Goal: Task Accomplishment & Management: Use online tool/utility

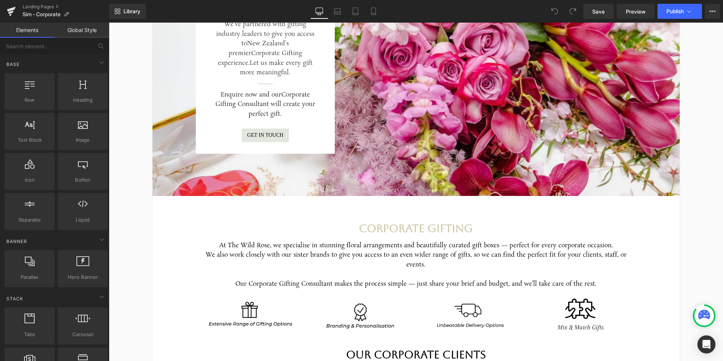
scroll to position [163, 0]
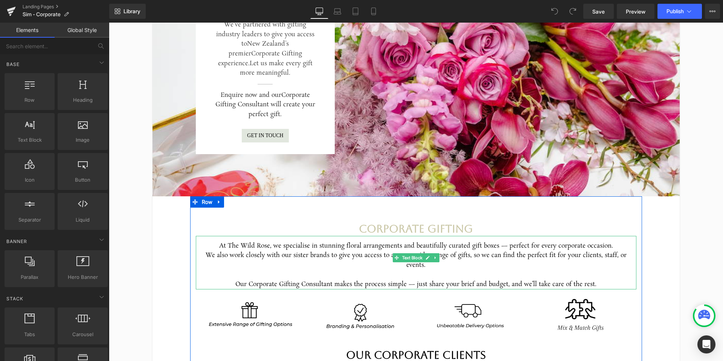
click at [350, 279] on div "Our Corporate Gifting Consultant makes the process simple — just share your bri…" at bounding box center [416, 284] width 441 height 10
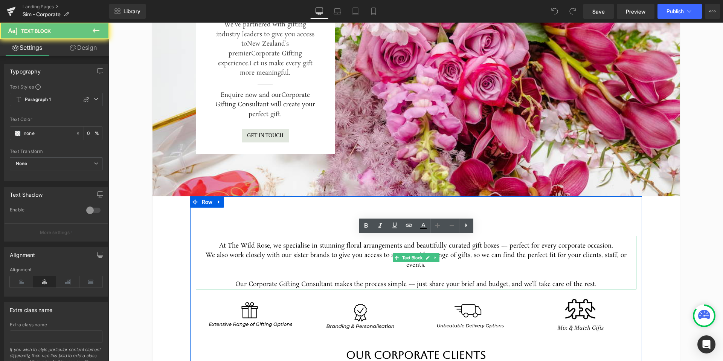
click at [350, 279] on div "Our Corporate Gifting Consultant makes the process simple — just share your bri…" at bounding box center [416, 284] width 441 height 10
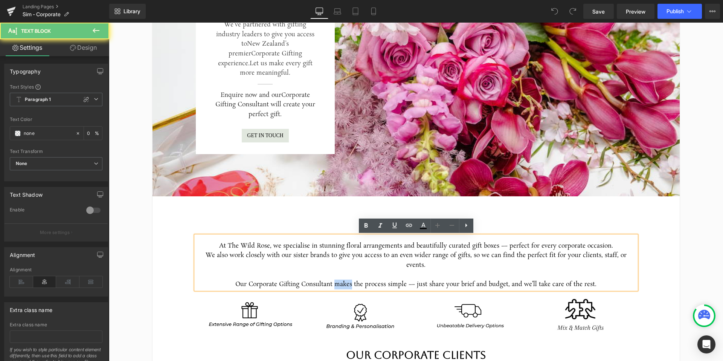
click at [357, 279] on div "Our Corporate Gifting Consultant makes the process simple — just share your bri…" at bounding box center [416, 284] width 441 height 10
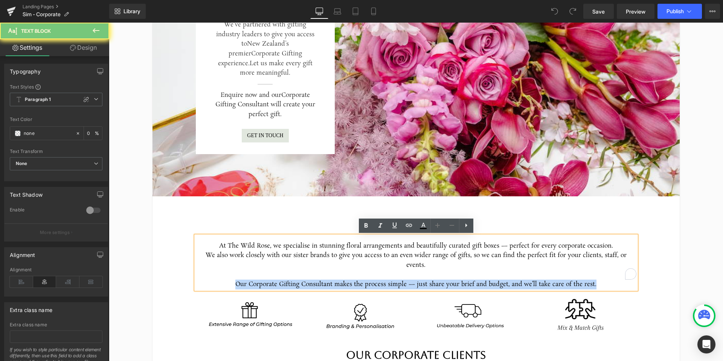
click at [357, 279] on div "Our Corporate Gifting Consultant makes the process simple — just share your bri…" at bounding box center [416, 284] width 441 height 10
copy div "Our Corporate Gifting Consultant makes the process simple — just share your bri…"
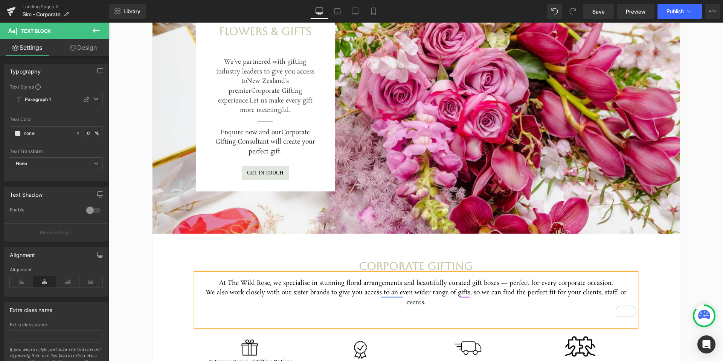
scroll to position [125, 0]
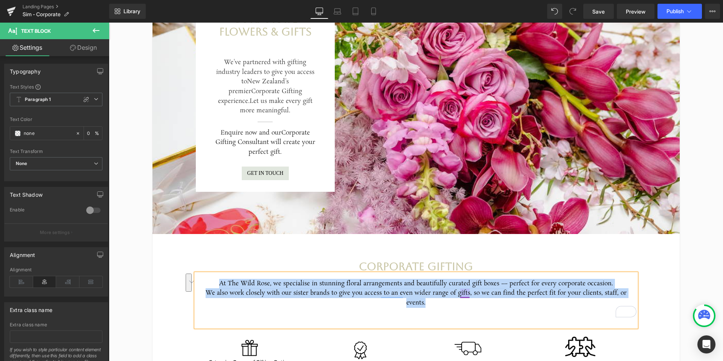
drag, startPoint x: 221, startPoint y: 282, endPoint x: 638, endPoint y: 290, distance: 417.7
click at [638, 290] on div "Corporate Gifting Heading At The Wild Rose, we specialise in stunning floral ar…" at bounding box center [416, 362] width 452 height 204
copy div "At The Wild Rose, we specialise in stunning floral arrangements and beautifully…"
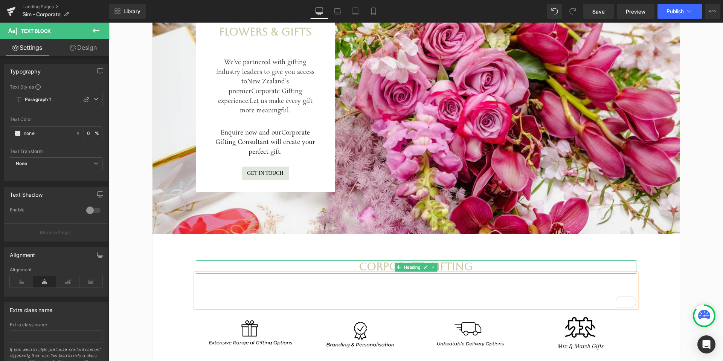
click at [500, 262] on h2 "Corporate Gifting" at bounding box center [416, 266] width 441 height 13
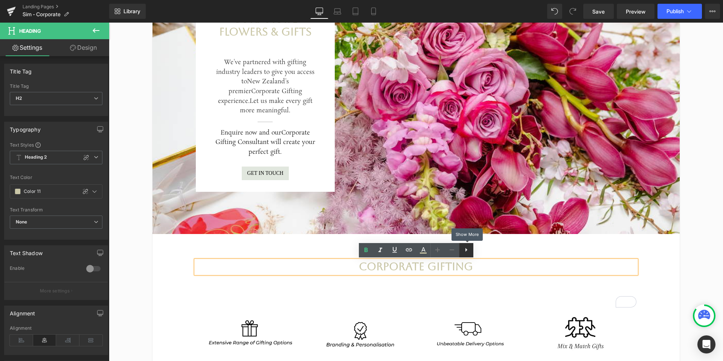
click at [468, 249] on icon at bounding box center [466, 249] width 9 height 9
click at [493, 267] on h2 "Corporate Gifting" at bounding box center [416, 266] width 441 height 13
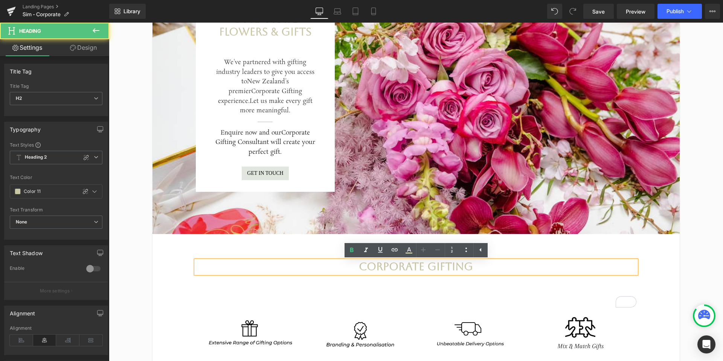
click at [474, 291] on div "To enrich screen reader interactions, please activate Accessibility in Grammarl…" at bounding box center [416, 293] width 441 height 10
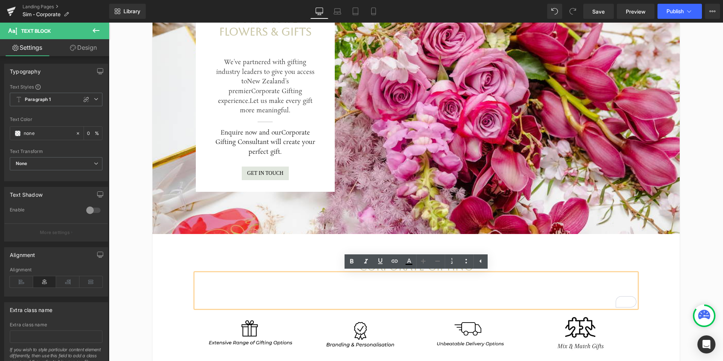
click at [109, 23] on div at bounding box center [109, 23] width 0 height 0
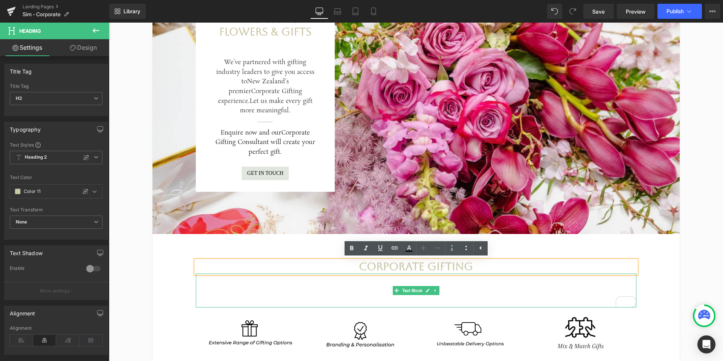
click at [448, 304] on div "To enrich screen reader interactions, please activate Accessibility in Grammarl…" at bounding box center [416, 303] width 441 height 10
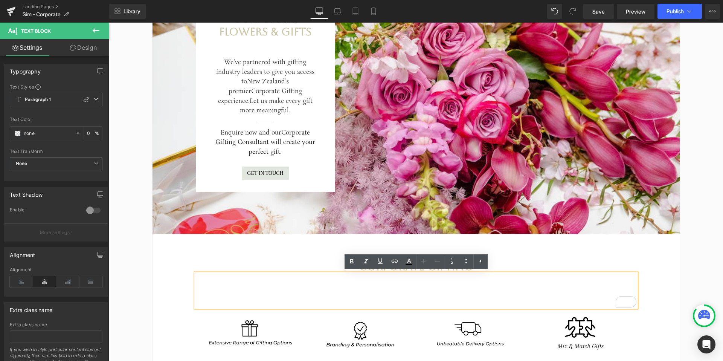
click at [479, 243] on div "Corporate Gifting Heading Text Block Image Image Image Image Row Text Block Our…" at bounding box center [416, 341] width 452 height 214
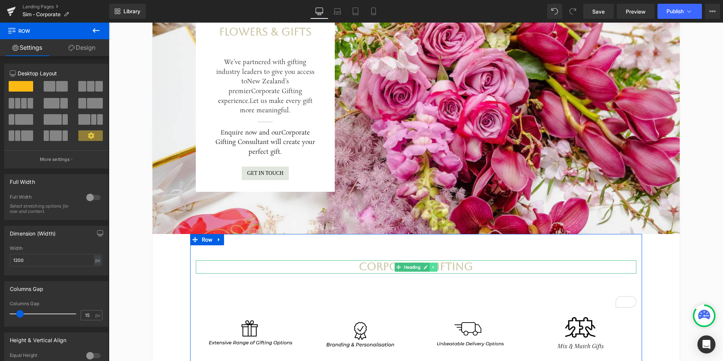
click at [435, 267] on icon at bounding box center [433, 267] width 4 height 5
click at [439, 267] on icon at bounding box center [437, 267] width 4 height 5
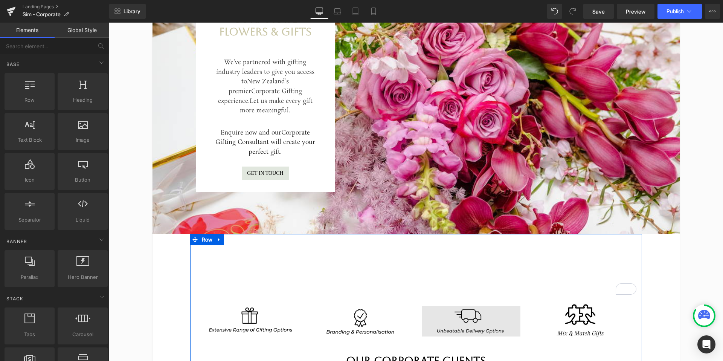
scroll to position [127, 0]
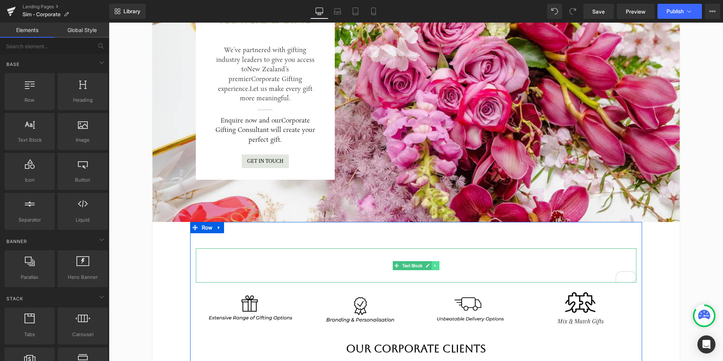
click at [435, 264] on icon at bounding box center [435, 265] width 4 height 5
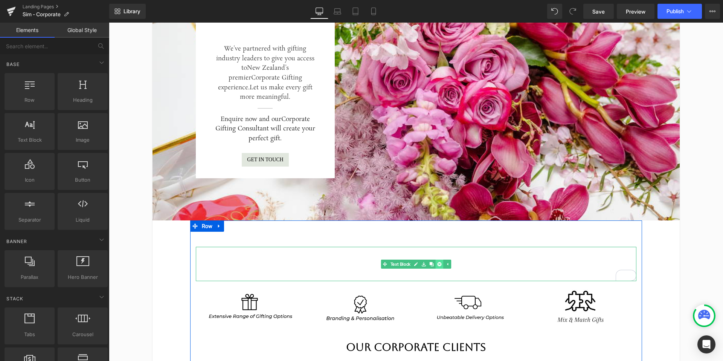
click at [439, 264] on icon at bounding box center [439, 264] width 4 height 4
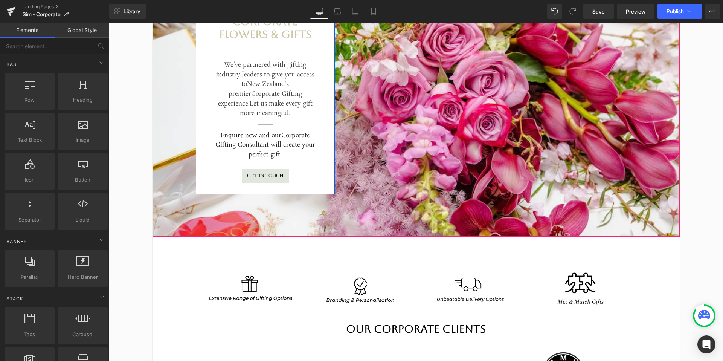
scroll to position [108, 0]
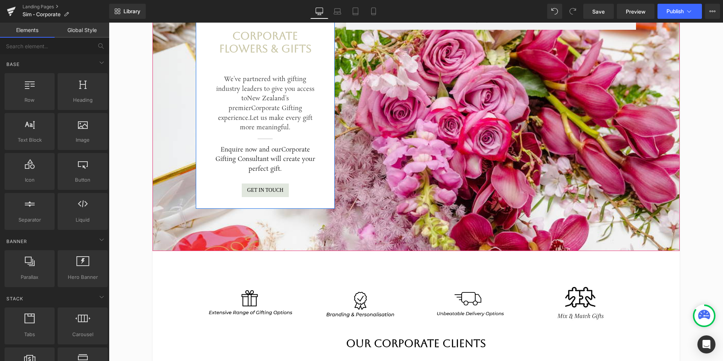
click at [283, 88] on div "We've partnered with gifting industry leaders to give you access to New Zealand…" at bounding box center [265, 100] width 100 height 70
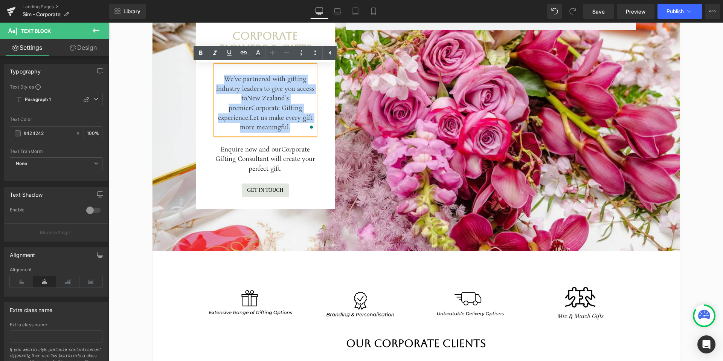
drag, startPoint x: 293, startPoint y: 126, endPoint x: 225, endPoint y: 81, distance: 82.1
click at [225, 81] on div "We've partnered with gifting industry leaders to give you access to New Zealand…" at bounding box center [265, 100] width 100 height 70
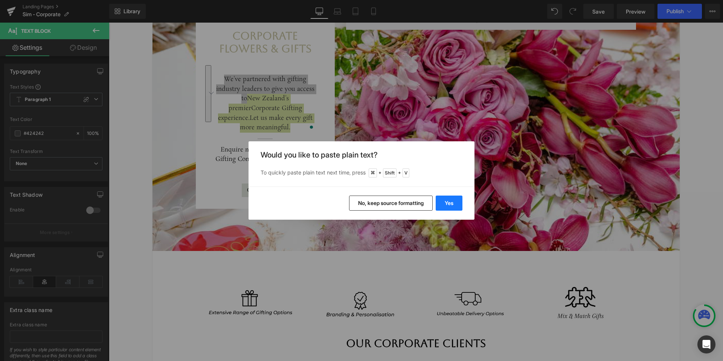
click at [440, 203] on button "Yes" at bounding box center [449, 202] width 27 height 15
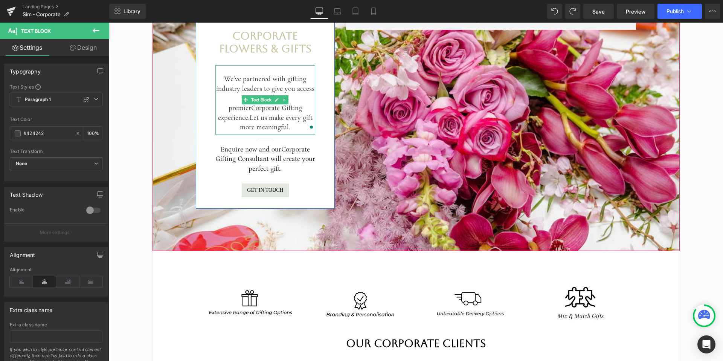
click at [265, 108] on span "Corporate Gifting experience." at bounding box center [260, 113] width 84 height 18
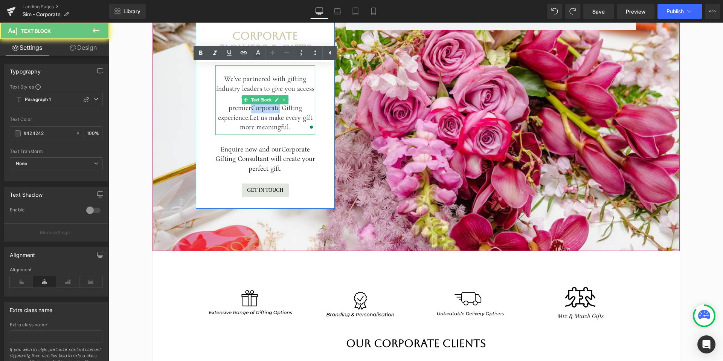
click at [265, 108] on span "Corporate Gifting experience." at bounding box center [260, 113] width 84 height 18
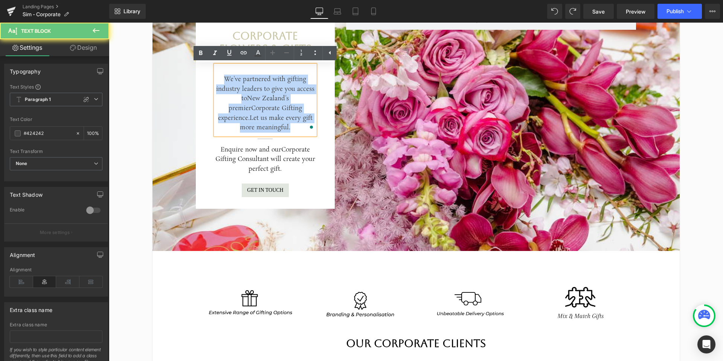
click at [265, 108] on span "Corporate Gifting experience." at bounding box center [260, 113] width 84 height 18
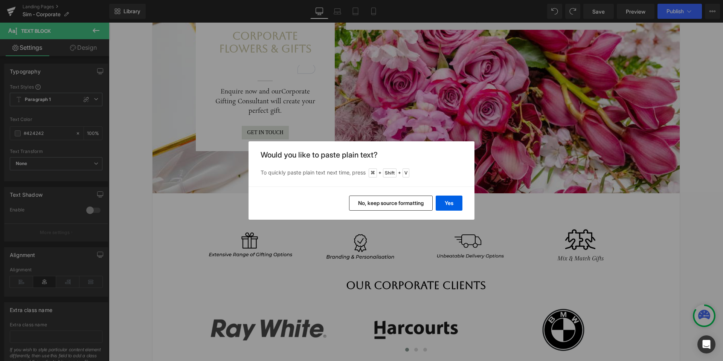
click at [419, 203] on button "No, keep source formatting" at bounding box center [391, 202] width 84 height 15
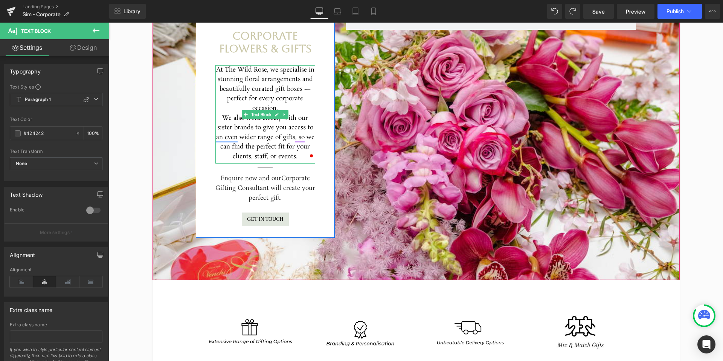
click at [296, 97] on div "At The Wild Rose, we specialise in stunning floral arrangements and beautifully…" at bounding box center [265, 89] width 100 height 48
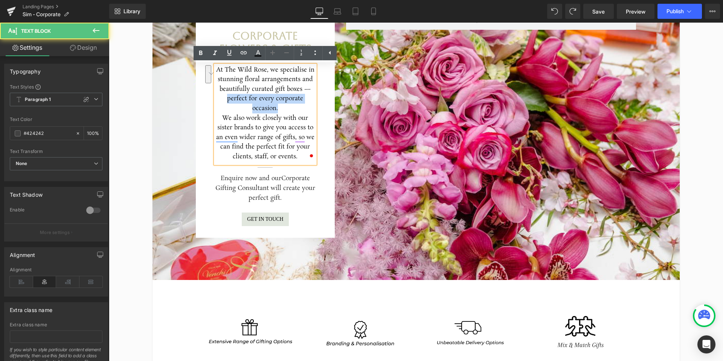
drag, startPoint x: 281, startPoint y: 109, endPoint x: 223, endPoint y: 99, distance: 58.9
click at [223, 99] on div "At The Wild Rose, we specialise in stunning floral arrangements and beautifully…" at bounding box center [265, 89] width 100 height 48
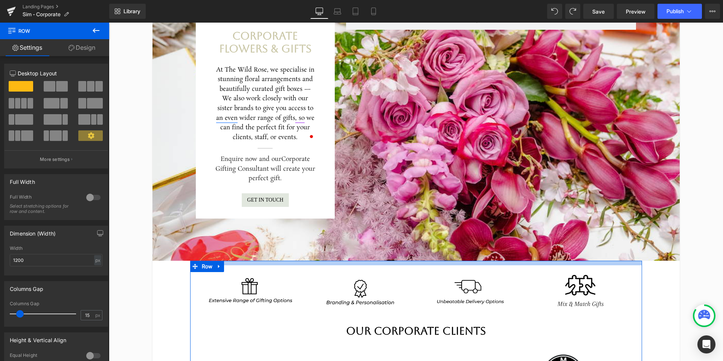
drag, startPoint x: 310, startPoint y: 284, endPoint x: 310, endPoint y: 262, distance: 21.8
click at [310, 262] on div at bounding box center [416, 263] width 452 height 5
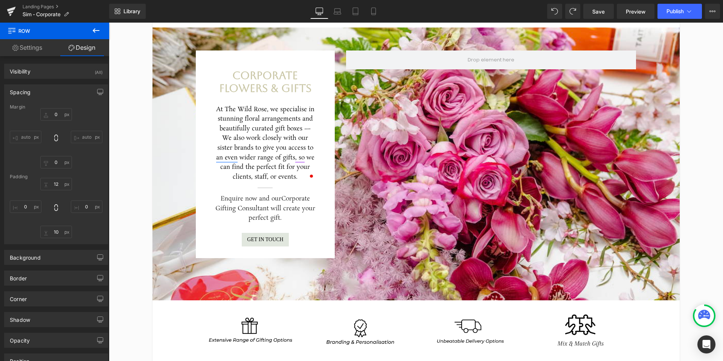
scroll to position [62, 0]
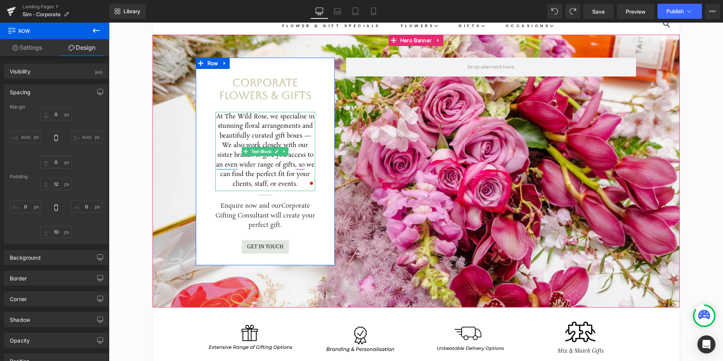
click at [265, 129] on div "At The Wild Rose, we specialise in stunning floral arrangements and beautifully…" at bounding box center [265, 126] width 100 height 29
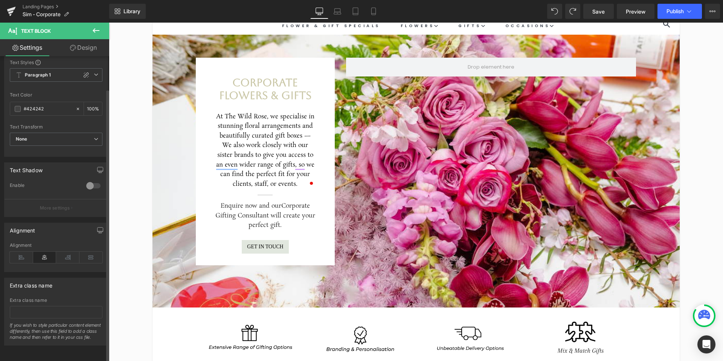
scroll to position [37, 0]
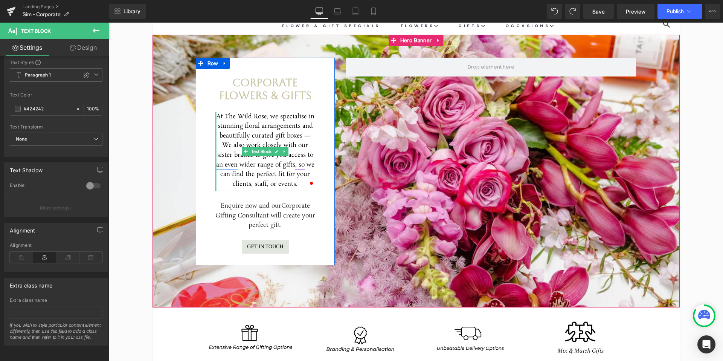
drag, startPoint x: 216, startPoint y: 148, endPoint x: 207, endPoint y: 148, distance: 8.3
click at [207, 148] on div "Corporate Flowers & Gifts Heading At The Wild Rose, we specialise in stunning f…" at bounding box center [265, 161] width 139 height 207
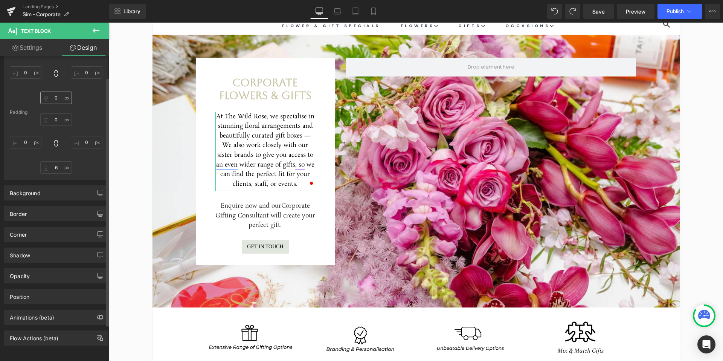
scroll to position [70, 0]
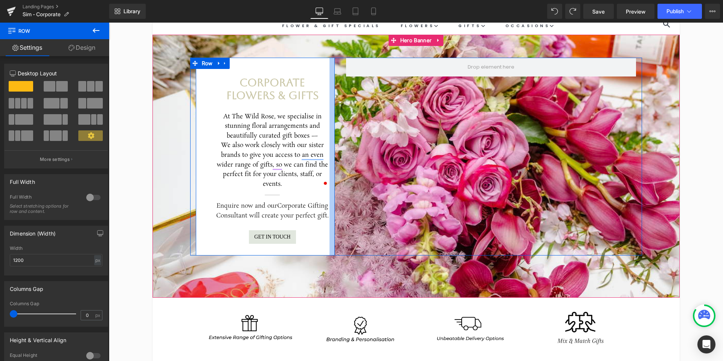
drag, startPoint x: 333, startPoint y: 120, endPoint x: 347, endPoint y: 121, distance: 14.3
click at [347, 121] on div "Corporate Flowers & Gifts Heading At The Wild Rose, we specialise in stunning f…" at bounding box center [416, 157] width 452 height 198
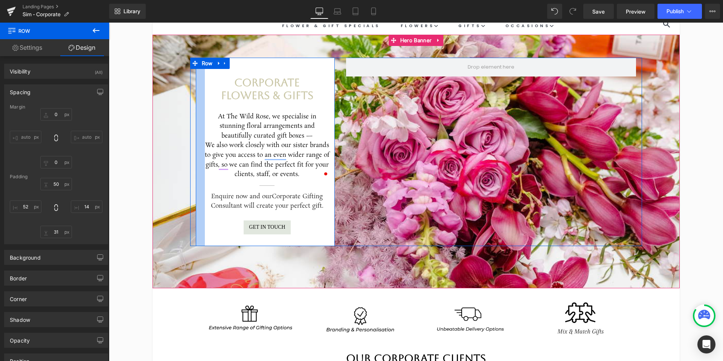
drag, startPoint x: 207, startPoint y: 157, endPoint x: 197, endPoint y: 157, distance: 10.6
click at [197, 157] on div at bounding box center [200, 152] width 9 height 188
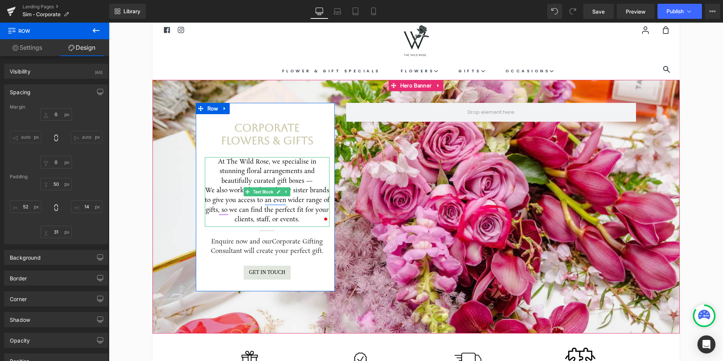
scroll to position [15, 0]
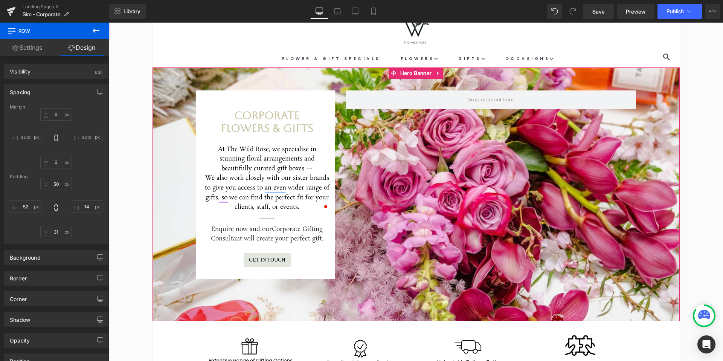
scroll to position [16, 0]
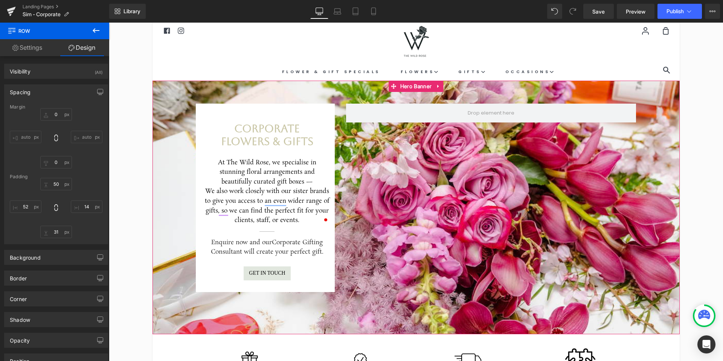
click at [663, 119] on span "Corporate Flowers & Gifts Heading At The Wild Rose, we specialise in stunning f…" at bounding box center [416, 198] width 527 height 188
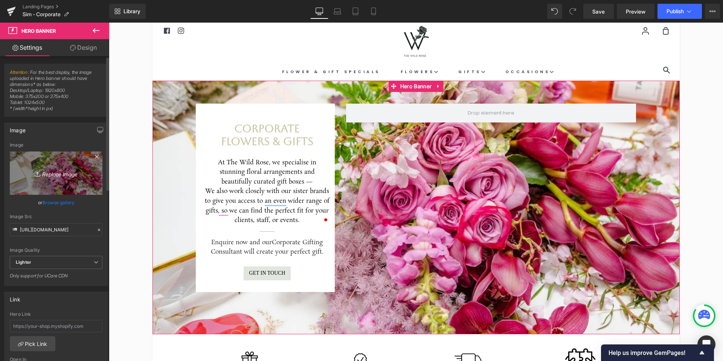
click at [66, 176] on icon "Replace Image" at bounding box center [56, 172] width 60 height 9
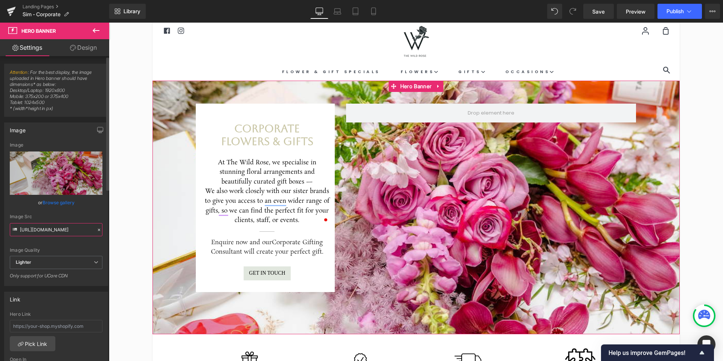
click at [67, 230] on input "https://ucarecdn.com/b89aba1e-fae3-4d8c-9df5-d7ac001928e4/-/format/auto/-/previ…" at bounding box center [56, 229] width 93 height 13
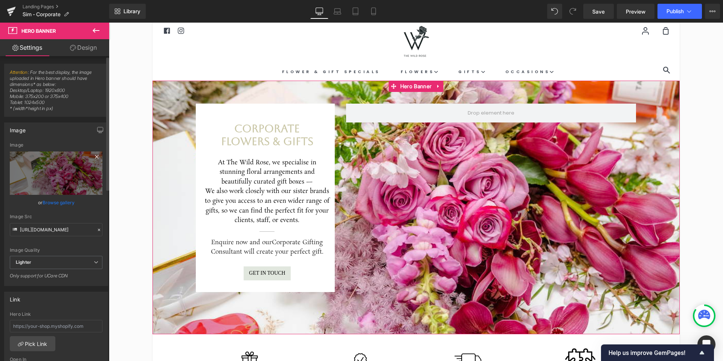
click at [95, 157] on icon at bounding box center [96, 156] width 3 height 3
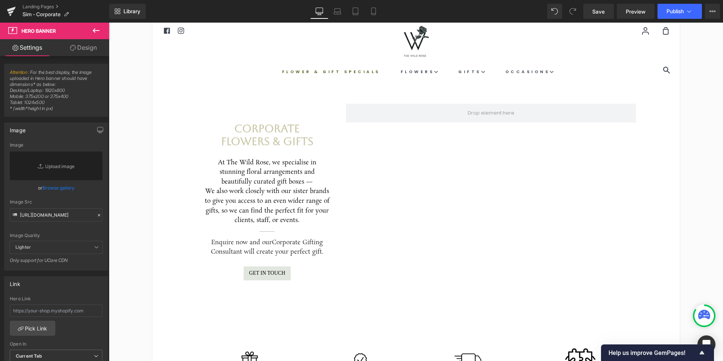
scroll to position [11, 0]
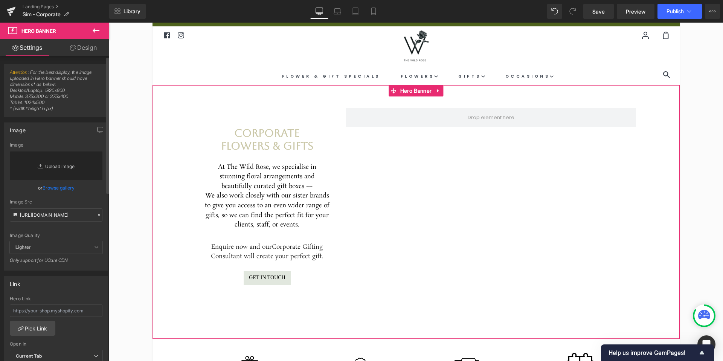
click at [55, 170] on link "Replace Image" at bounding box center [56, 165] width 93 height 29
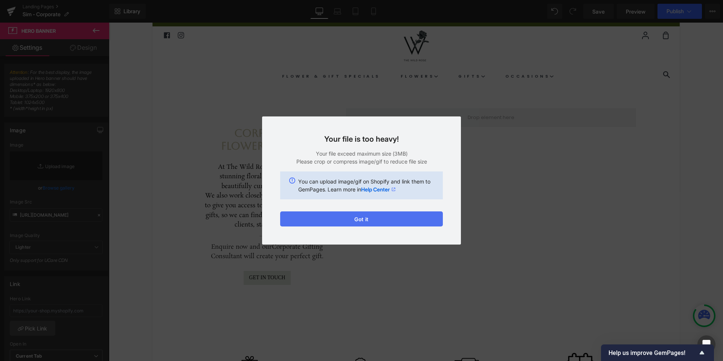
click at [369, 220] on button "Got it" at bounding box center [361, 218] width 163 height 15
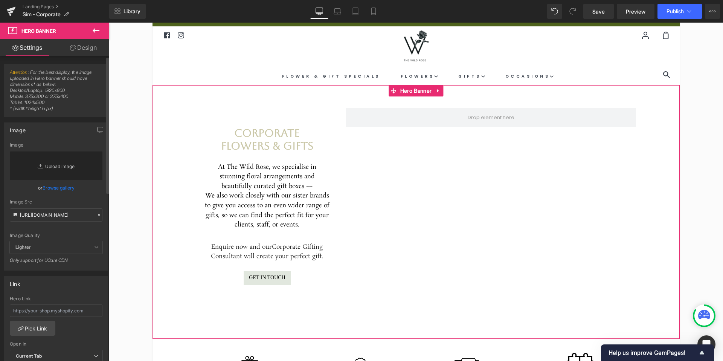
click at [47, 164] on link "Replace Image" at bounding box center [56, 165] width 93 height 29
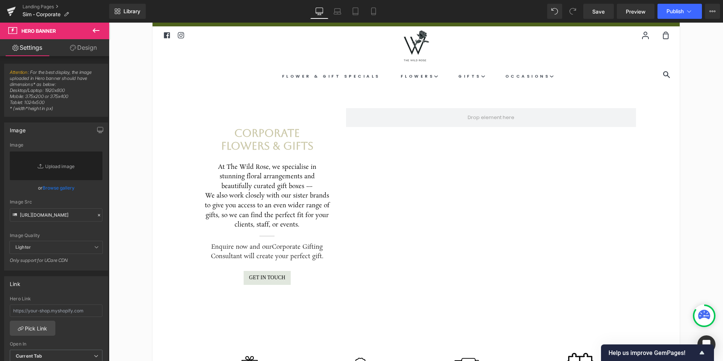
type input "C:\fakepath\Screenshot 2025-10-07 at 8.21.51 AM.png"
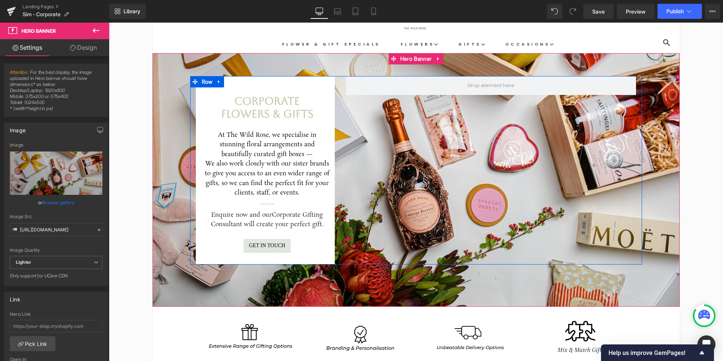
scroll to position [42, 0]
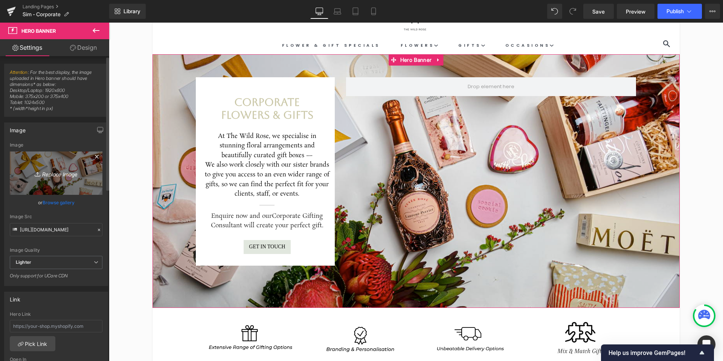
click at [67, 172] on icon "Replace Image" at bounding box center [56, 172] width 60 height 9
type input "C:\fakepath\Main Headers.jpg"
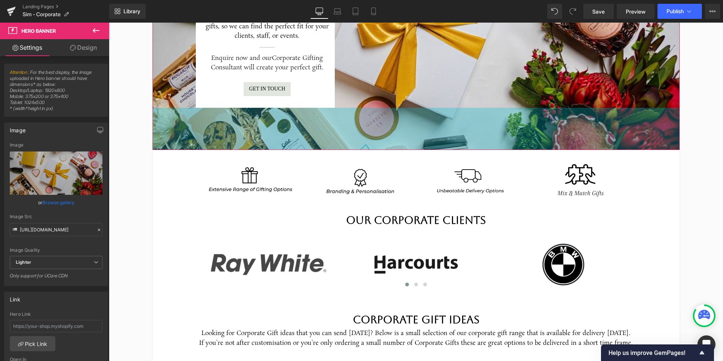
scroll to position [200, 0]
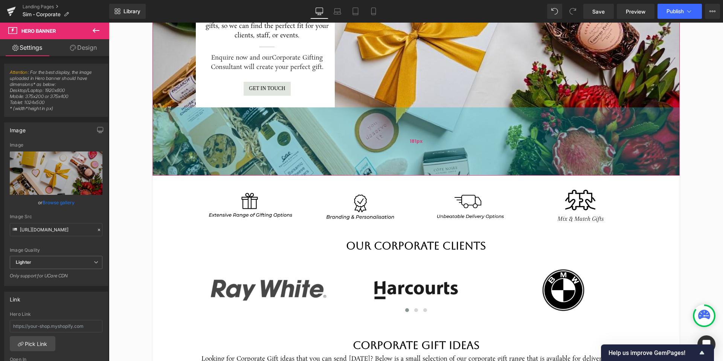
drag, startPoint x: 418, startPoint y: 117, endPoint x: 420, endPoint y: 143, distance: 26.1
click at [420, 143] on div "181px" at bounding box center [416, 141] width 527 height 68
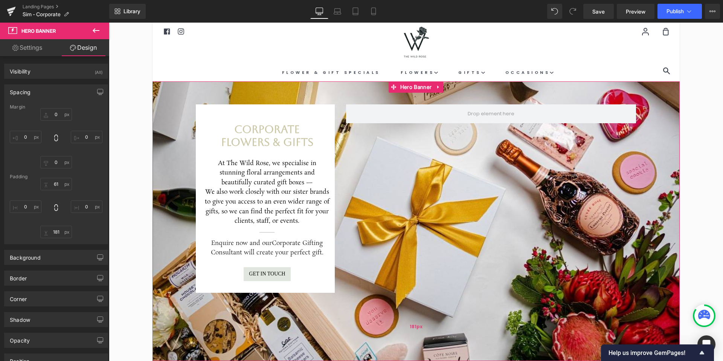
scroll to position [20, 0]
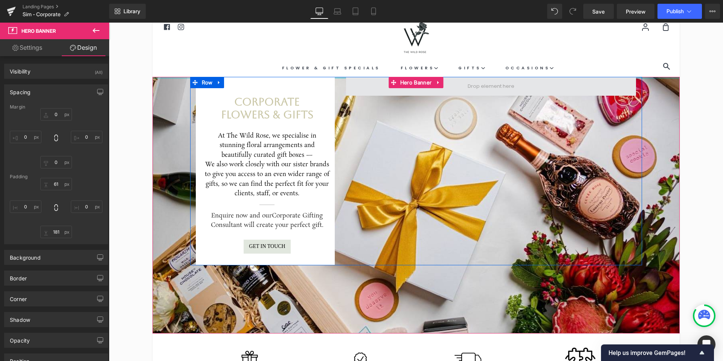
drag, startPoint x: 472, startPoint y: 93, endPoint x: 469, endPoint y: 87, distance: 7.1
click at [469, 87] on div "Corporate Flowers & Gifts Heading At The Wild Rose, we specialise in stunning f…" at bounding box center [416, 205] width 527 height 256
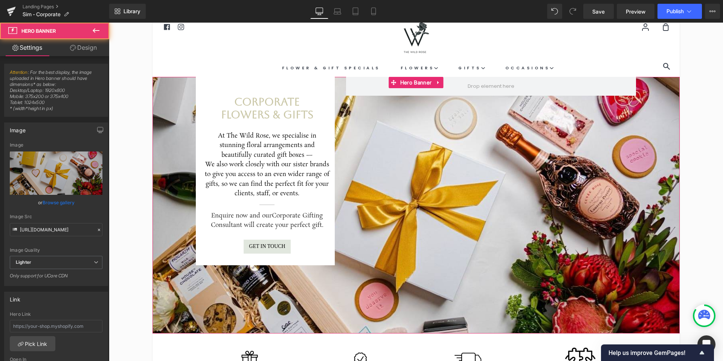
click at [650, 86] on span "Corporate Flowers & Gifts Heading At The Wild Rose, we specialise in stunning f…" at bounding box center [416, 171] width 527 height 188
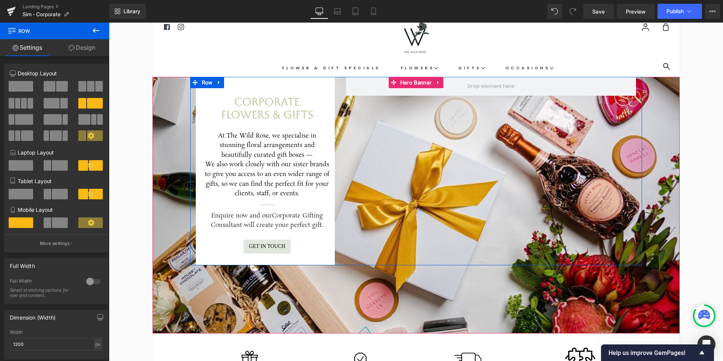
drag, startPoint x: 343, startPoint y: 82, endPoint x: 337, endPoint y: 111, distance: 30.0
click at [341, 115] on div "Corporate Flowers & Gifts Heading At The Wild Rose, we specialise in stunning f…" at bounding box center [416, 171] width 452 height 188
click at [344, 78] on div at bounding box center [490, 86] width 301 height 19
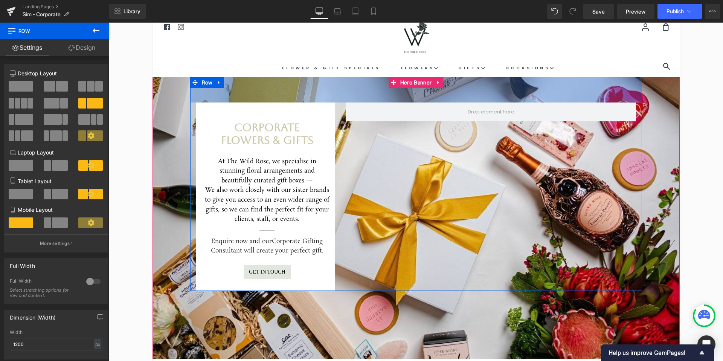
drag, startPoint x: 343, startPoint y: 77, endPoint x: 341, endPoint y: 103, distance: 26.1
click at [341, 103] on div "Corporate Flowers & Gifts Heading At The Wild Rose, we specialise in stunning f…" at bounding box center [416, 184] width 452 height 214
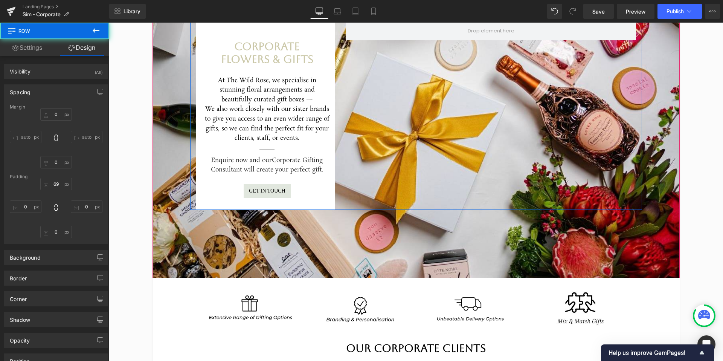
scroll to position [112, 0]
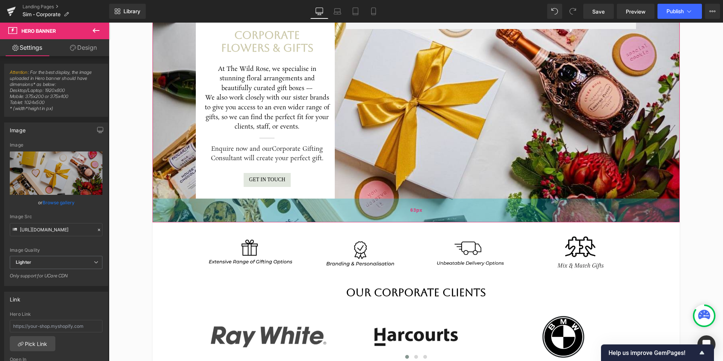
drag, startPoint x: 386, startPoint y: 265, endPoint x: 397, endPoint y: 221, distance: 45.7
click at [397, 221] on div "63px" at bounding box center [416, 210] width 527 height 24
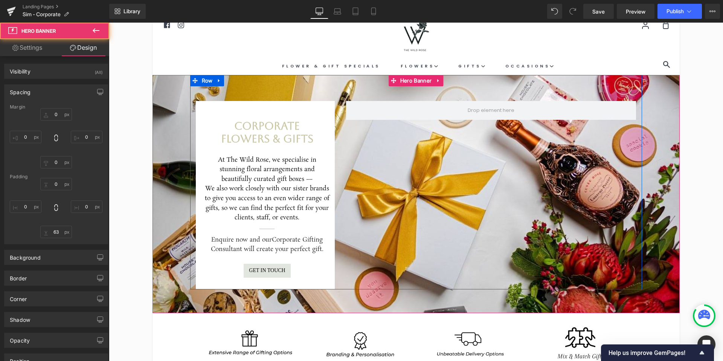
scroll to position [20, 0]
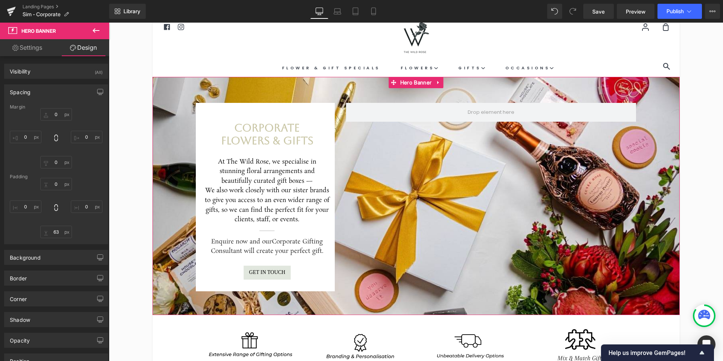
click at [170, 151] on span "Corporate Flowers & Gifts Heading At The Wild Rose, we specialise in stunning f…" at bounding box center [416, 184] width 527 height 214
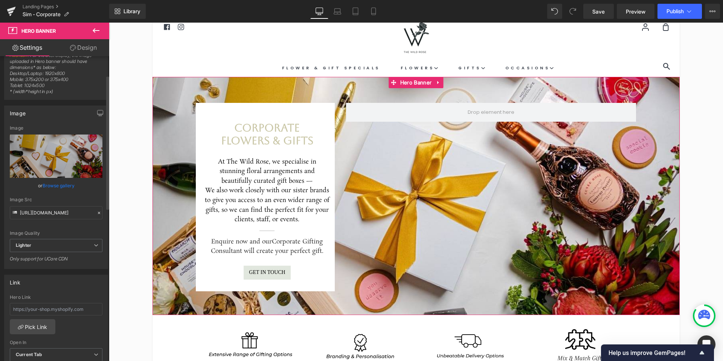
scroll to position [0, 0]
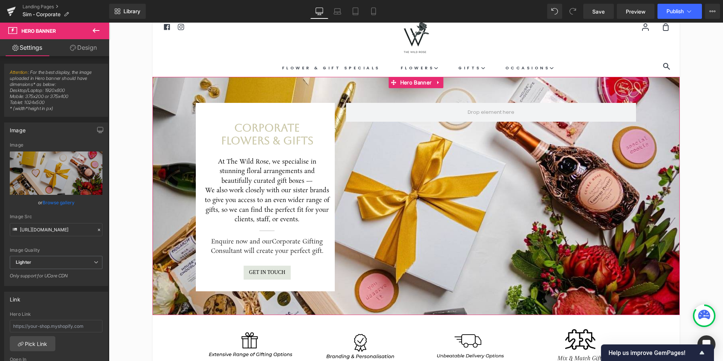
click at [75, 50] on icon at bounding box center [73, 48] width 6 height 6
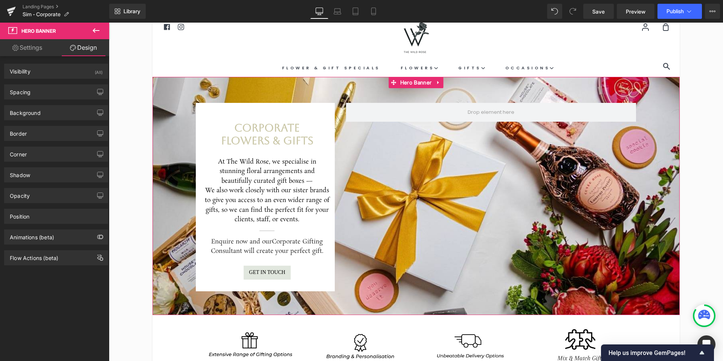
click at [43, 51] on link "Settings" at bounding box center [27, 47] width 55 height 17
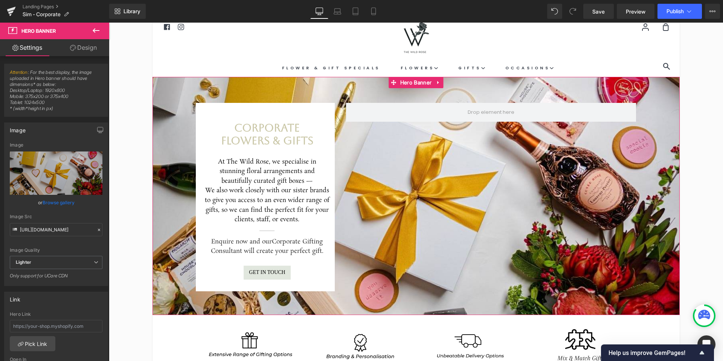
scroll to position [0, 0]
click at [96, 31] on icon at bounding box center [96, 30] width 7 height 5
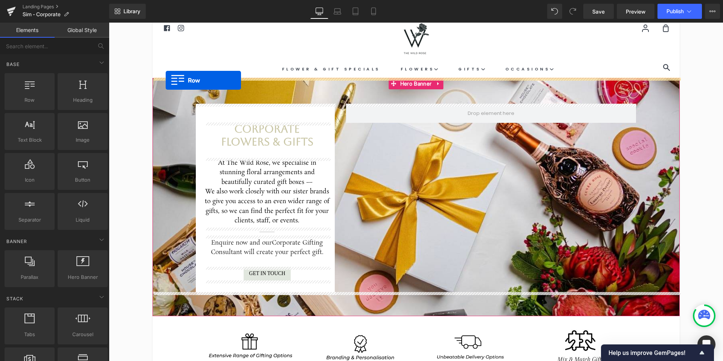
drag, startPoint x: 148, startPoint y: 117, endPoint x: 166, endPoint y: 80, distance: 40.8
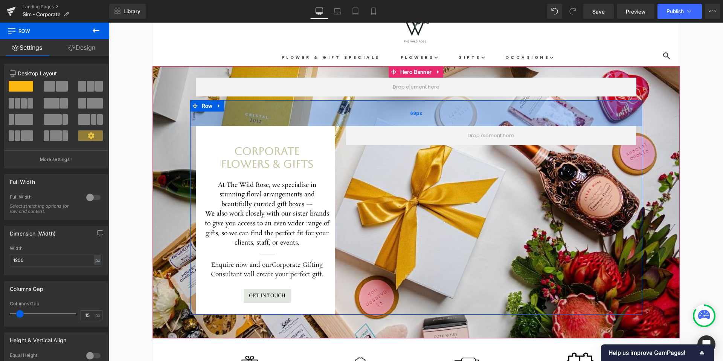
scroll to position [40, 0]
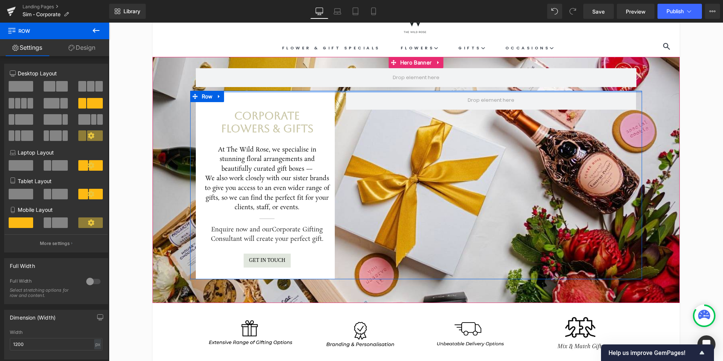
drag, startPoint x: 326, startPoint y: 110, endPoint x: 342, endPoint y: 162, distance: 54.5
click at [327, 86] on span "Row Corporate Flowers & Gifts Heading At The Wild Rose, we specialise in stunni…" at bounding box center [416, 168] width 527 height 222
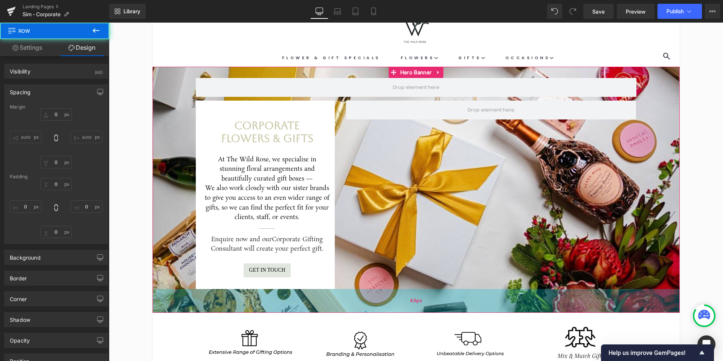
scroll to position [27, 0]
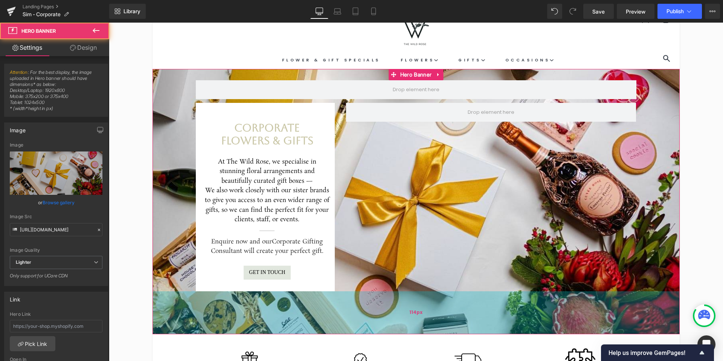
drag, startPoint x: 384, startPoint y: 307, endPoint x: 384, endPoint y: 323, distance: 16.2
click at [384, 323] on div "114px" at bounding box center [416, 312] width 527 height 43
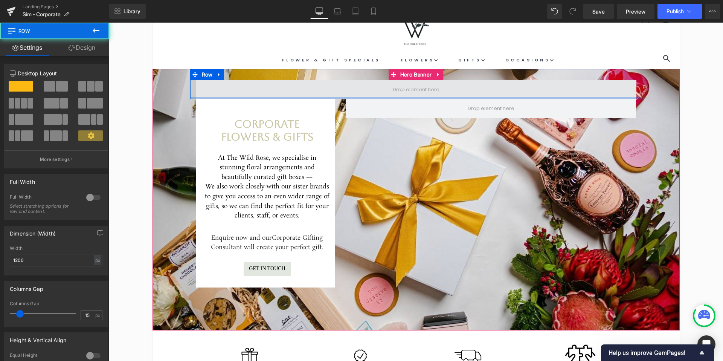
drag, startPoint x: 279, startPoint y: 100, endPoint x: 281, endPoint y: 89, distance: 11.1
click at [281, 89] on div "Row" at bounding box center [416, 84] width 452 height 30
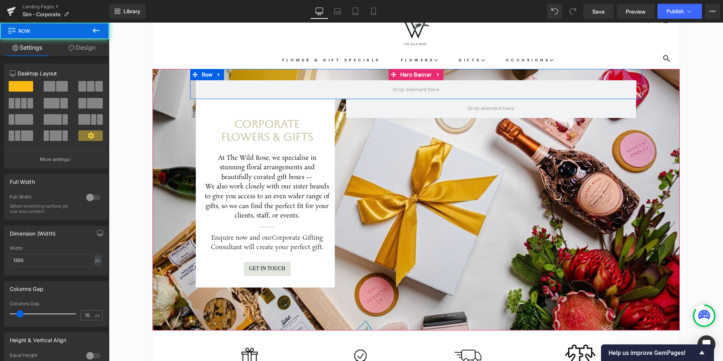
click at [283, 74] on div "Row" at bounding box center [416, 84] width 452 height 30
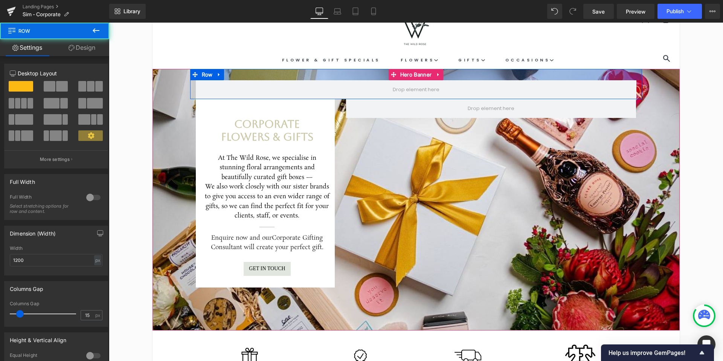
drag, startPoint x: 294, startPoint y: 76, endPoint x: 295, endPoint y: 69, distance: 6.9
click at [295, 69] on div "Row" at bounding box center [416, 84] width 452 height 30
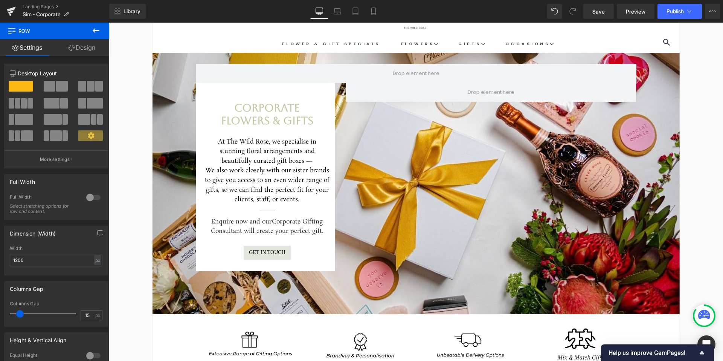
scroll to position [43, 0]
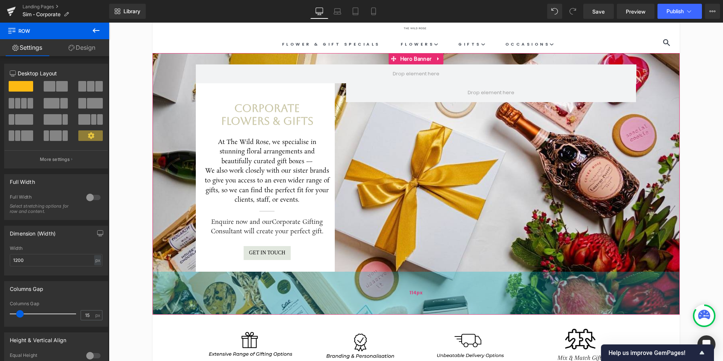
click at [404, 311] on div "114px" at bounding box center [416, 293] width 527 height 43
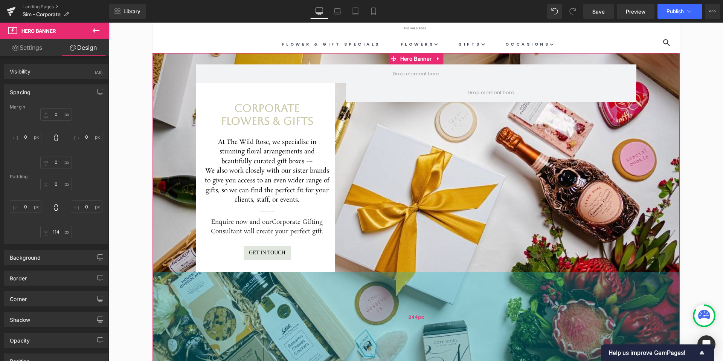
drag, startPoint x: 404, startPoint y: 311, endPoint x: 417, endPoint y: 337, distance: 28.6
click at [410, 355] on div "244px" at bounding box center [416, 318] width 527 height 92
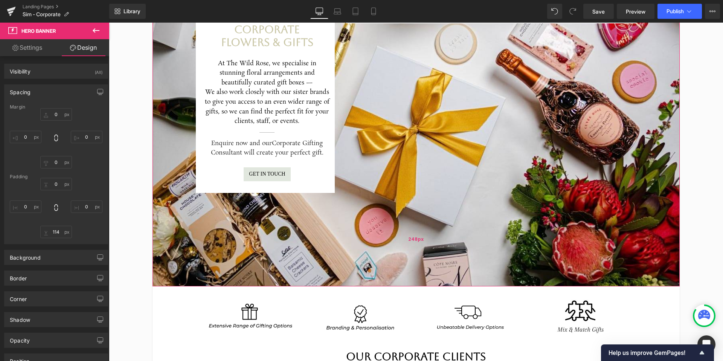
scroll to position [129, 0]
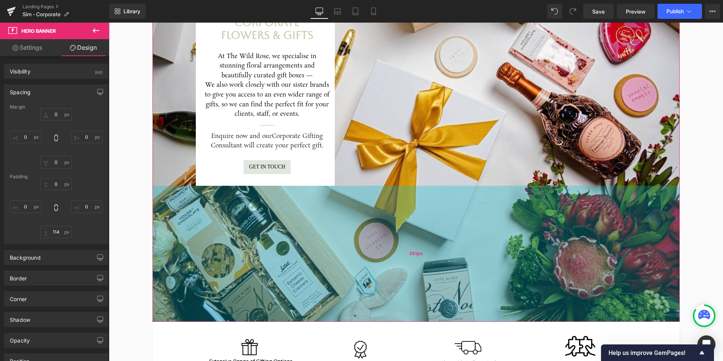
drag, startPoint x: 441, startPoint y: 278, endPoint x: 445, endPoint y: 337, distance: 59.6
click at [445, 322] on div "361px" at bounding box center [416, 254] width 527 height 136
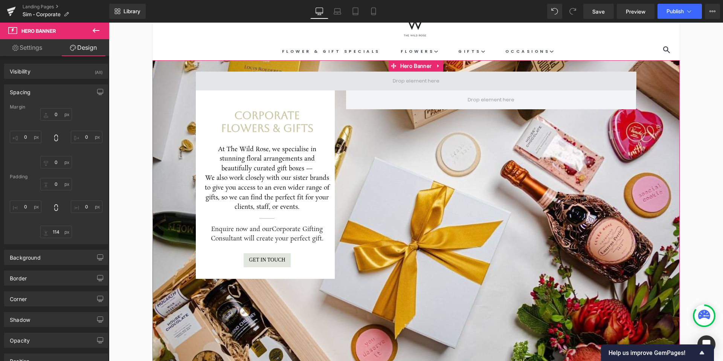
scroll to position [35, 0]
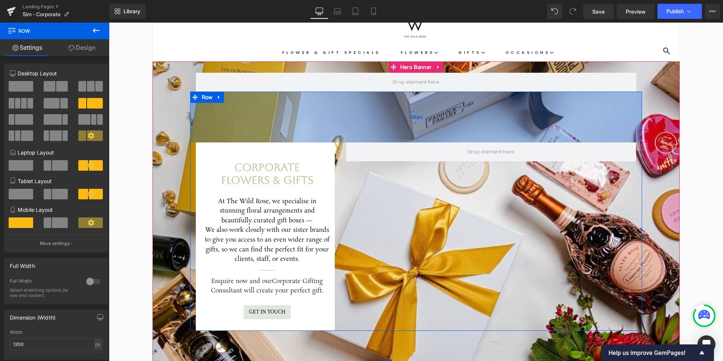
drag, startPoint x: 340, startPoint y: 91, endPoint x: 344, endPoint y: 114, distance: 23.3
click at [342, 142] on div "Corporate Flowers & Gifts Heading At The Wild Rose, we specialise in stunning f…" at bounding box center [416, 211] width 452 height 239
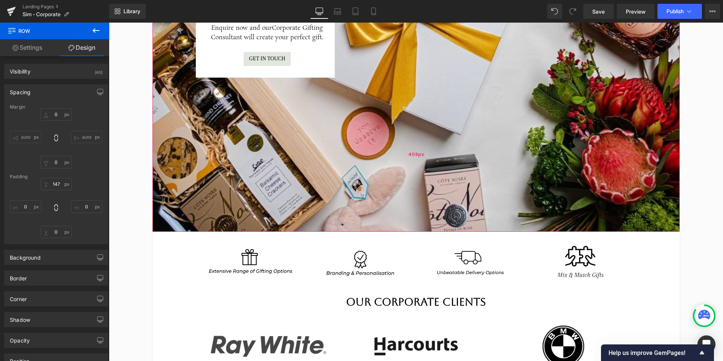
scroll to position [293, 0]
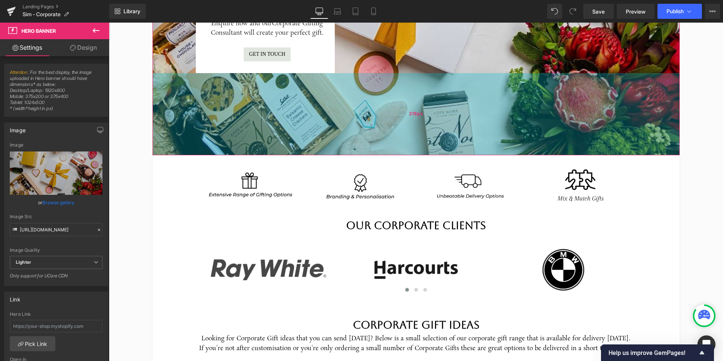
drag, startPoint x: 366, startPoint y: 224, endPoint x: 375, endPoint y: 146, distance: 78.5
click at [376, 153] on div "218px" at bounding box center [416, 114] width 527 height 82
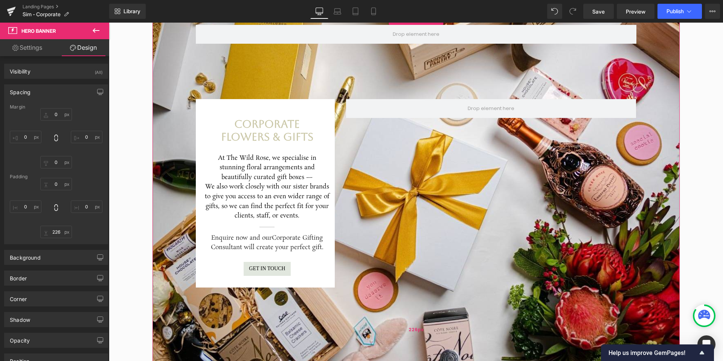
scroll to position [68, 0]
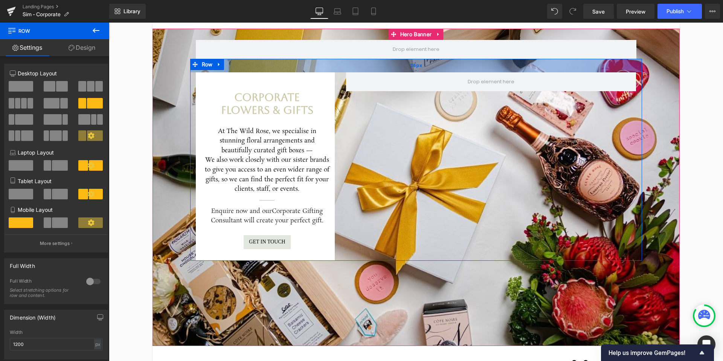
drag, startPoint x: 375, startPoint y: 96, endPoint x: 375, endPoint y: 59, distance: 37.3
click at [375, 59] on div "36px" at bounding box center [416, 66] width 452 height 14
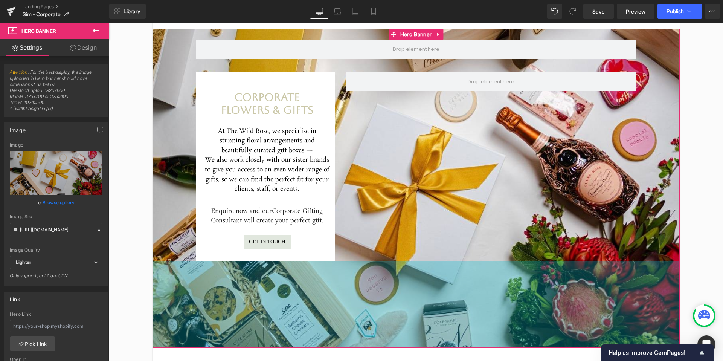
drag, startPoint x: 364, startPoint y: 336, endPoint x: 366, endPoint y: 324, distance: 11.9
click at [363, 343] on div "231px" at bounding box center [416, 304] width 527 height 87
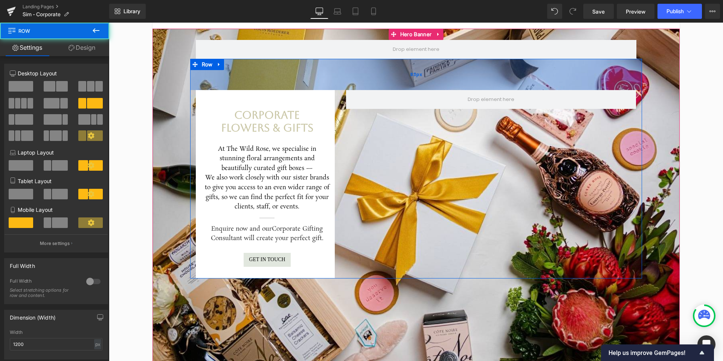
drag, startPoint x: 371, startPoint y: 71, endPoint x: 372, endPoint y: 89, distance: 17.7
click at [372, 89] on div "83px" at bounding box center [416, 74] width 452 height 31
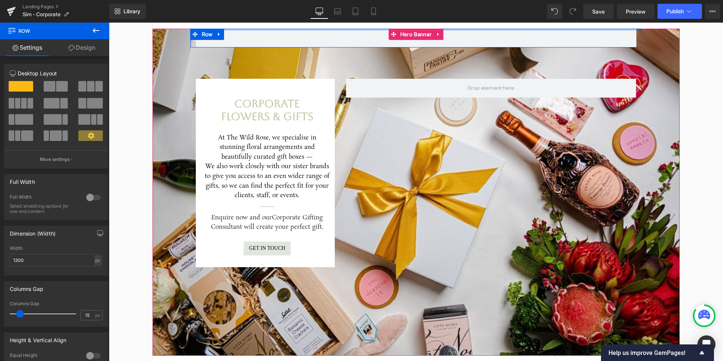
drag, startPoint x: 366, startPoint y: 35, endPoint x: 367, endPoint y: 20, distance: 15.5
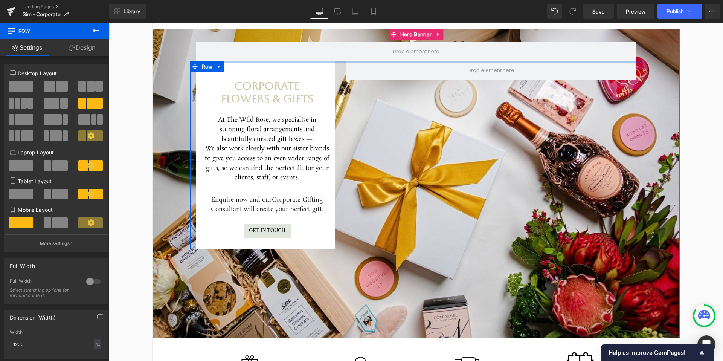
drag, startPoint x: 365, startPoint y: 72, endPoint x: 357, endPoint y: 38, distance: 34.8
click at [365, 33] on span "Row 36px Corporate Flowers & Gifts Heading At The Wild Rose, we specialise in s…" at bounding box center [416, 139] width 527 height 221
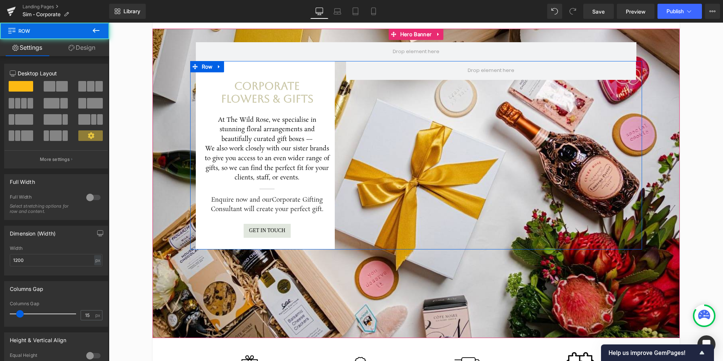
click at [319, 34] on div "Row 36px" at bounding box center [416, 45] width 452 height 32
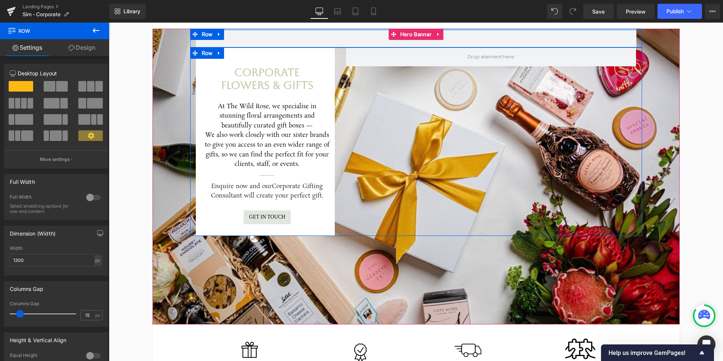
drag, startPoint x: 324, startPoint y: 40, endPoint x: 328, endPoint y: 25, distance: 15.9
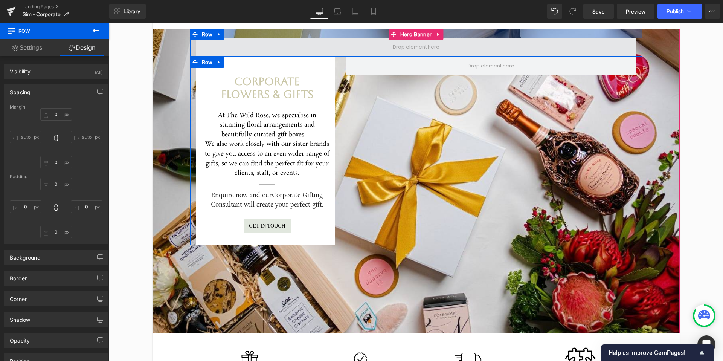
drag, startPoint x: 328, startPoint y: 29, endPoint x: 328, endPoint y: 38, distance: 9.1
click at [328, 38] on div "Row" at bounding box center [416, 43] width 452 height 28
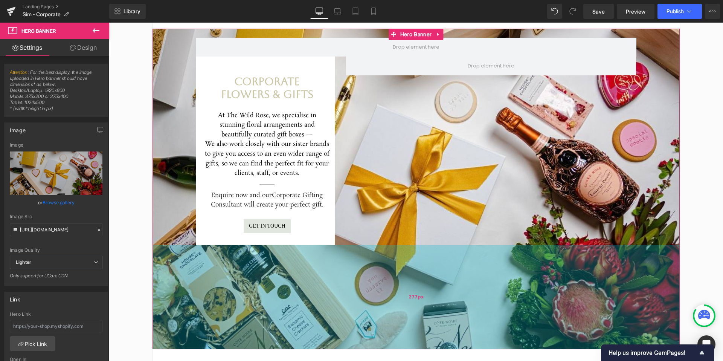
drag, startPoint x: 311, startPoint y: 296, endPoint x: 323, endPoint y: 310, distance: 18.6
click at [323, 312] on div "277px" at bounding box center [416, 297] width 527 height 104
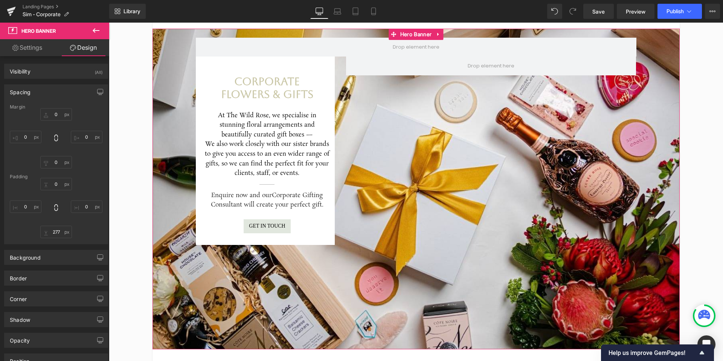
click at [171, 159] on span "Row Corporate Flowers & Gifts Heading At The Wild Rose, we specialise in stunni…" at bounding box center [416, 137] width 527 height 216
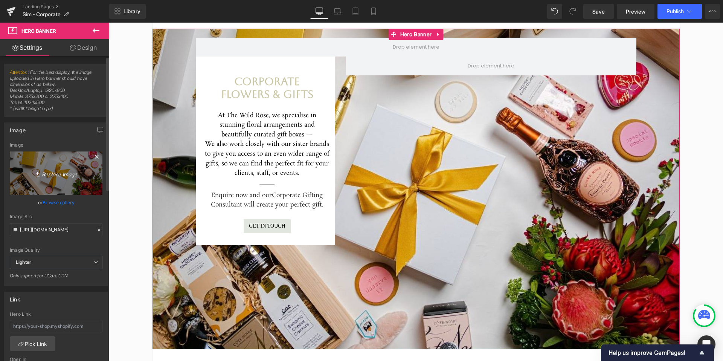
click at [92, 156] on icon at bounding box center [96, 156] width 9 height 9
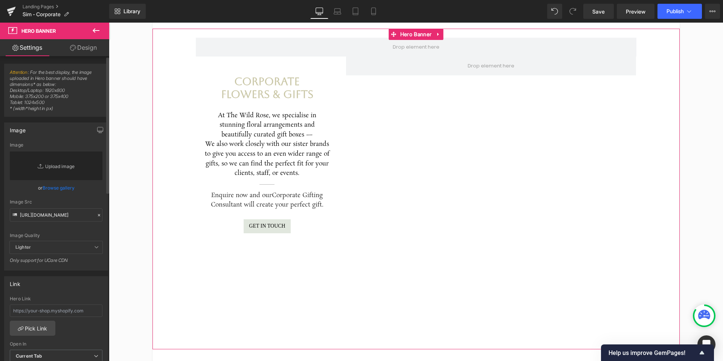
click at [49, 165] on link "Replace Image" at bounding box center [56, 165] width 93 height 29
type input "C:\fakepath\Main Headers.jpg"
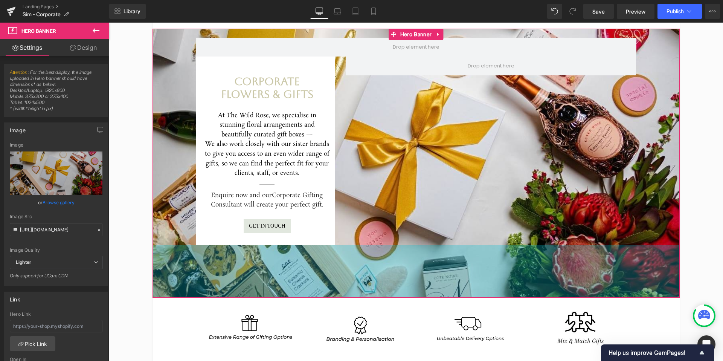
drag, startPoint x: 432, startPoint y: 265, endPoint x: 427, endPoint y: 214, distance: 51.9
click at [427, 214] on div "Row Corporate Flowers & Gifts Heading At The Wild Rose, we specialise in stunni…" at bounding box center [416, 163] width 527 height 269
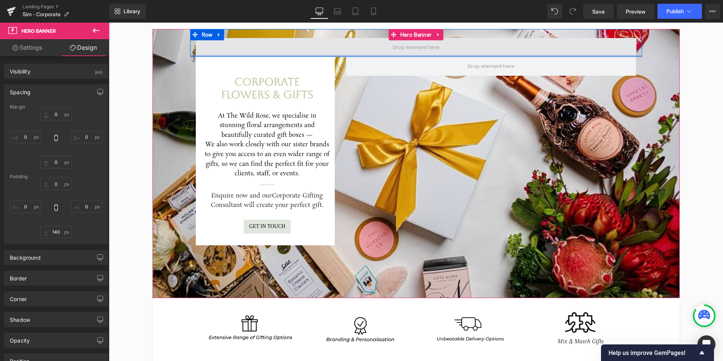
scroll to position [69, 0]
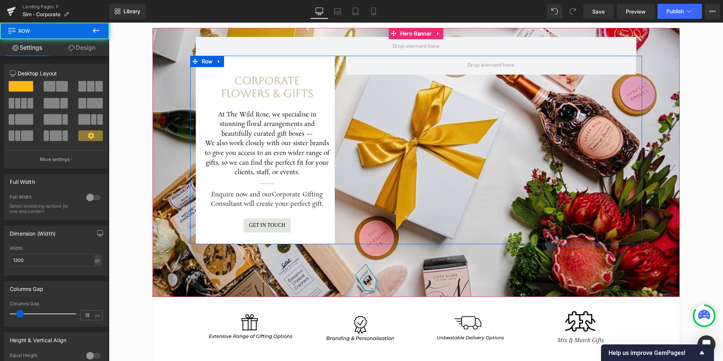
drag, startPoint x: 336, startPoint y: 55, endPoint x: 337, endPoint y: 61, distance: 5.8
click at [337, 61] on span "Row Corporate Flowers & Gifts Heading At The Wild Rose, we specialise in stunni…" at bounding box center [416, 136] width 527 height 216
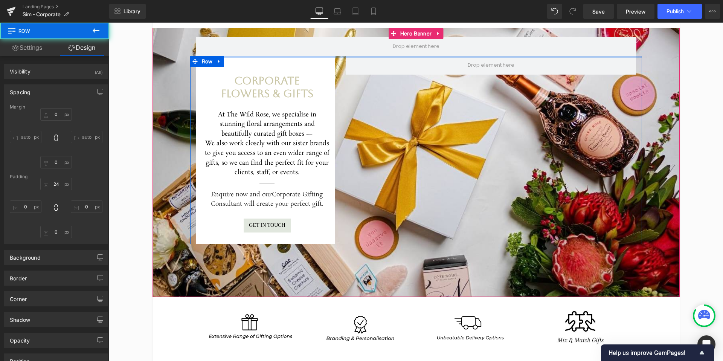
scroll to position [67, 0]
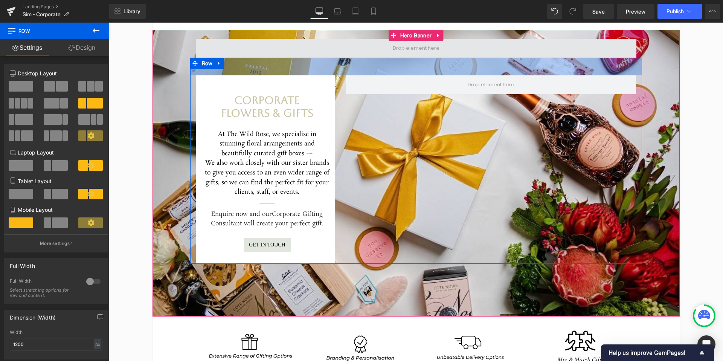
drag, startPoint x: 347, startPoint y: 58, endPoint x: 347, endPoint y: 40, distance: 17.3
click at [348, 75] on div "Corporate Flowers & Gifts Heading At The Wild Rose, we specialise in stunning f…" at bounding box center [416, 161] width 452 height 206
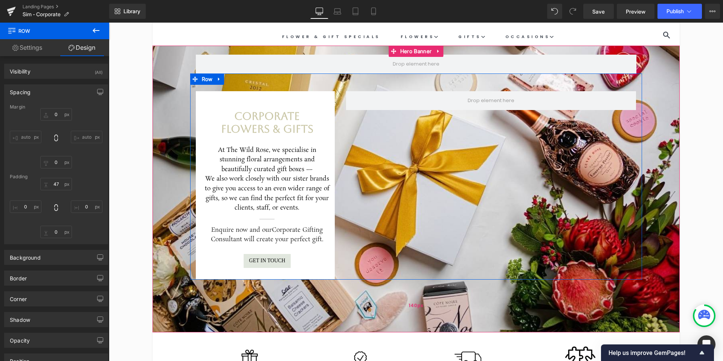
scroll to position [46, 0]
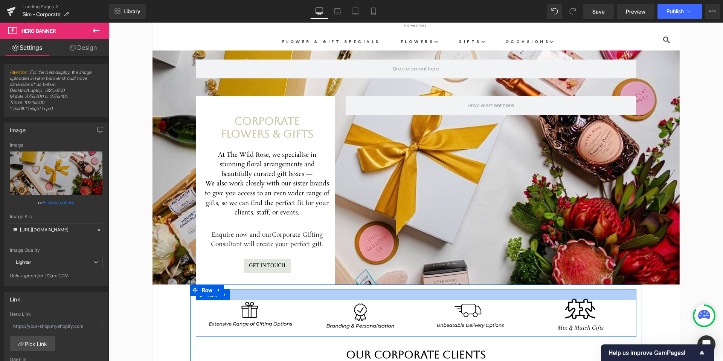
drag, startPoint x: 413, startPoint y: 335, endPoint x: 439, endPoint y: 299, distance: 44.4
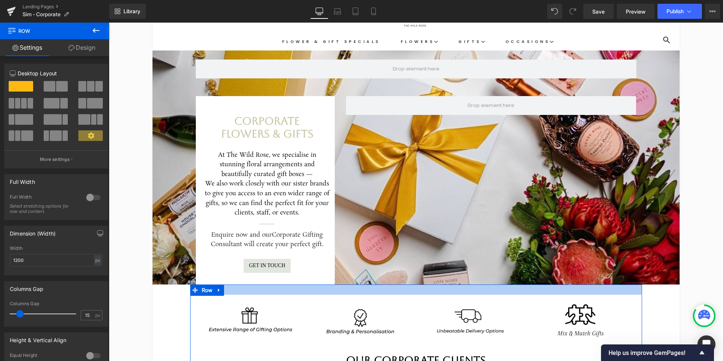
drag, startPoint x: 437, startPoint y: 284, endPoint x: 437, endPoint y: 290, distance: 5.6
click at [437, 290] on div at bounding box center [416, 289] width 452 height 10
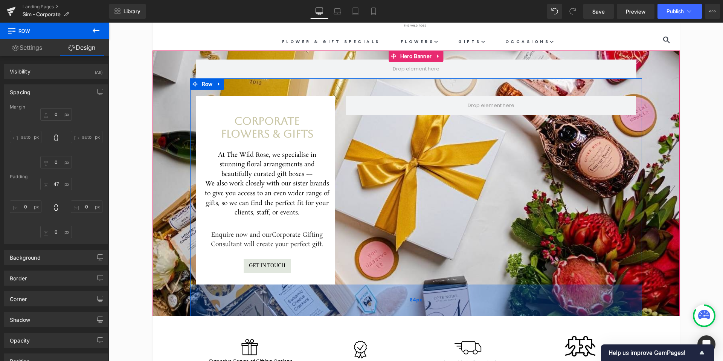
drag, startPoint x: 438, startPoint y: 284, endPoint x: 438, endPoint y: 315, distance: 31.6
click at [438, 315] on div "84px" at bounding box center [416, 300] width 452 height 32
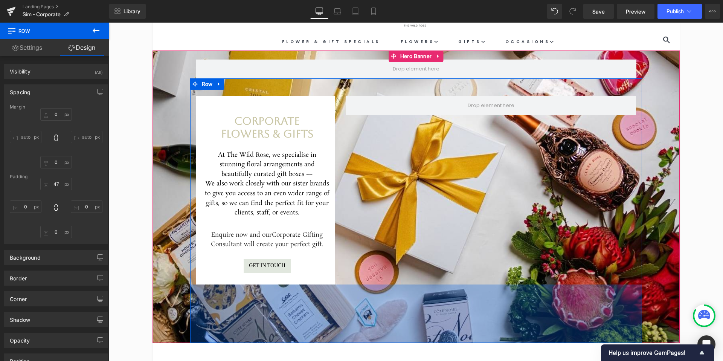
drag, startPoint x: 369, startPoint y: 298, endPoint x: 371, endPoint y: 261, distance: 37.3
click at [370, 324] on div "155px" at bounding box center [416, 313] width 452 height 58
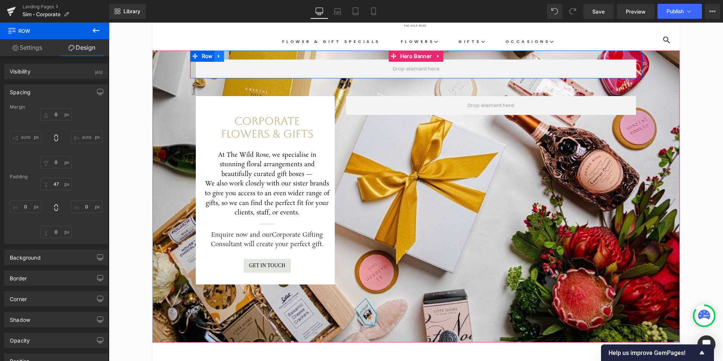
click at [221, 56] on icon at bounding box center [219, 56] width 5 height 6
click at [240, 57] on icon at bounding box center [238, 56] width 5 height 6
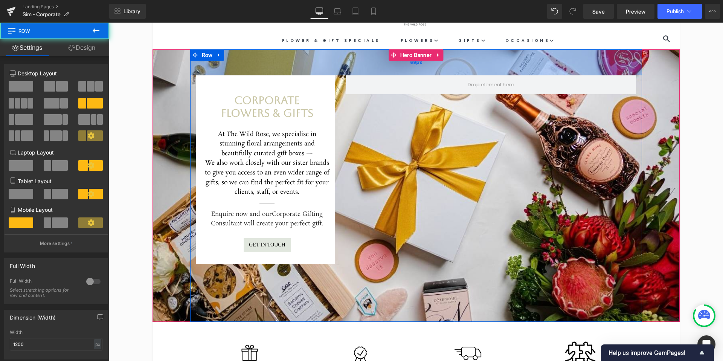
scroll to position [46, 0]
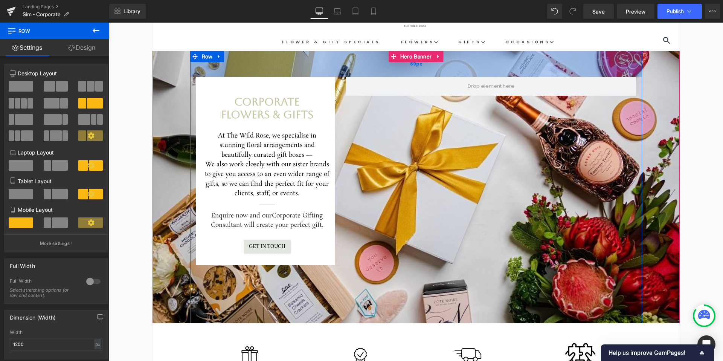
click at [317, 72] on div "69px" at bounding box center [416, 64] width 452 height 26
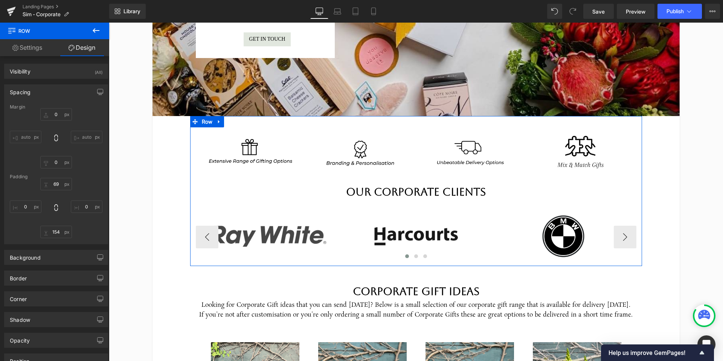
scroll to position [227, 0]
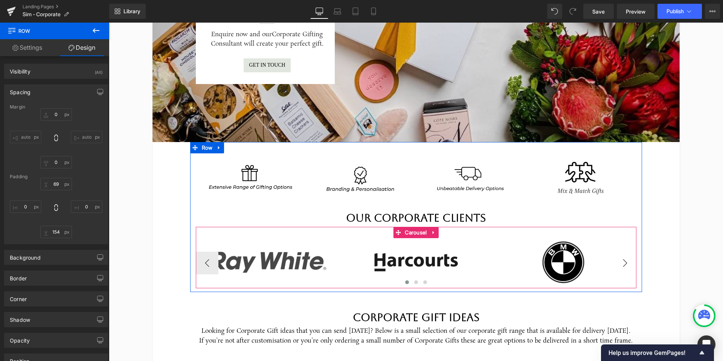
click at [621, 266] on button "›" at bounding box center [625, 263] width 23 height 23
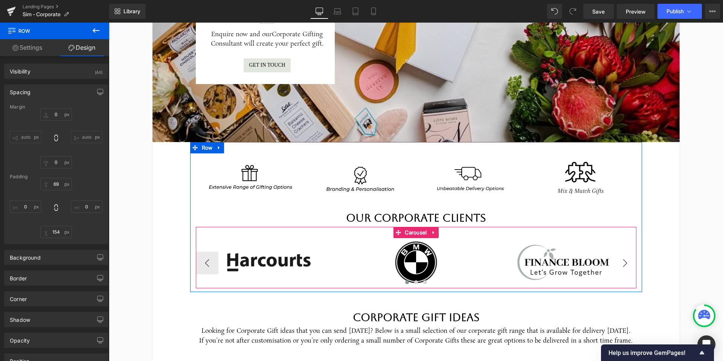
click at [621, 266] on button "›" at bounding box center [625, 263] width 23 height 23
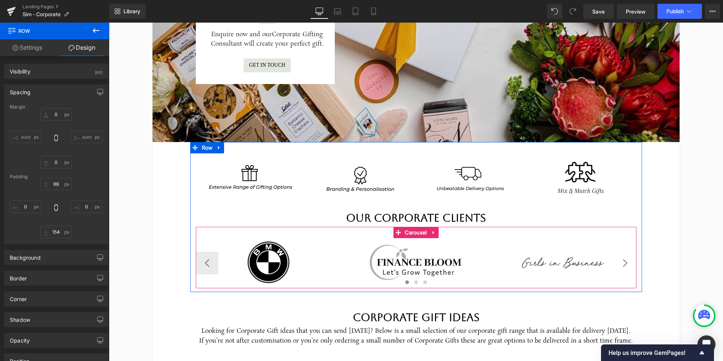
click at [621, 266] on button "›" at bounding box center [625, 263] width 23 height 23
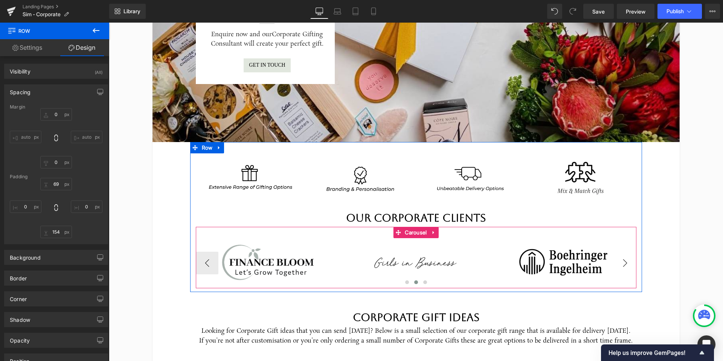
click at [621, 266] on button "›" at bounding box center [625, 263] width 23 height 23
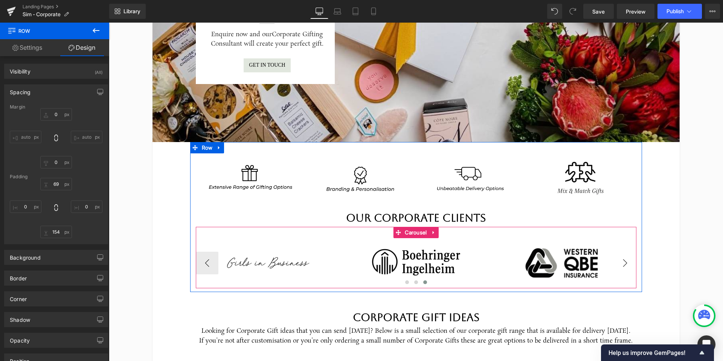
click at [621, 266] on button "›" at bounding box center [625, 263] width 23 height 23
drag, startPoint x: 416, startPoint y: 233, endPoint x: 411, endPoint y: 236, distance: 6.1
click at [416, 233] on span "Carousel" at bounding box center [416, 232] width 26 height 11
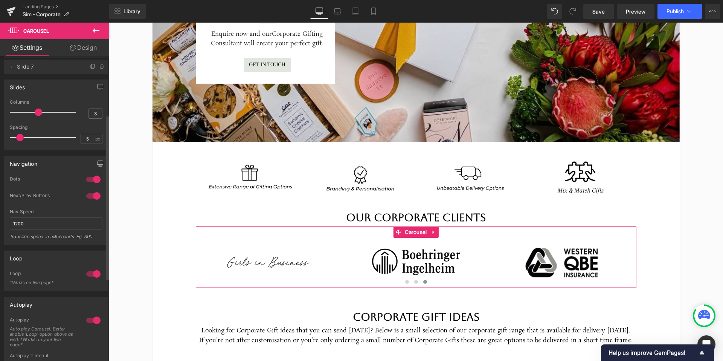
scroll to position [110, 0]
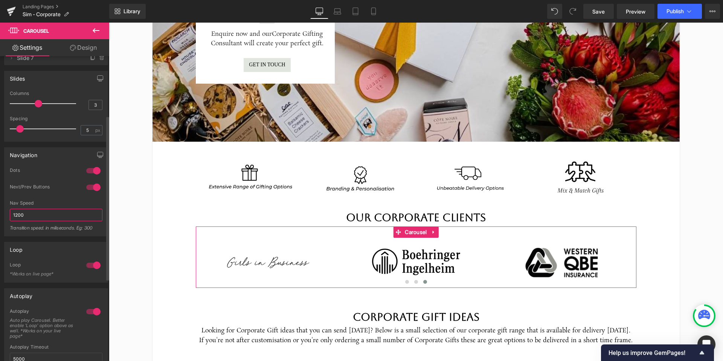
click at [18, 216] on input "1200" at bounding box center [56, 215] width 93 height 12
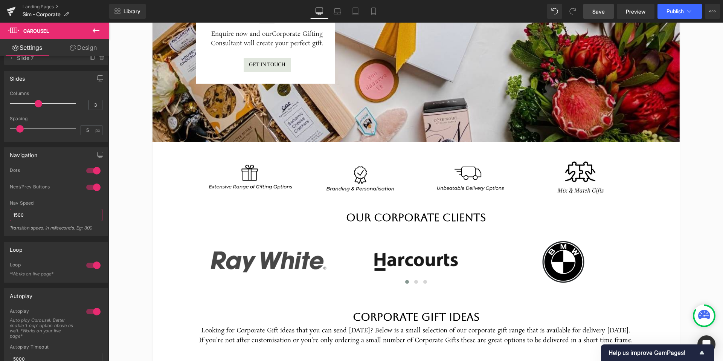
type input "1500"
click at [601, 9] on span "Save" at bounding box center [598, 12] width 12 height 8
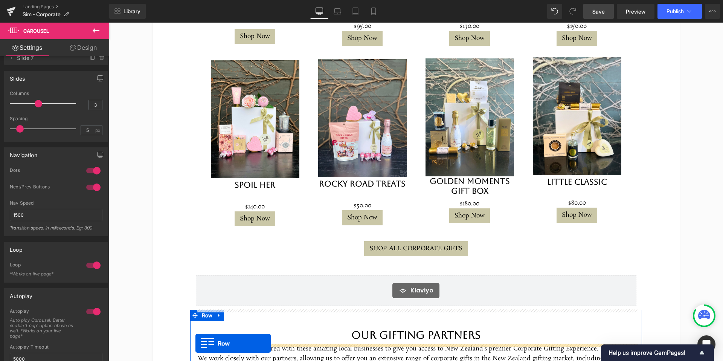
scroll to position [735, 0]
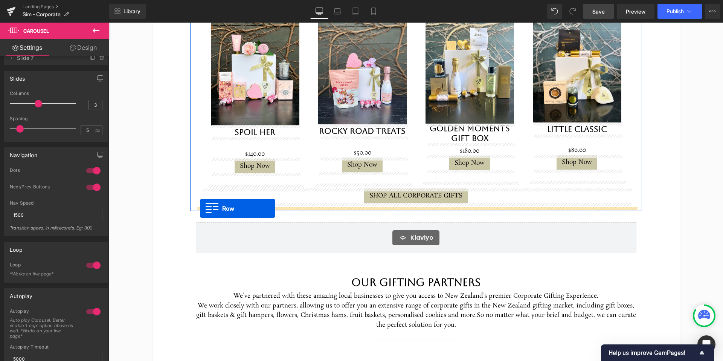
drag, startPoint x: 201, startPoint y: 184, endPoint x: 200, endPoint y: 208, distance: 24.5
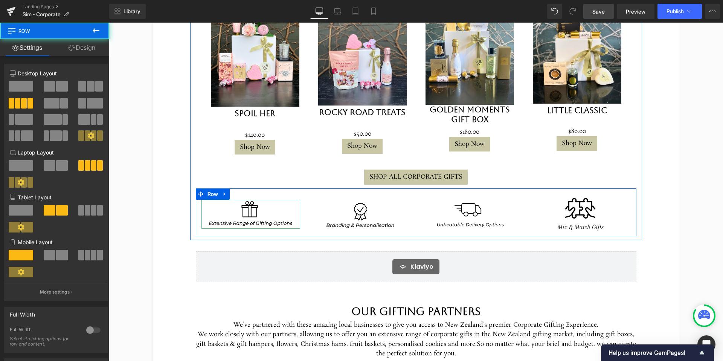
scroll to position [716, 0]
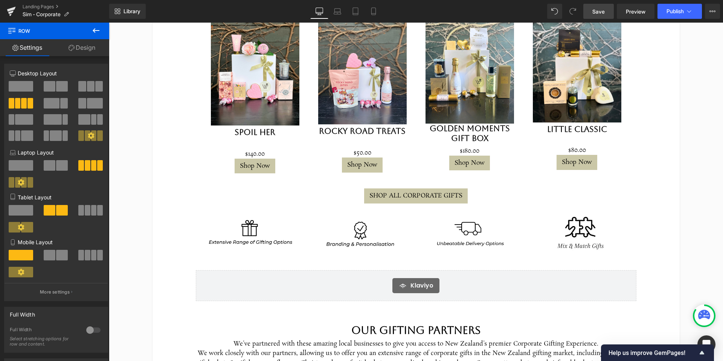
click at [92, 31] on icon at bounding box center [96, 30] width 9 height 9
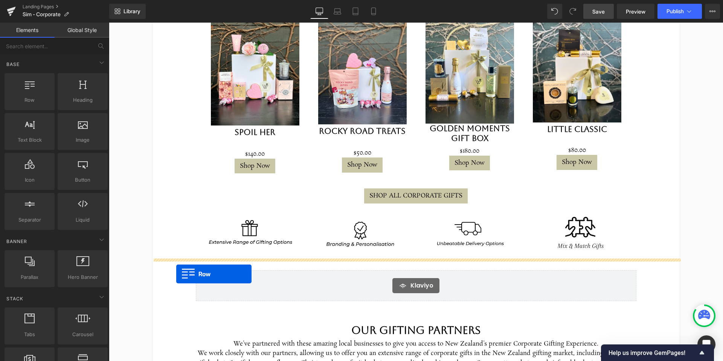
drag, startPoint x: 147, startPoint y: 116, endPoint x: 177, endPoint y: 274, distance: 160.9
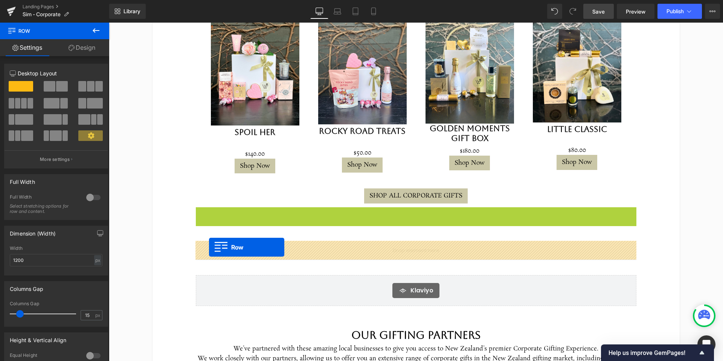
drag, startPoint x: 200, startPoint y: 213, endPoint x: 209, endPoint y: 247, distance: 35.2
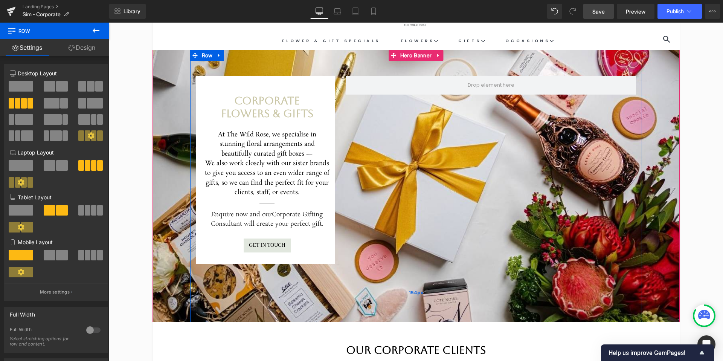
scroll to position [48, 0]
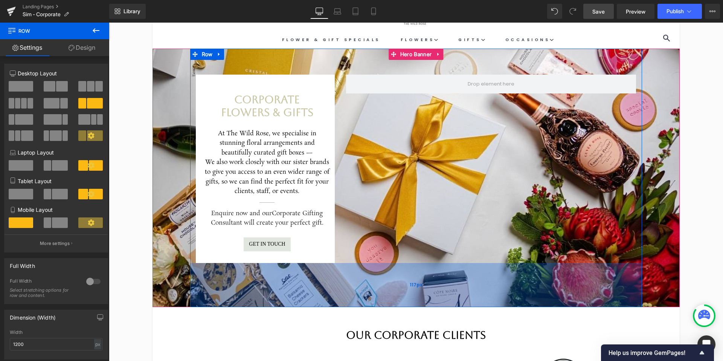
drag, startPoint x: 403, startPoint y: 289, endPoint x: 404, endPoint y: 276, distance: 13.6
click at [404, 276] on div "117px" at bounding box center [416, 285] width 452 height 44
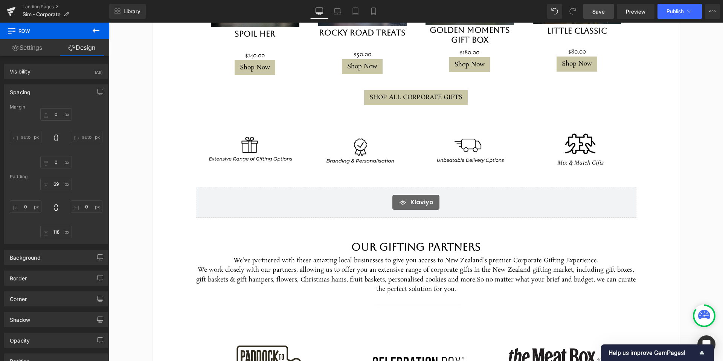
scroll to position [804, 0]
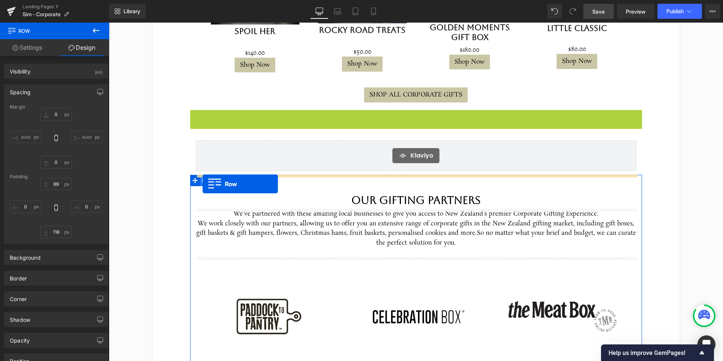
drag, startPoint x: 194, startPoint y: 114, endPoint x: 203, endPoint y: 184, distance: 69.8
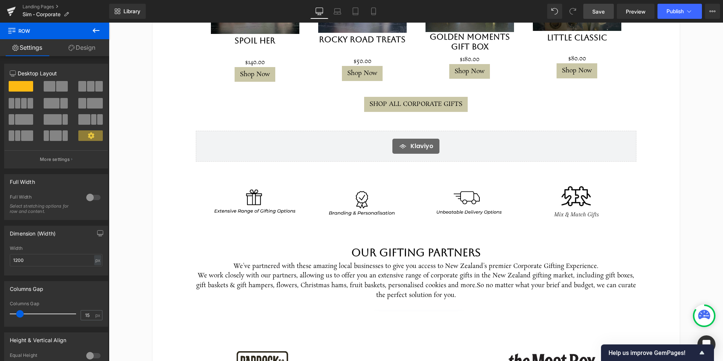
scroll to position [795, 0]
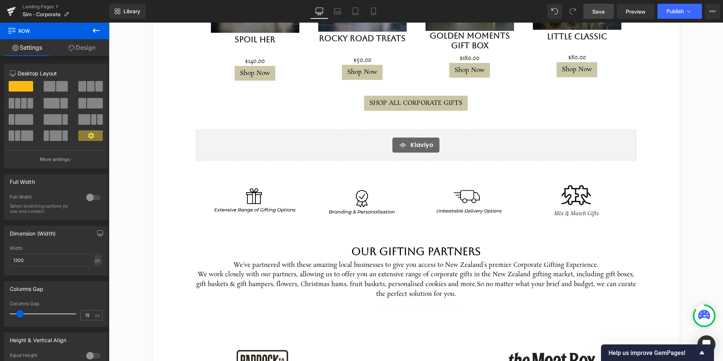
click at [96, 32] on icon at bounding box center [96, 30] width 9 height 9
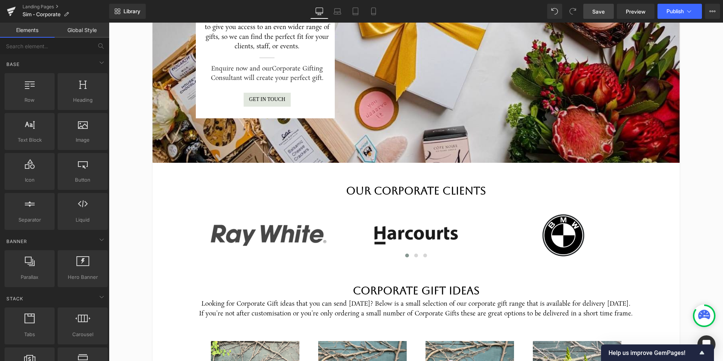
scroll to position [190, 0]
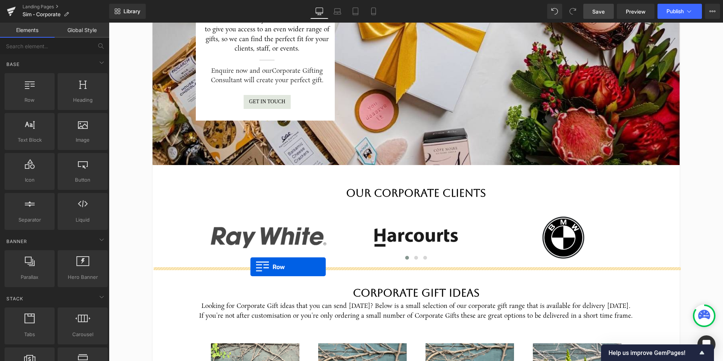
drag, startPoint x: 141, startPoint y: 118, endPoint x: 250, endPoint y: 267, distance: 184.5
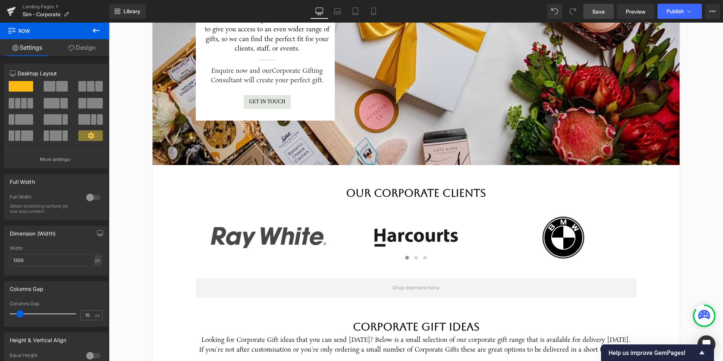
click at [103, 34] on button at bounding box center [96, 31] width 26 height 17
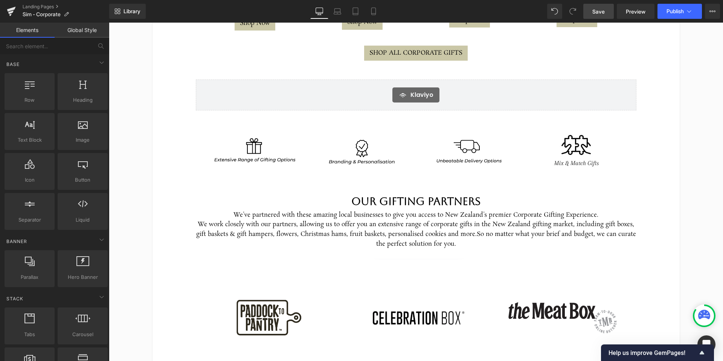
scroll to position [854, 0]
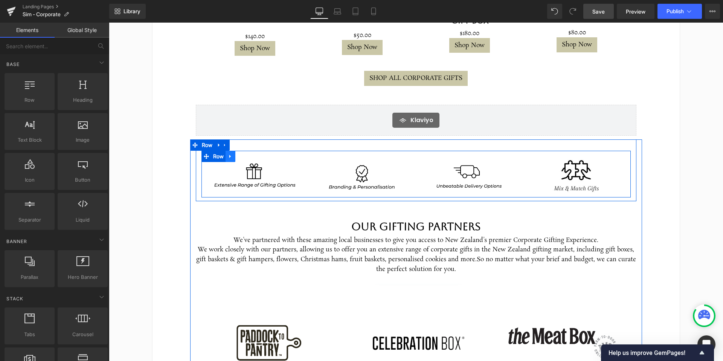
click at [235, 156] on link at bounding box center [231, 156] width 10 height 11
click at [240, 157] on icon at bounding box center [240, 156] width 5 height 5
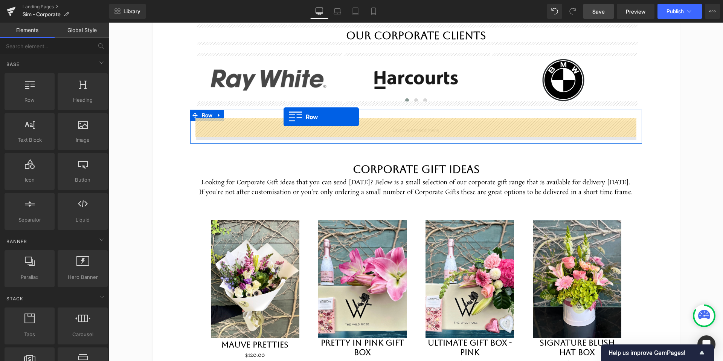
scroll to position [347, 0]
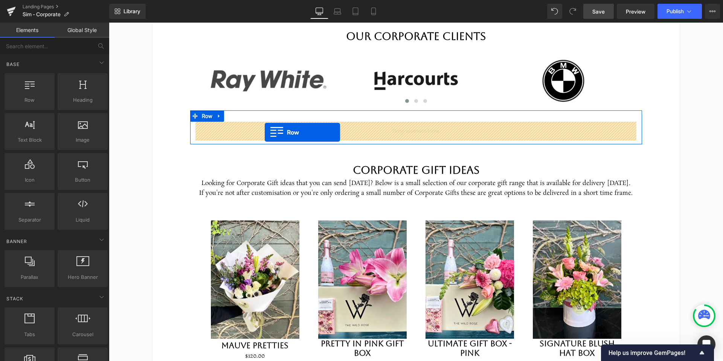
drag, startPoint x: 206, startPoint y: 146, endPoint x: 265, endPoint y: 132, distance: 59.9
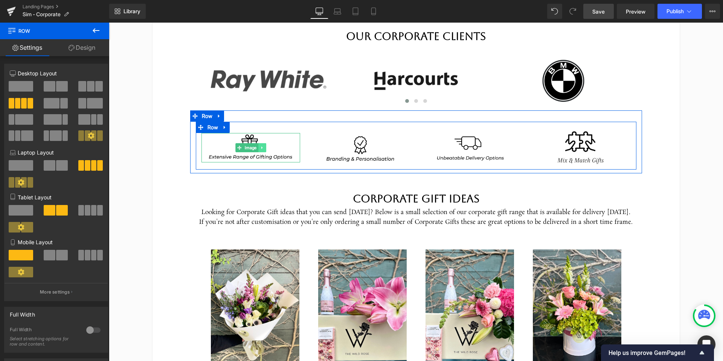
click at [262, 148] on icon at bounding box center [261, 147] width 1 height 3
click at [266, 148] on icon at bounding box center [266, 147] width 4 height 5
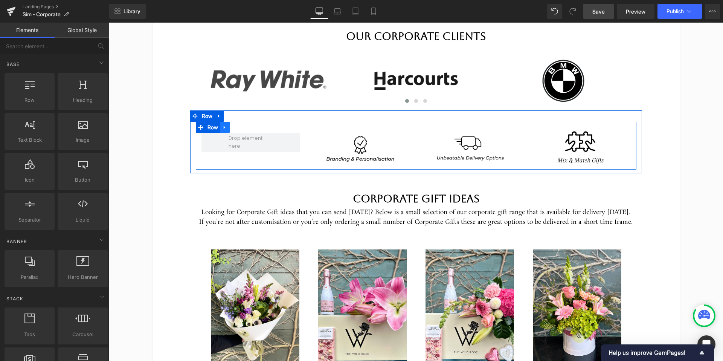
click at [226, 127] on icon at bounding box center [224, 128] width 5 height 6
click at [258, 128] on link at bounding box center [254, 127] width 10 height 11
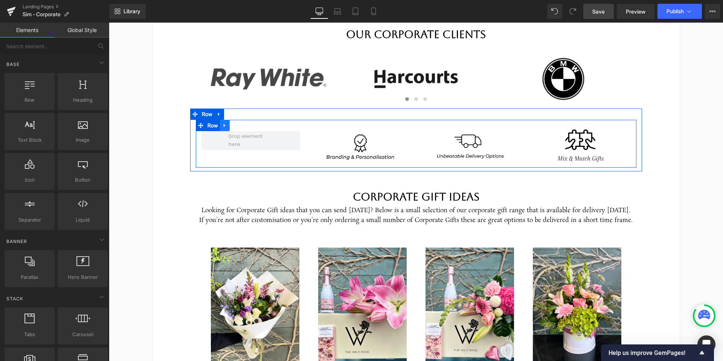
scroll to position [346, 0]
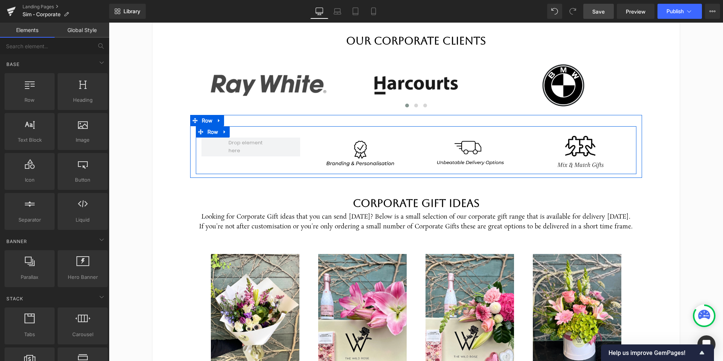
click at [278, 131] on div at bounding box center [416, 131] width 441 height 11
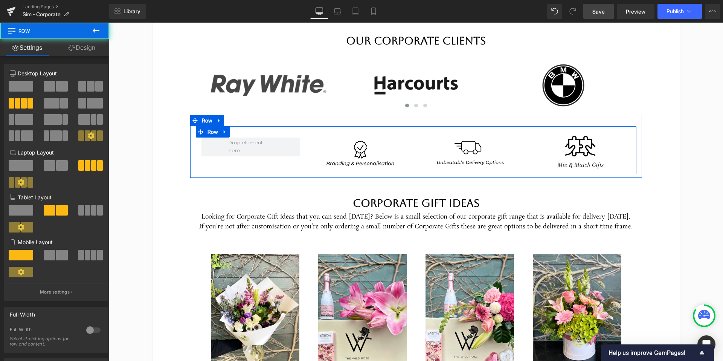
scroll to position [343, 0]
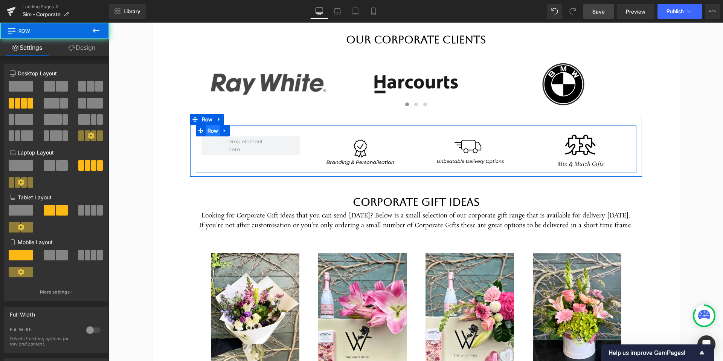
click at [207, 130] on span "Row" at bounding box center [213, 130] width 15 height 11
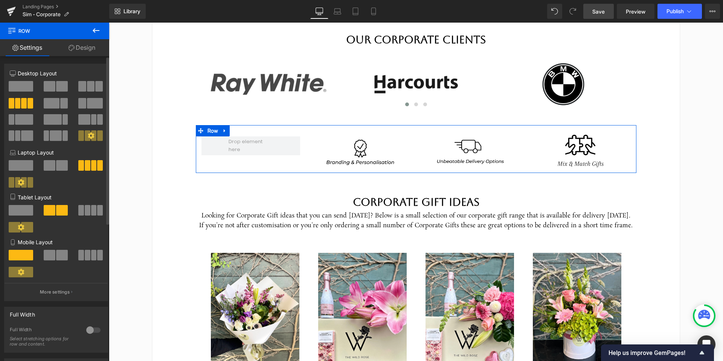
click at [92, 87] on button at bounding box center [90, 86] width 25 height 11
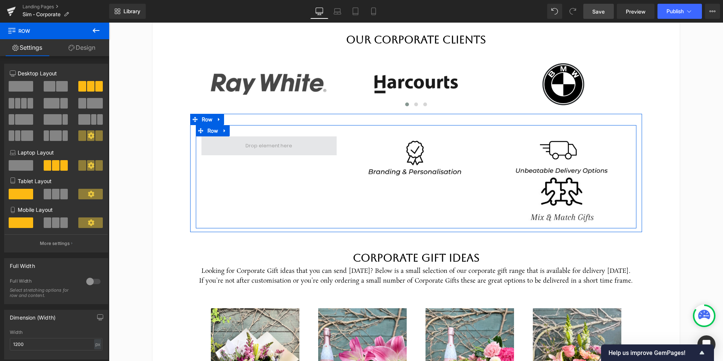
click at [295, 146] on span at bounding box center [269, 145] width 136 height 19
click at [574, 197] on icon at bounding box center [574, 199] width 4 height 5
click at [579, 199] on icon at bounding box center [578, 199] width 4 height 5
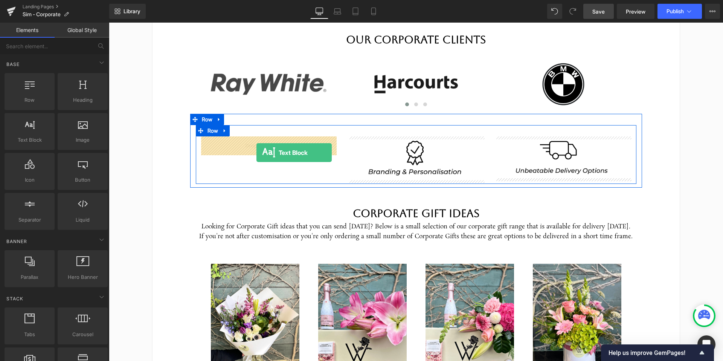
drag, startPoint x: 142, startPoint y: 151, endPoint x: 256, endPoint y: 153, distance: 114.1
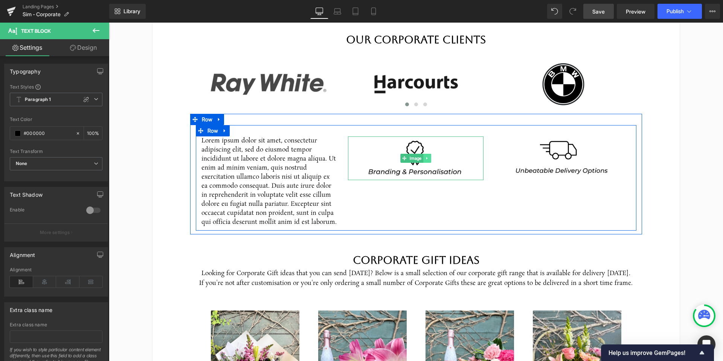
click at [427, 157] on icon at bounding box center [427, 158] width 4 height 5
click at [431, 158] on icon at bounding box center [431, 158] width 4 height 5
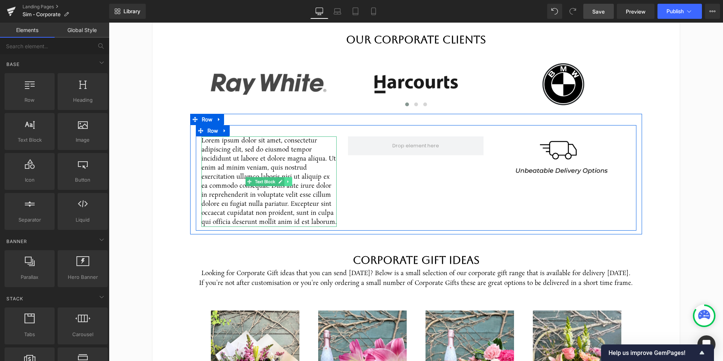
click at [290, 182] on icon at bounding box center [288, 181] width 4 height 5
click at [286, 182] on icon at bounding box center [284, 182] width 4 height 4
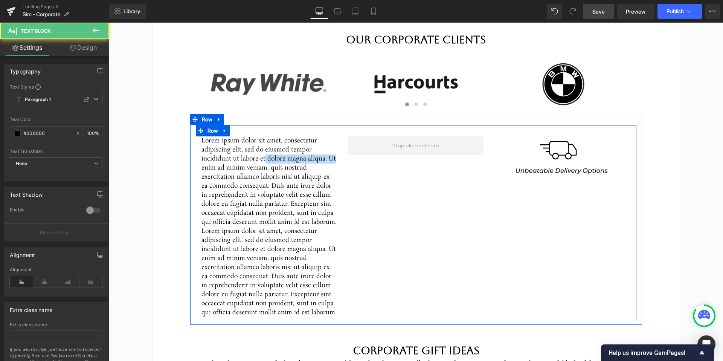
drag, startPoint x: 362, startPoint y: 161, endPoint x: 341, endPoint y: 195, distance: 39.9
click at [411, 161] on div "Lorem ipsum dolor sit amet, consectetur adipiscing elit, sed do eiusmod tempor …" at bounding box center [416, 223] width 441 height 196
click at [284, 218] on p "Lorem ipsum dolor sit amet, consectetur adipiscing elit, sed do eiusmod tempor …" at bounding box center [269, 181] width 136 height 90
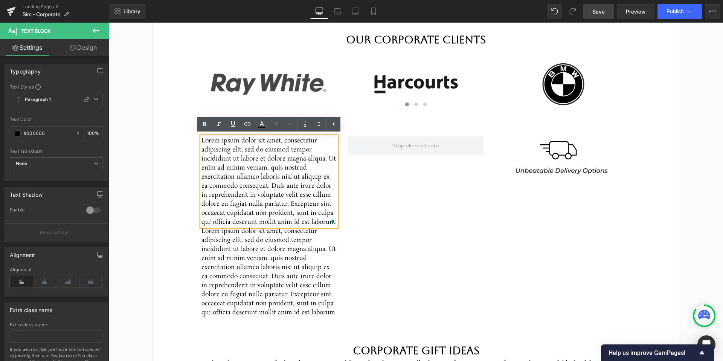
click at [368, 247] on div "Lorem ipsum dolor sit amet, consectetur adipiscing elit, sed do eiusmod tempor …" at bounding box center [416, 223] width 441 height 196
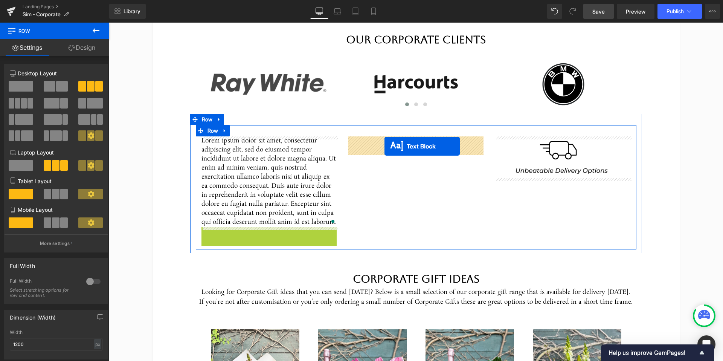
drag, startPoint x: 248, startPoint y: 272, endPoint x: 383, endPoint y: 146, distance: 184.1
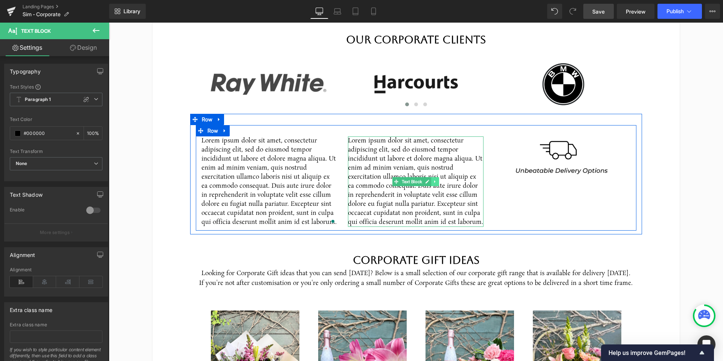
click at [436, 182] on icon at bounding box center [435, 181] width 4 height 5
click at [433, 183] on icon at bounding box center [431, 182] width 4 height 4
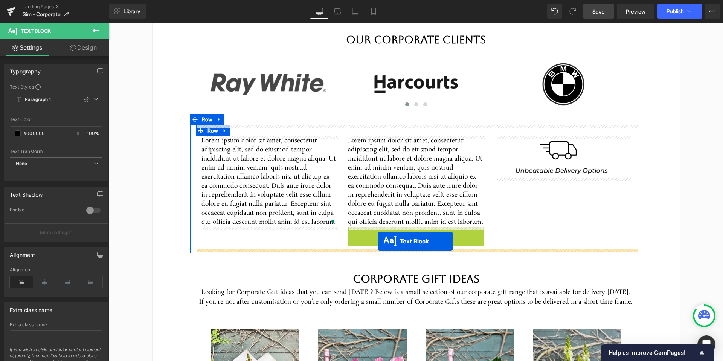
drag, startPoint x: 394, startPoint y: 272, endPoint x: 378, endPoint y: 241, distance: 34.7
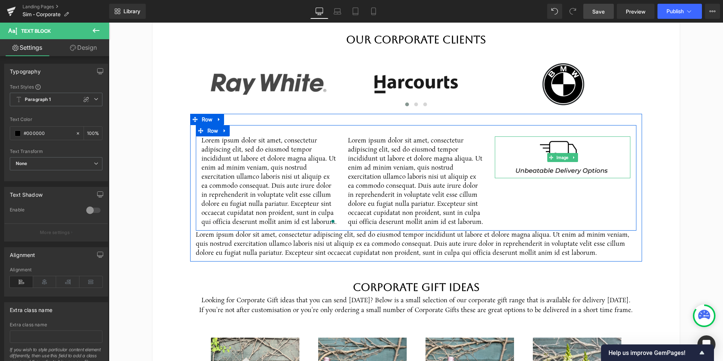
click at [574, 157] on icon at bounding box center [573, 157] width 1 height 3
drag, startPoint x: 579, startPoint y: 158, endPoint x: 526, endPoint y: 205, distance: 71.0
click at [578, 158] on icon at bounding box center [578, 157] width 4 height 5
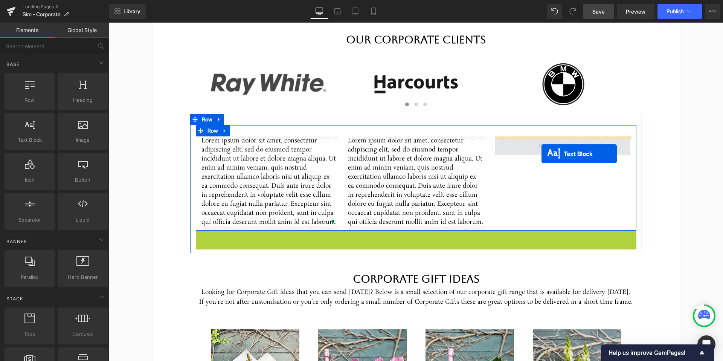
drag, startPoint x: 465, startPoint y: 215, endPoint x: 542, endPoint y: 154, distance: 98.6
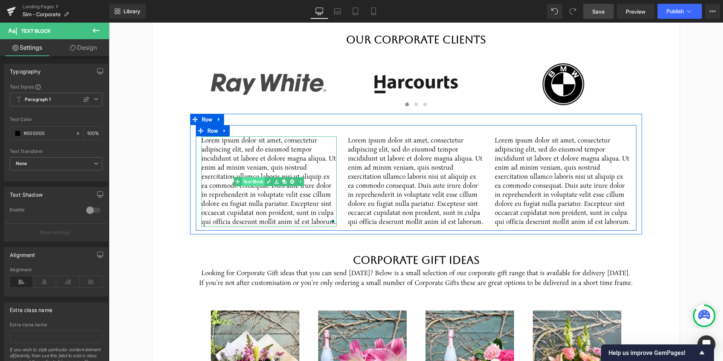
click at [260, 181] on span "Text Block" at bounding box center [253, 181] width 23 height 9
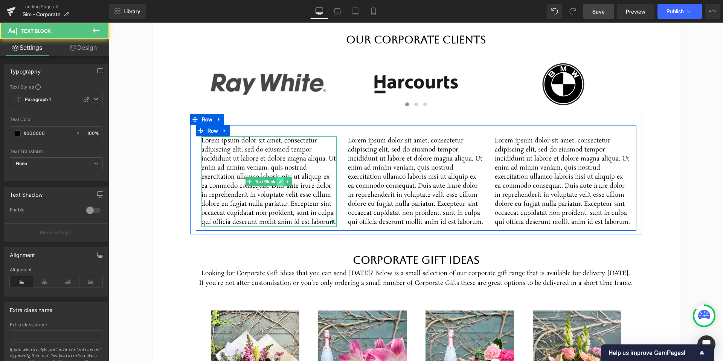
click at [281, 184] on link at bounding box center [281, 181] width 8 height 9
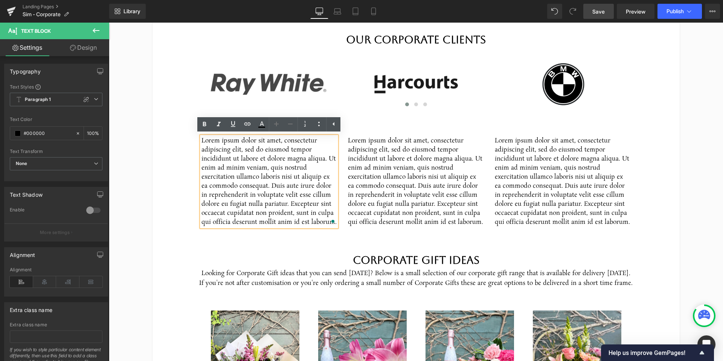
click at [275, 167] on p "Lorem ipsum dolor sit amet, consectetur adipiscing elit, sed do eiusmod tempor …" at bounding box center [269, 181] width 136 height 90
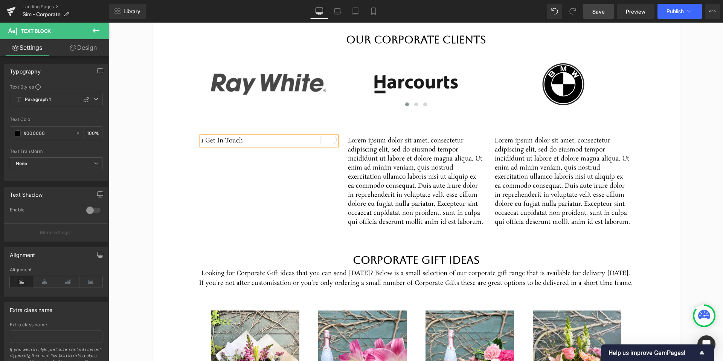
click at [210, 139] on p "1 Get In Touch" at bounding box center [269, 140] width 136 height 9
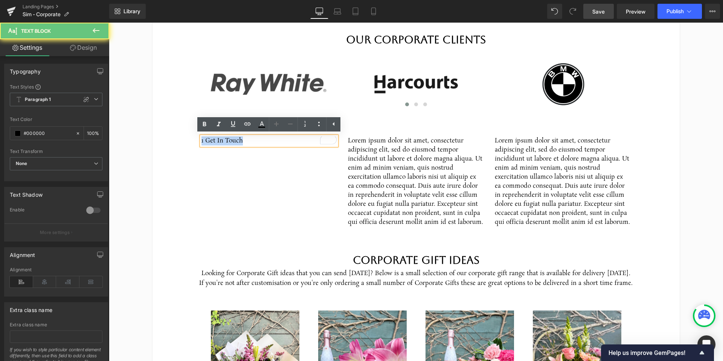
click at [210, 139] on p "1 Get In Touch" at bounding box center [269, 140] width 136 height 9
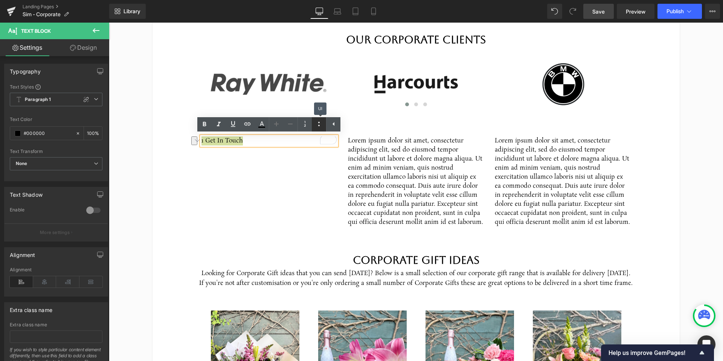
click at [321, 127] on icon at bounding box center [318, 123] width 9 height 9
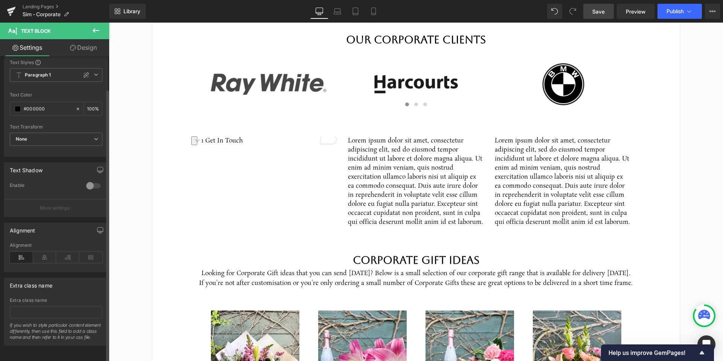
scroll to position [37, 0]
click at [49, 252] on icon at bounding box center [44, 257] width 23 height 11
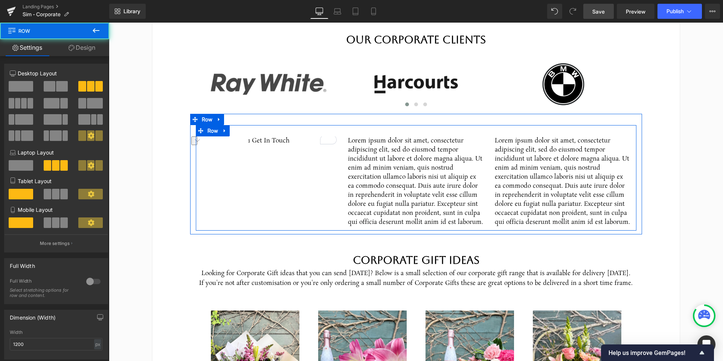
click at [244, 165] on div "1 Get In Touch Text Block Lorem ipsum dolor sit amet, consectetur adipiscing el…" at bounding box center [416, 177] width 441 height 105
click at [250, 142] on span at bounding box center [250, 140] width 8 height 9
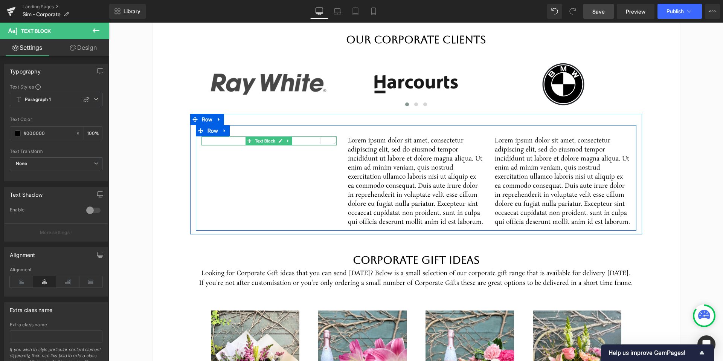
click at [230, 142] on p "1 Get In Touch" at bounding box center [269, 140] width 136 height 9
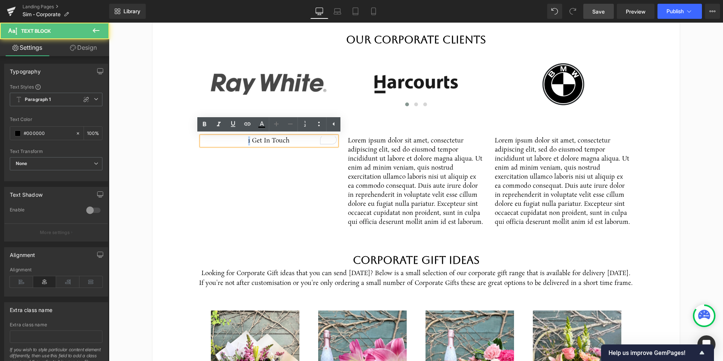
drag, startPoint x: 250, startPoint y: 142, endPoint x: 246, endPoint y: 142, distance: 4.5
click at [246, 142] on p "1 Get In Touch" at bounding box center [269, 140] width 136 height 9
click at [277, 124] on icon at bounding box center [276, 123] width 9 height 9
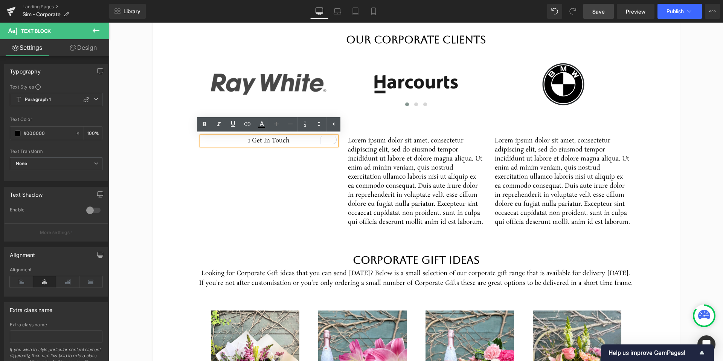
click at [268, 142] on span "1 Get In Touch" at bounding box center [268, 140] width 41 height 9
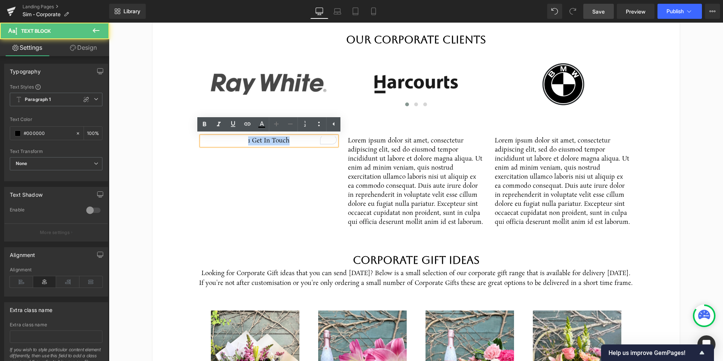
click at [268, 142] on span "1 Get In Touch" at bounding box center [268, 140] width 41 height 9
click at [278, 125] on icon at bounding box center [276, 123] width 9 height 9
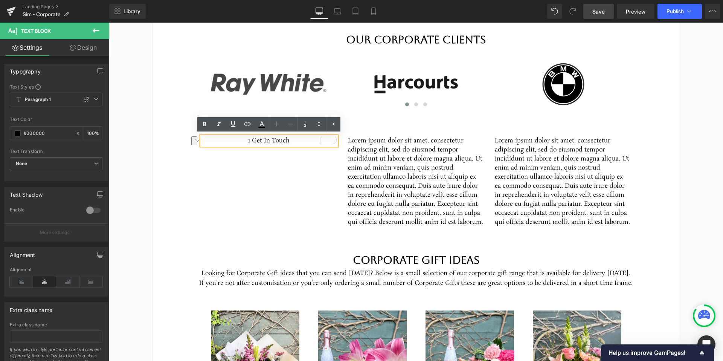
click at [295, 143] on p "1 Get In Touch" at bounding box center [269, 140] width 136 height 9
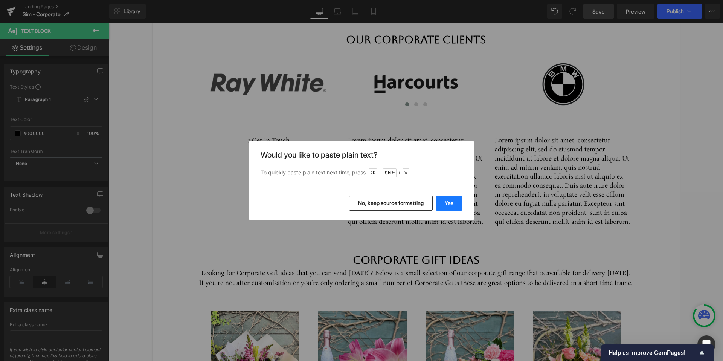
click at [440, 201] on button "Yes" at bounding box center [449, 202] width 27 height 15
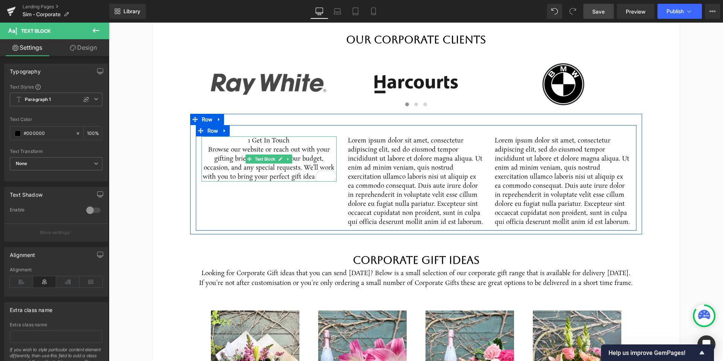
click at [291, 139] on p "1 Get In Touch" at bounding box center [269, 140] width 136 height 9
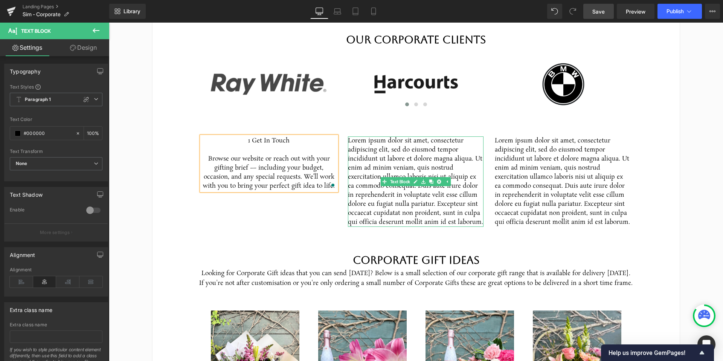
click at [383, 164] on p "Lorem ipsum dolor sit amet, consectetur adipiscing elit, sed do eiusmod tempor …" at bounding box center [416, 181] width 136 height 90
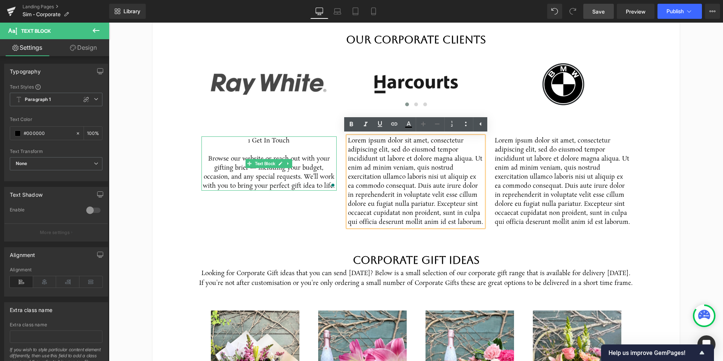
click at [264, 142] on span "1 Get In Touch" at bounding box center [268, 140] width 41 height 9
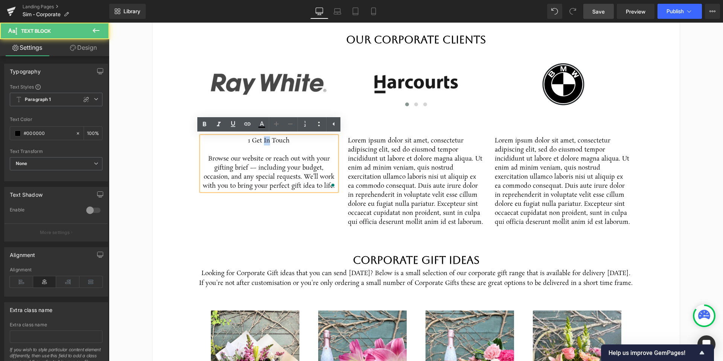
click at [264, 142] on span "1 Get In Touch" at bounding box center [268, 140] width 41 height 9
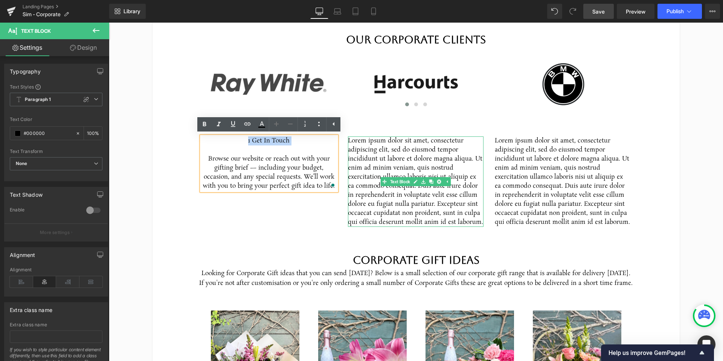
click at [410, 164] on p "Lorem ipsum dolor sit amet, consectetur adipiscing elit, sed do eiusmod tempor …" at bounding box center [416, 181] width 136 height 90
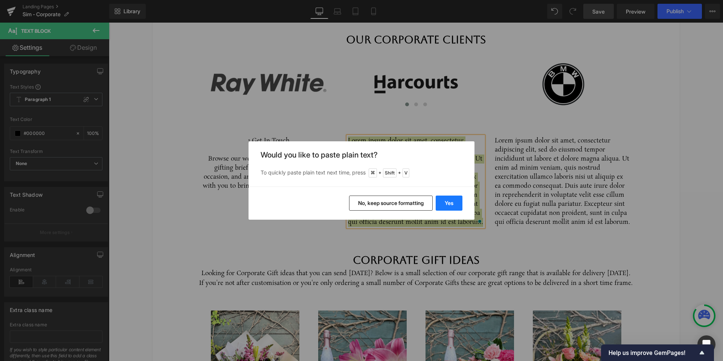
click at [438, 203] on button "Yes" at bounding box center [449, 202] width 27 height 15
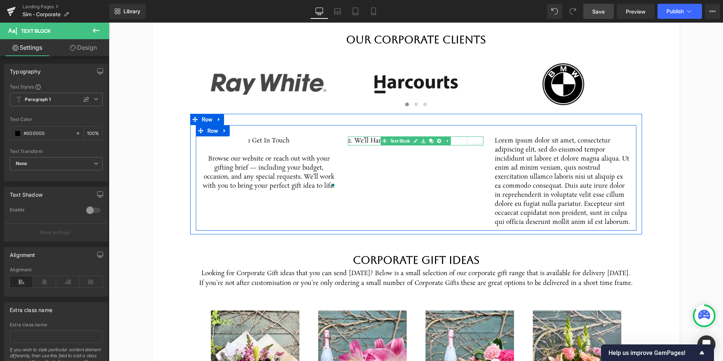
click at [353, 141] on p "2. We’ll Handle the Rest" at bounding box center [416, 140] width 136 height 9
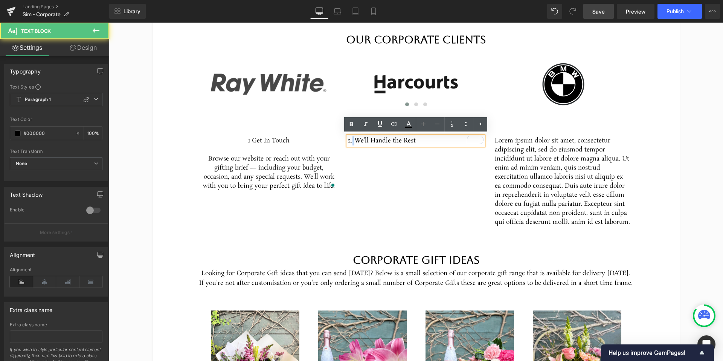
click at [353, 141] on p "2. We’ll Handle the Rest" at bounding box center [416, 140] width 136 height 9
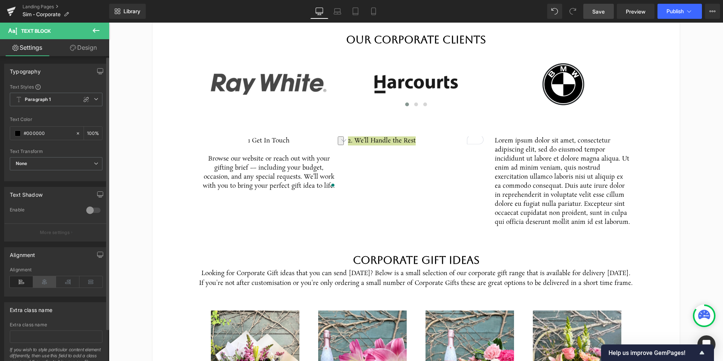
click at [44, 280] on icon at bounding box center [44, 281] width 23 height 11
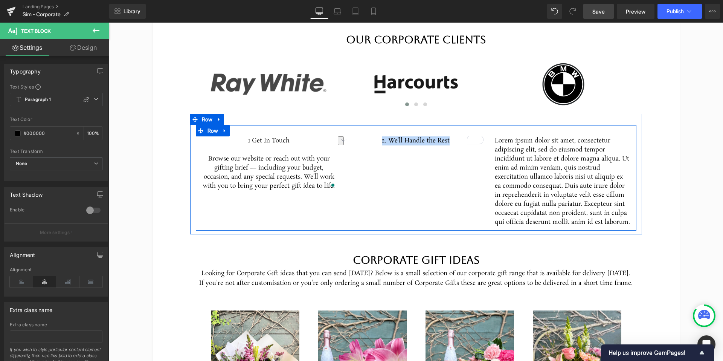
click at [420, 158] on div "1 Get In Touch Browse our website or reach out with your gifting brief — includ…" at bounding box center [416, 177] width 441 height 105
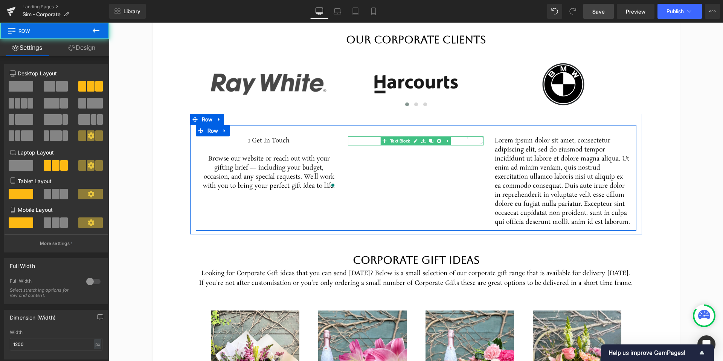
click at [454, 141] on p "2. We’ll Handle the Rest" at bounding box center [416, 140] width 136 height 9
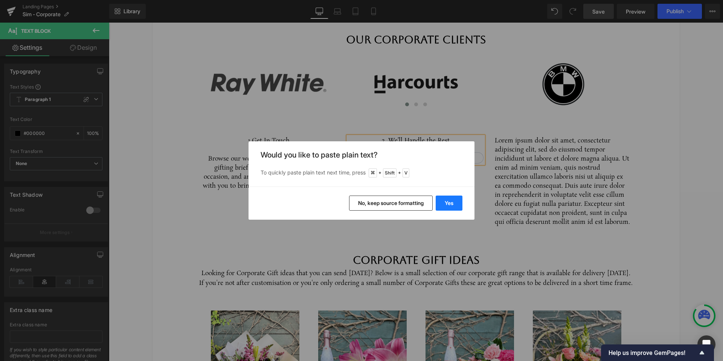
click at [447, 200] on button "Yes" at bounding box center [449, 202] width 27 height 15
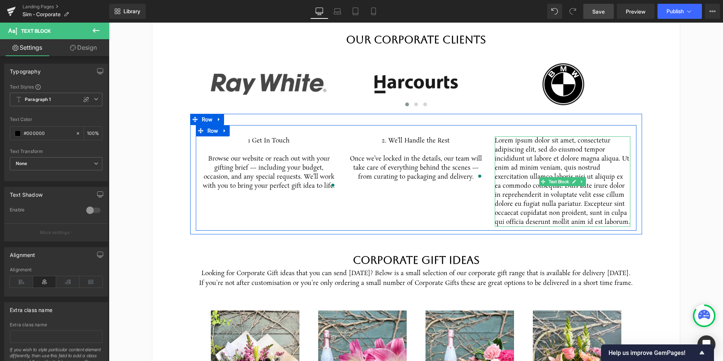
click at [545, 174] on p "Lorem ipsum dolor sit amet, consectetur adipiscing elit, sed do eiusmod tempor …" at bounding box center [563, 181] width 136 height 90
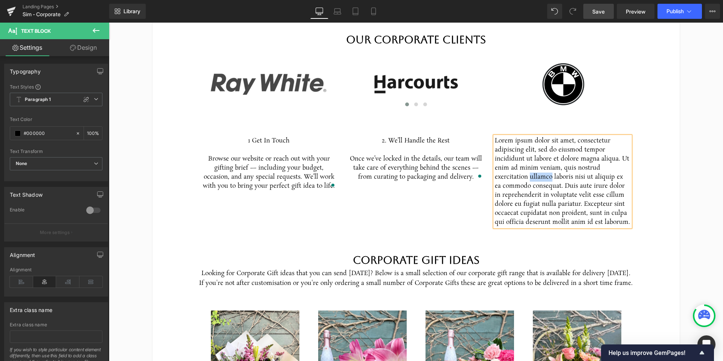
click at [545, 174] on p "Lorem ipsum dolor sit amet, consectetur adipiscing elit, sed do eiusmod tempor …" at bounding box center [563, 181] width 136 height 90
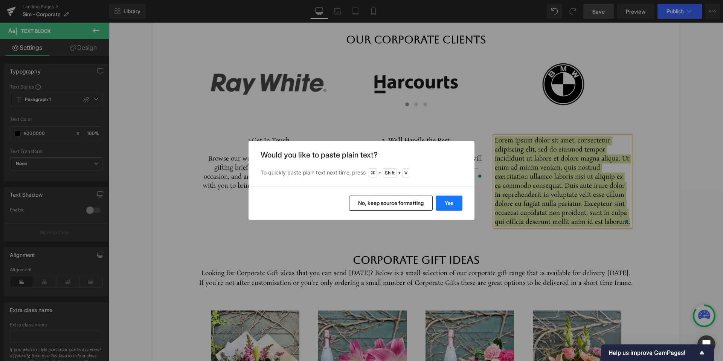
click at [449, 204] on button "Yes" at bounding box center [449, 202] width 27 height 15
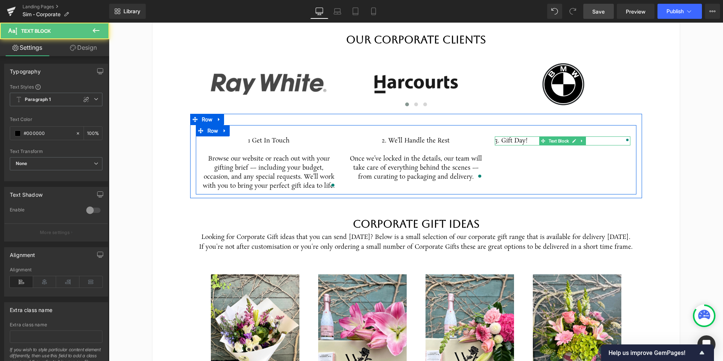
click at [515, 140] on p "3. Gift Day!" at bounding box center [563, 140] width 136 height 9
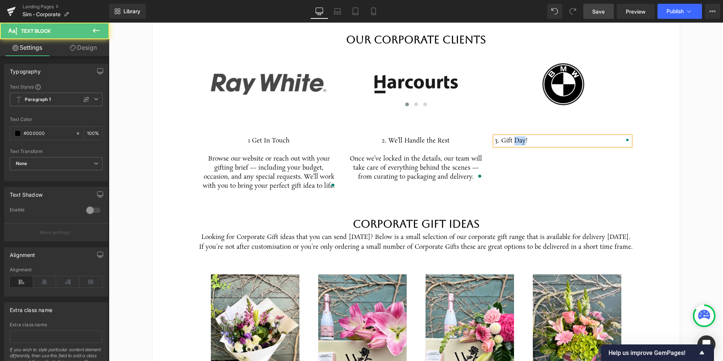
click at [515, 140] on p "3. Gift Day!" at bounding box center [563, 140] width 136 height 9
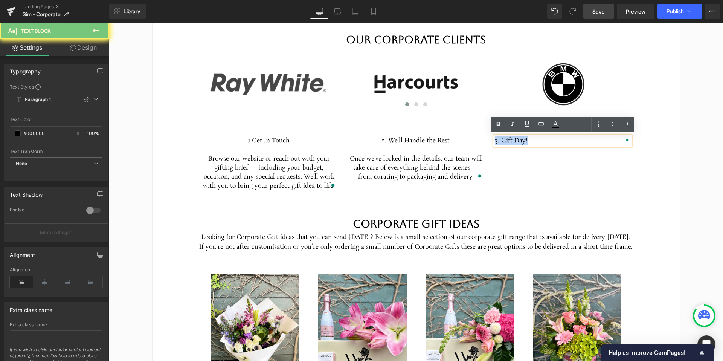
click at [515, 140] on p "3. Gift Day!" at bounding box center [563, 140] width 136 height 9
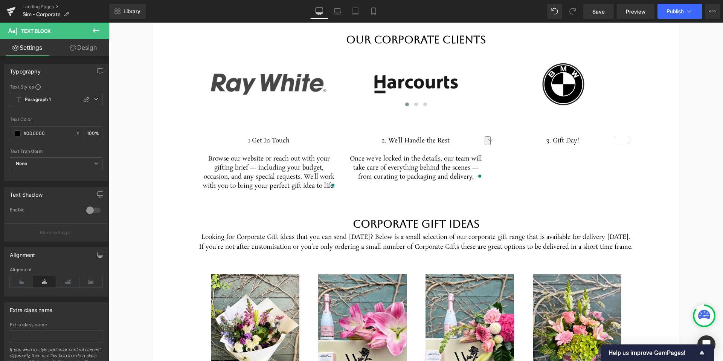
click at [560, 154] on div "1 Get In Touch Browse our website or reach out with your gifting brief — includ…" at bounding box center [416, 159] width 441 height 69
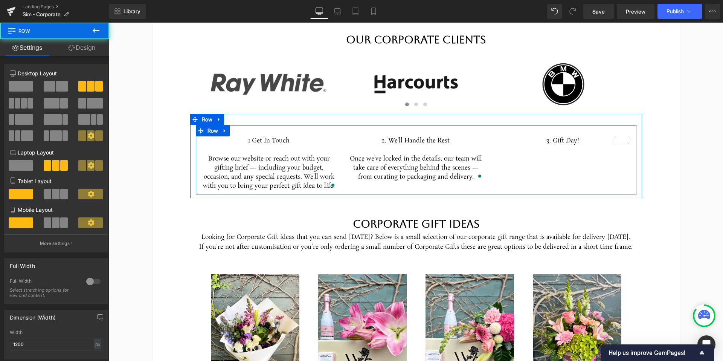
click at [586, 139] on link at bounding box center [582, 140] width 8 height 9
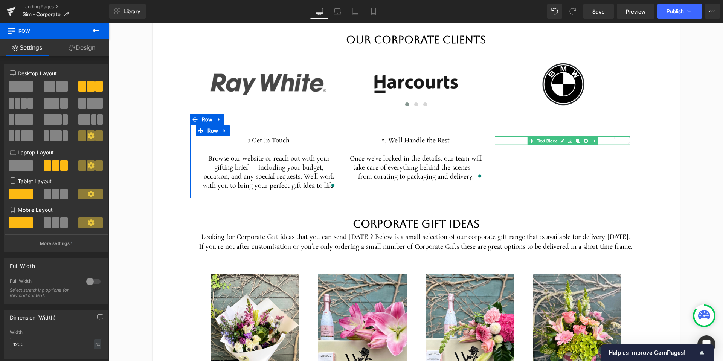
click at [607, 144] on div at bounding box center [563, 144] width 136 height 2
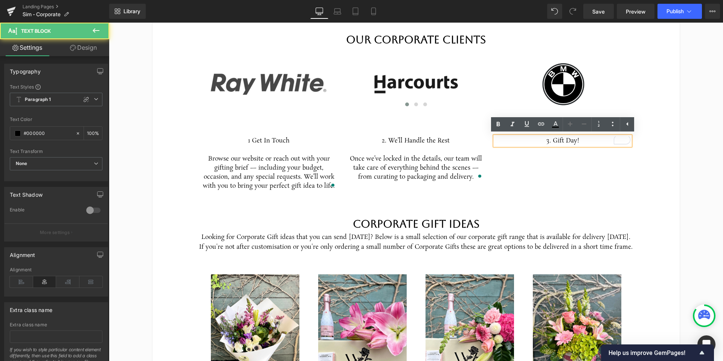
click at [597, 141] on p "3. Gift Day!" at bounding box center [563, 140] width 136 height 9
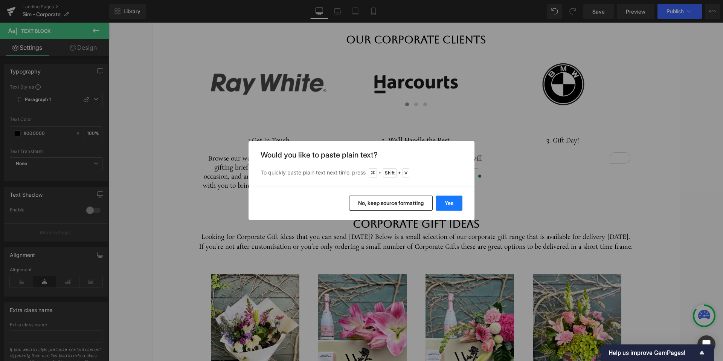
drag, startPoint x: 452, startPoint y: 200, endPoint x: 343, endPoint y: 177, distance: 110.5
click at [452, 200] on button "Yes" at bounding box center [449, 202] width 27 height 15
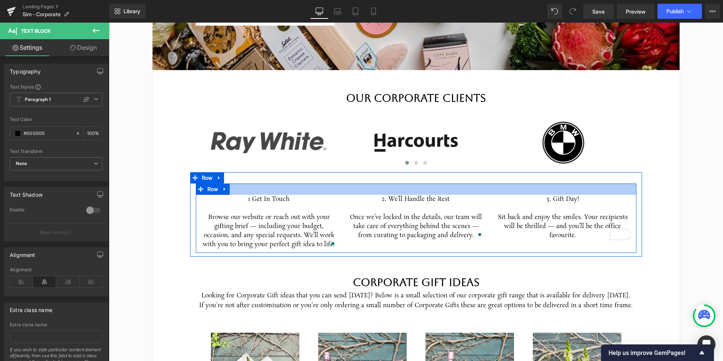
scroll to position [298, 0]
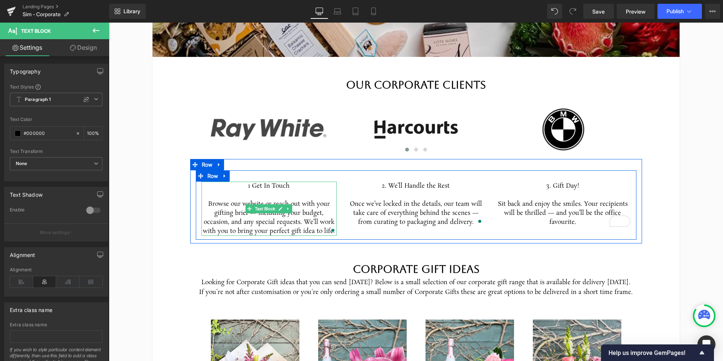
click at [252, 186] on span "1 Get In Touch" at bounding box center [268, 186] width 41 height 9
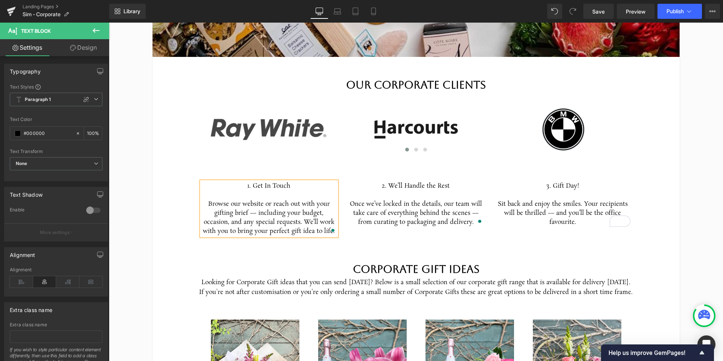
click at [287, 200] on span "Browse our website or reach out with your gifting brief — including your budget…" at bounding box center [269, 218] width 132 height 36
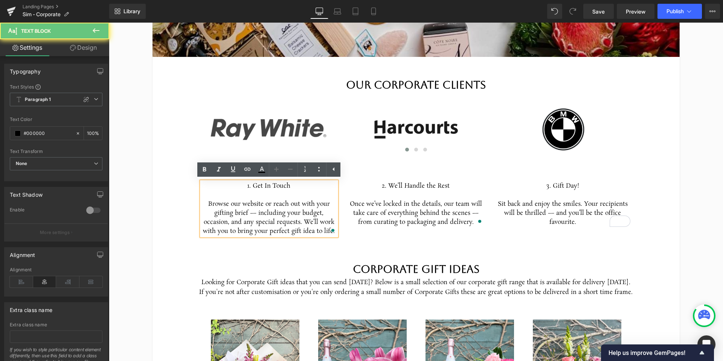
click at [274, 187] on span "1. Get In Touch" at bounding box center [268, 186] width 43 height 9
click at [296, 208] on span "Browse our website or reach out with your gifting brief — including your budget…" at bounding box center [269, 218] width 132 height 36
click at [370, 183] on p "2. We’ll Handle the Rest" at bounding box center [416, 191] width 136 height 18
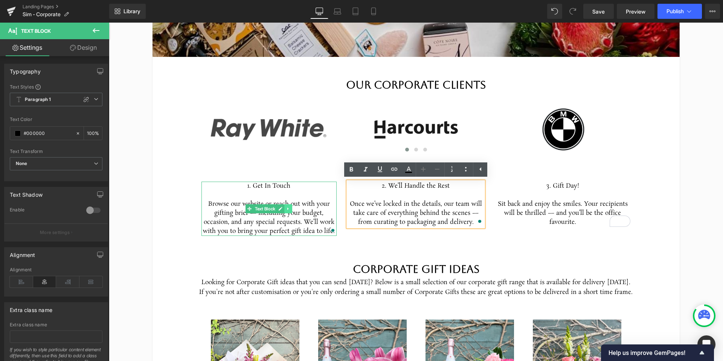
click at [290, 209] on icon at bounding box center [288, 208] width 4 height 5
click at [284, 209] on icon at bounding box center [284, 209] width 4 height 4
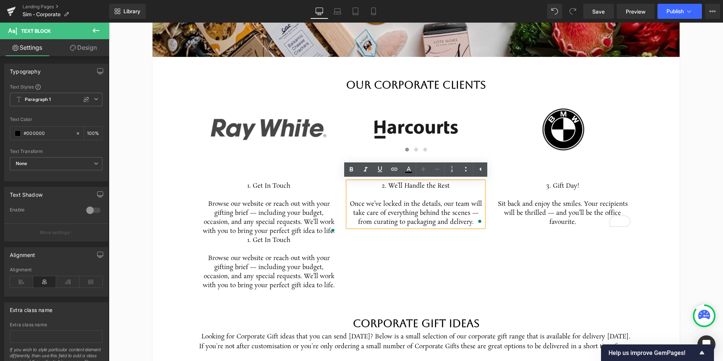
click at [469, 199] on p "2. We’ll Handle the Rest" at bounding box center [416, 191] width 136 height 18
click at [480, 247] on div "1. Get In Touch Browse our website or reach out with your gifting brief — inclu…" at bounding box center [416, 232] width 441 height 124
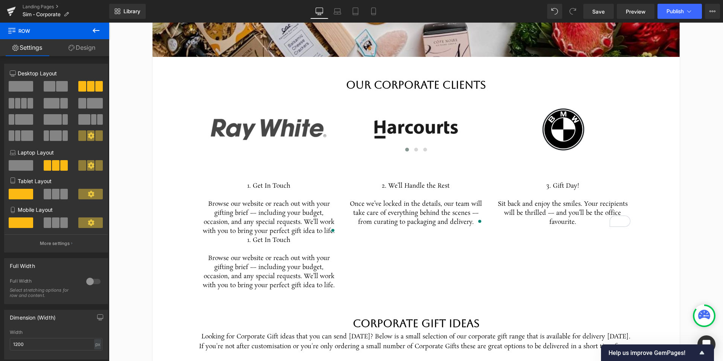
click at [436, 194] on p "2. We’ll Handle the Rest" at bounding box center [416, 191] width 136 height 18
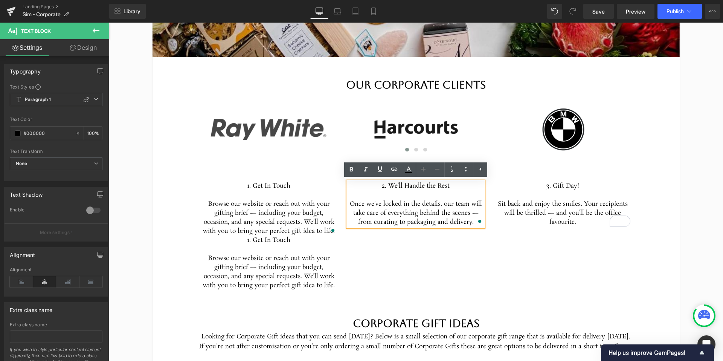
click at [490, 254] on div "1. Get In Touch Browse our website or reach out with your gifting brief — inclu…" at bounding box center [416, 232] width 441 height 124
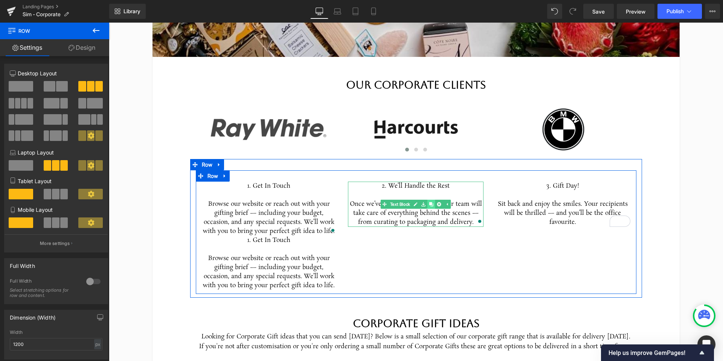
click at [433, 205] on icon at bounding box center [431, 204] width 4 height 4
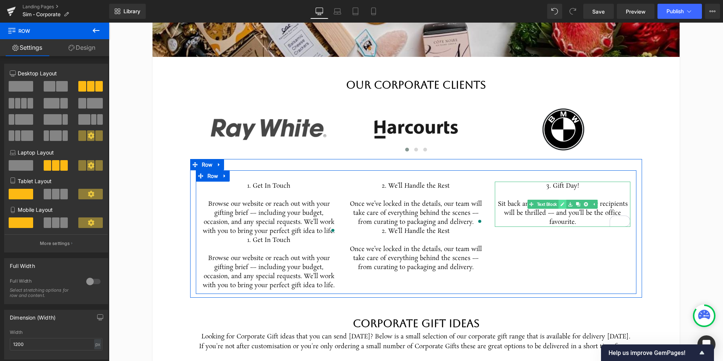
click at [560, 203] on link at bounding box center [563, 204] width 8 height 9
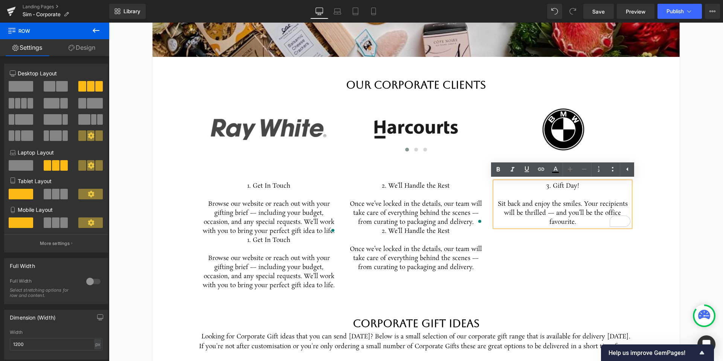
click at [568, 254] on div "1. Get In Touch Browse our website or reach out with your gifting brief — inclu…" at bounding box center [416, 232] width 441 height 124
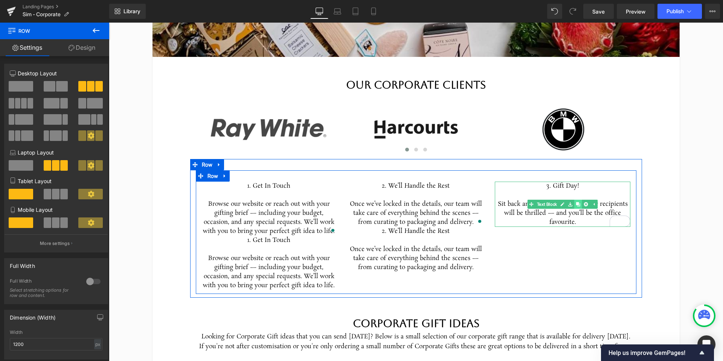
click at [581, 204] on link at bounding box center [578, 204] width 8 height 9
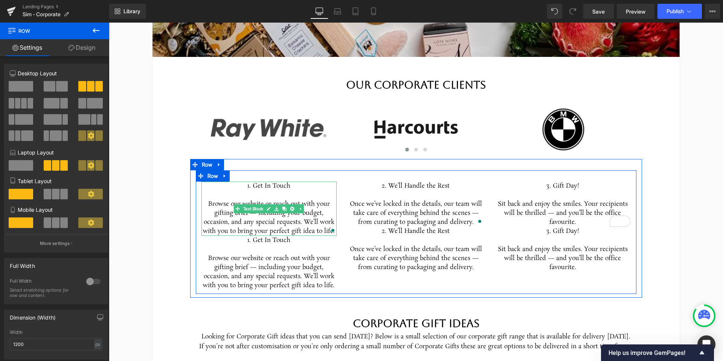
click at [289, 227] on span "Browse our website or reach out with your gifting brief — including your budget…" at bounding box center [269, 218] width 132 height 36
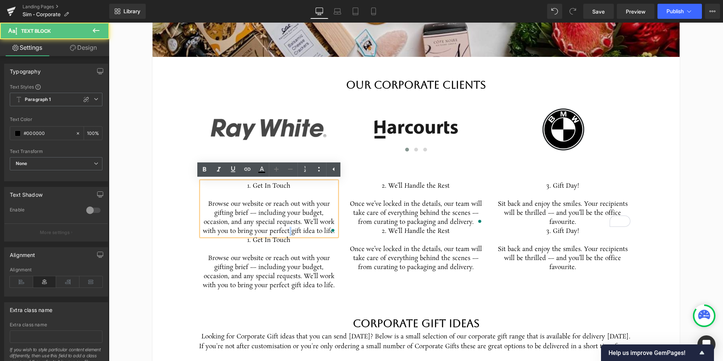
click at [289, 227] on span "Browse our website or reach out with your gifting brief — including your budget…" at bounding box center [269, 218] width 132 height 36
click at [109, 23] on div at bounding box center [109, 23] width 0 height 0
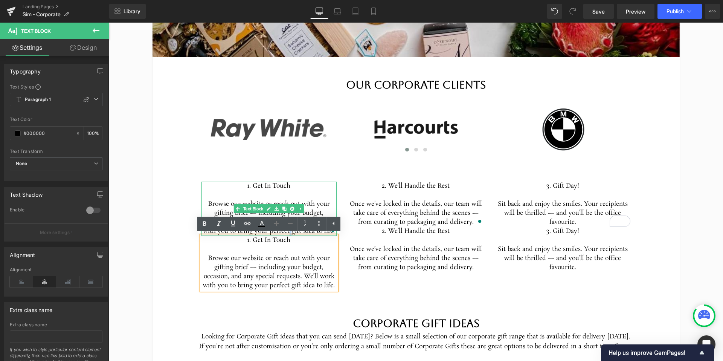
click at [292, 208] on icon at bounding box center [292, 209] width 4 height 4
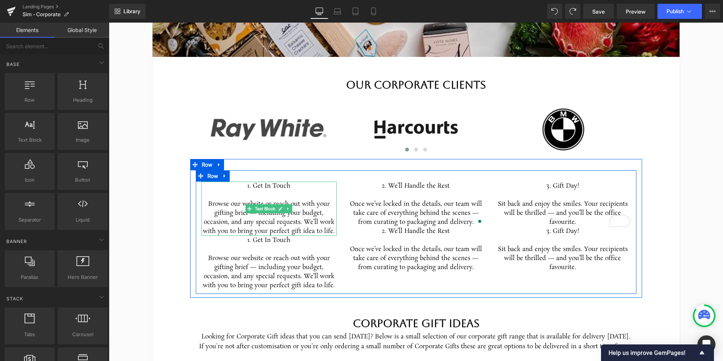
click at [268, 216] on span "Browse our website or reach out with your gifting brief — including your budget…" at bounding box center [269, 218] width 132 height 36
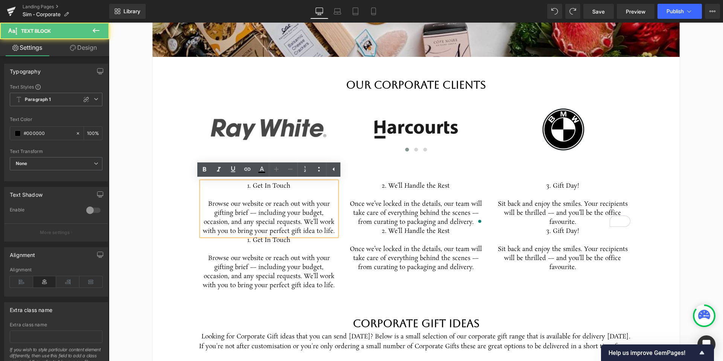
click at [272, 220] on span "Browse our website or reach out with your gifting brief — including your budget…" at bounding box center [269, 218] width 132 height 36
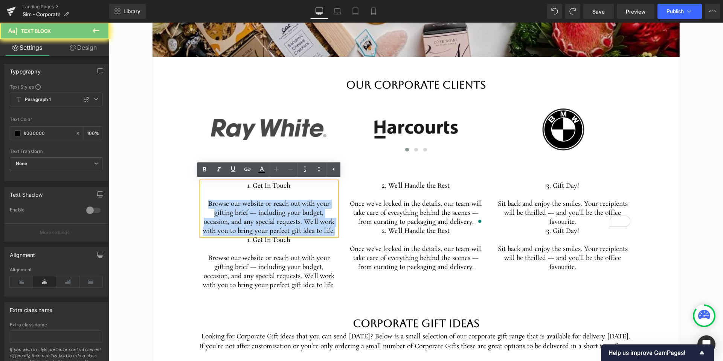
click at [272, 220] on span "Browse our website or reach out with your gifting brief — including your budget…" at bounding box center [269, 218] width 132 height 36
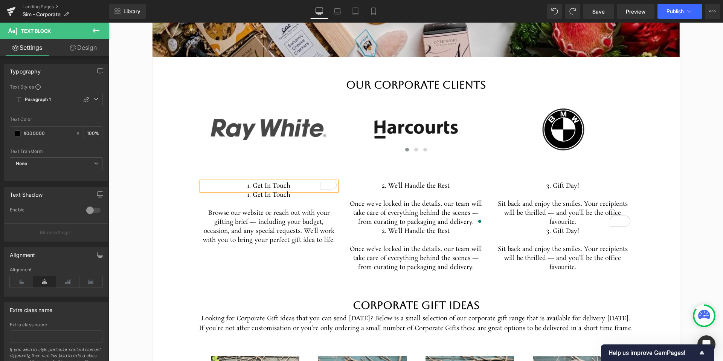
click at [274, 197] on span "1. Get In Touch" at bounding box center [268, 195] width 43 height 9
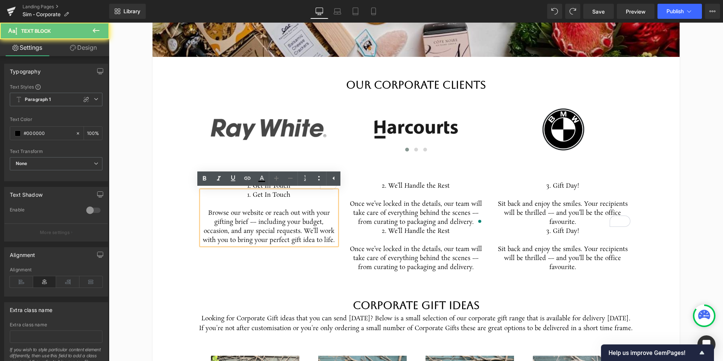
click at [274, 197] on span "1. Get In Touch" at bounding box center [268, 195] width 43 height 9
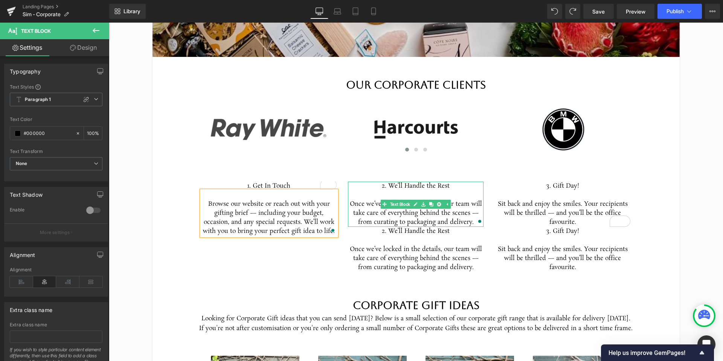
click at [422, 218] on p "Once we’ve locked in the details, our team will take care of everything behind …" at bounding box center [416, 213] width 136 height 27
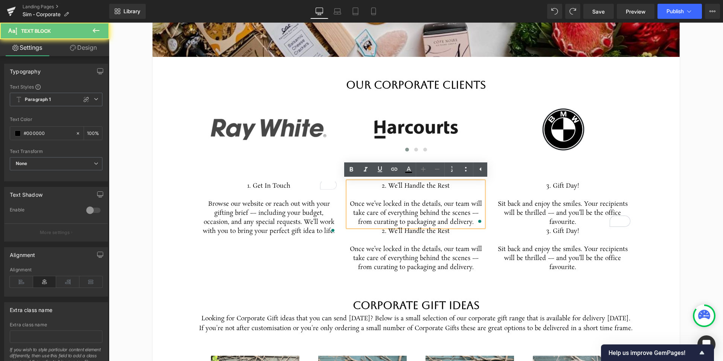
click at [422, 218] on p "Once we’ve locked in the details, our team will take care of everything behind …" at bounding box center [416, 213] width 136 height 27
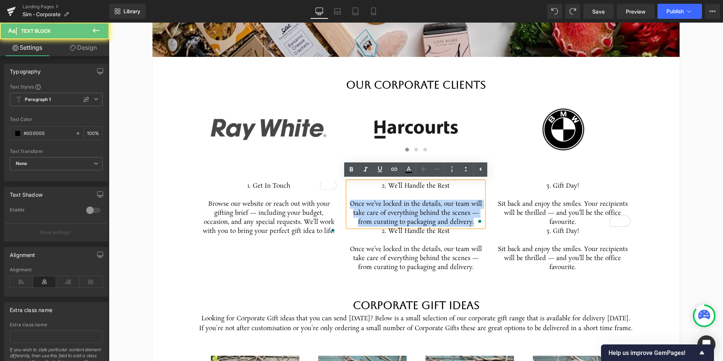
click at [422, 218] on p "Once we’ve locked in the details, our team will take care of everything behind …" at bounding box center [416, 213] width 136 height 27
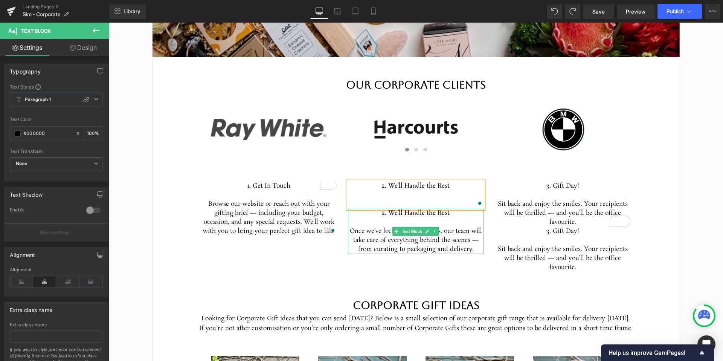
click at [423, 212] on p "2. We’ll Handle the Rest" at bounding box center [416, 218] width 136 height 18
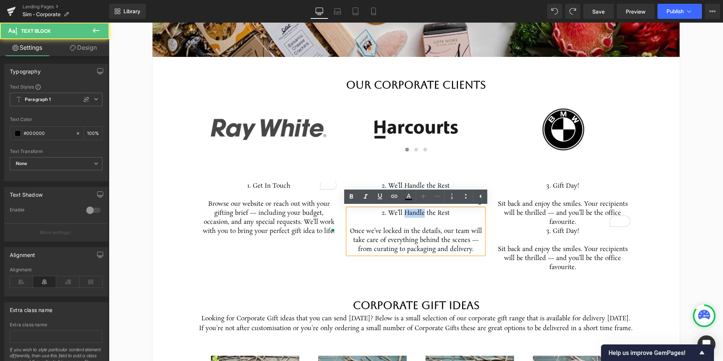
click at [423, 212] on p "2. We’ll Handle the Rest" at bounding box center [416, 218] width 136 height 18
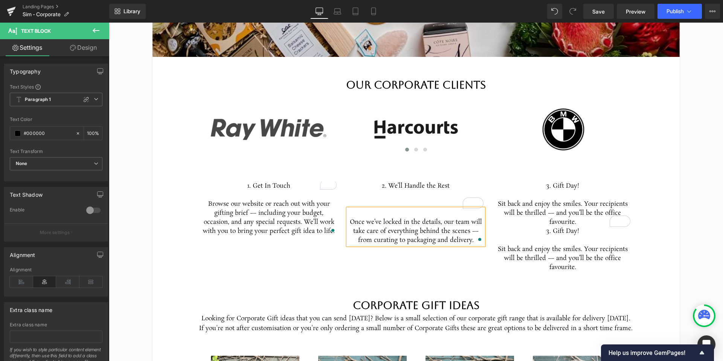
click at [349, 221] on p "Once we’ve locked in the details, our team will take care of everything behind …" at bounding box center [416, 231] width 136 height 27
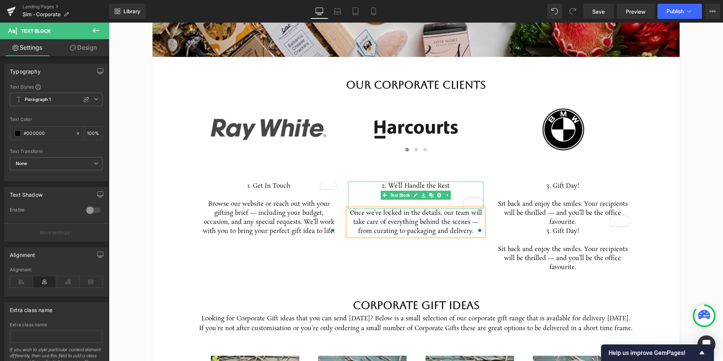
click at [409, 203] on p "To enrich screen reader interactions, please activate Accessibility in Grammarl…" at bounding box center [416, 204] width 136 height 9
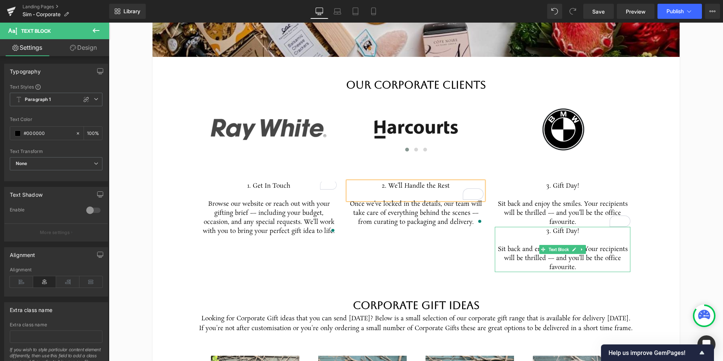
click at [564, 231] on p "3. Gift Day!" at bounding box center [563, 231] width 136 height 9
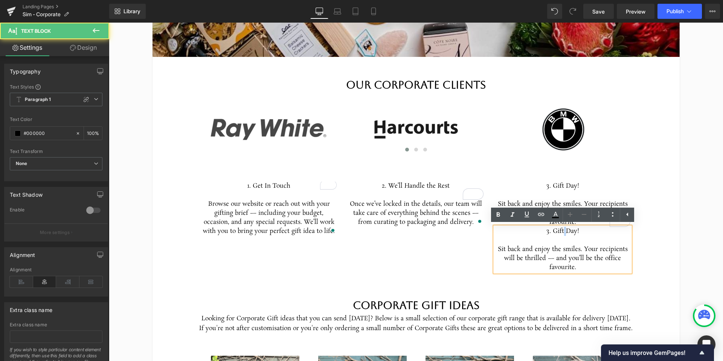
click at [564, 231] on p "3. Gift Day!" at bounding box center [563, 231] width 136 height 9
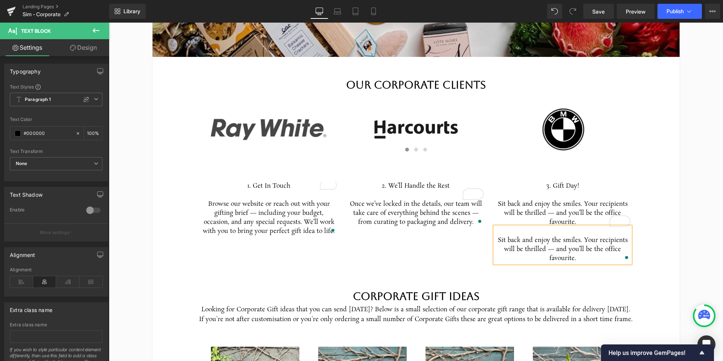
click at [500, 240] on p "Sit back and enjoy the smiles. Your recipients will be thrilled — and you’ll be…" at bounding box center [563, 249] width 136 height 27
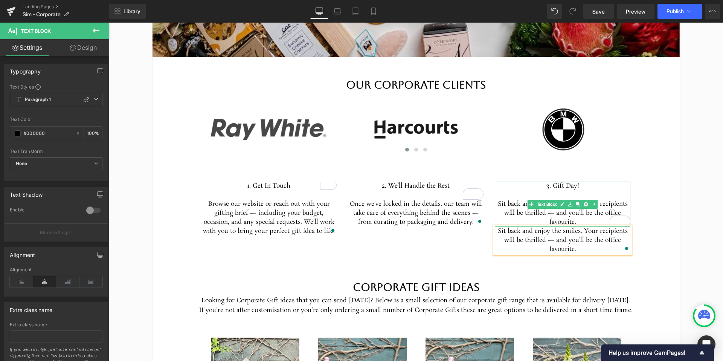
click at [571, 218] on p "Sit back and enjoy the smiles. Your recipients will be thrilled — and you’ll be…" at bounding box center [563, 213] width 136 height 27
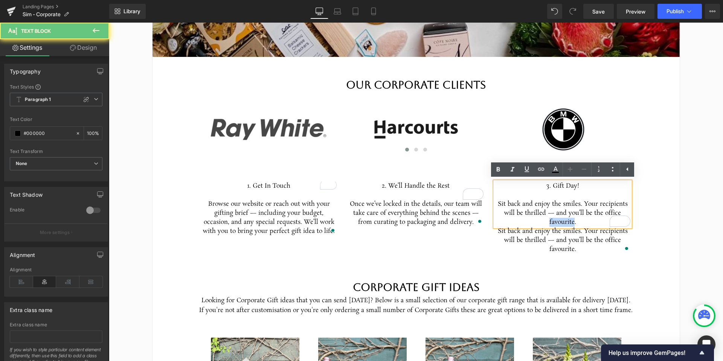
click at [571, 218] on p "Sit back and enjoy the smiles. Your recipients will be thrilled — and you’ll be…" at bounding box center [563, 213] width 136 height 27
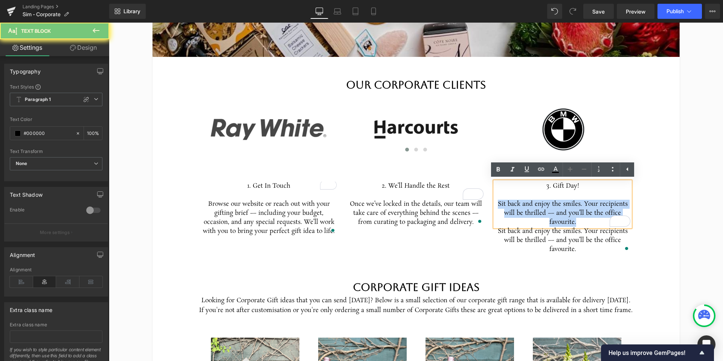
click at [571, 218] on p "Sit back and enjoy the smiles. Your recipients will be thrilled — and you’ll be…" at bounding box center [563, 213] width 136 height 27
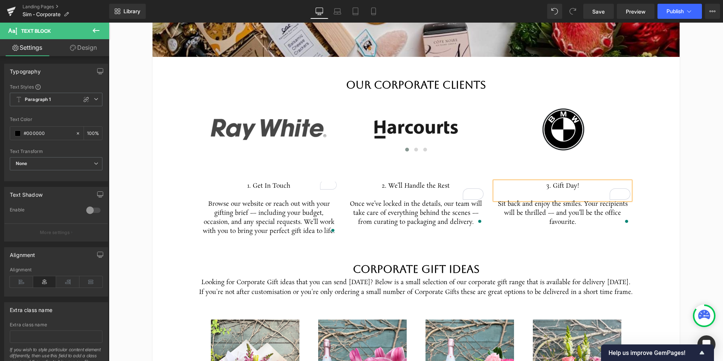
click at [272, 186] on span "Text Block" at bounding box center [264, 186] width 23 height 9
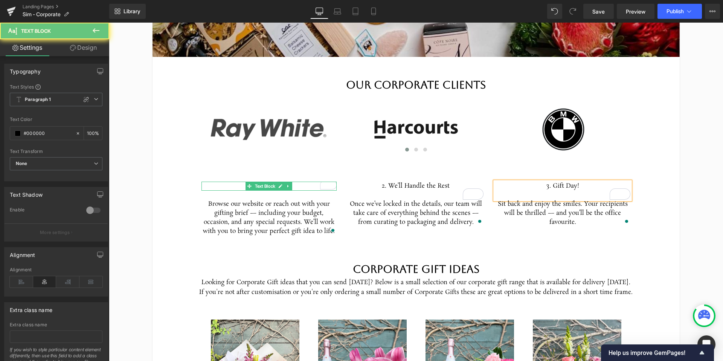
click at [300, 187] on p "1. Get In Touch" at bounding box center [269, 186] width 136 height 9
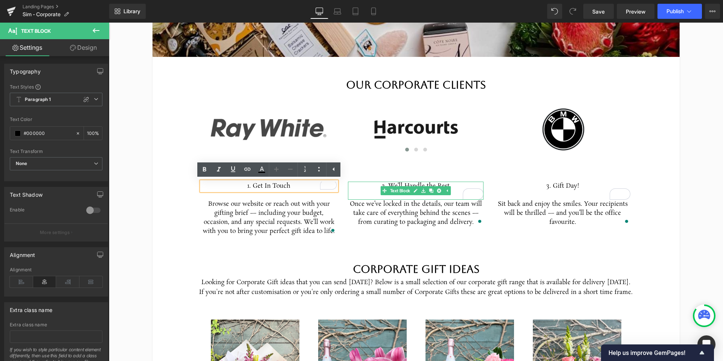
click at [457, 194] on p "2. We’ll Handle the Rest" at bounding box center [416, 191] width 136 height 18
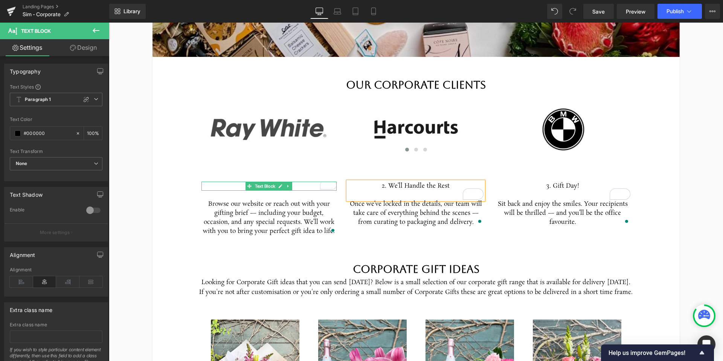
click at [298, 186] on p "1. Get In Touch" at bounding box center [269, 186] width 136 height 9
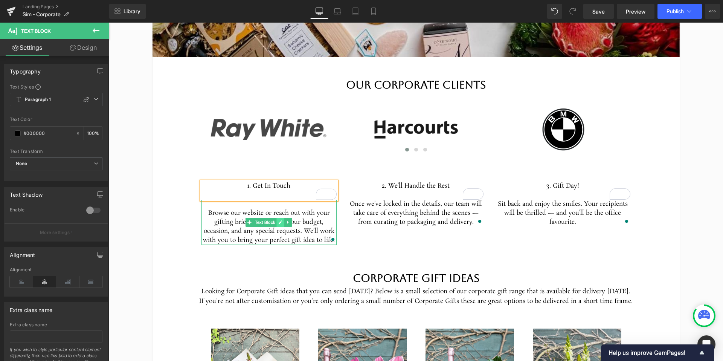
click at [283, 218] on link at bounding box center [281, 222] width 8 height 9
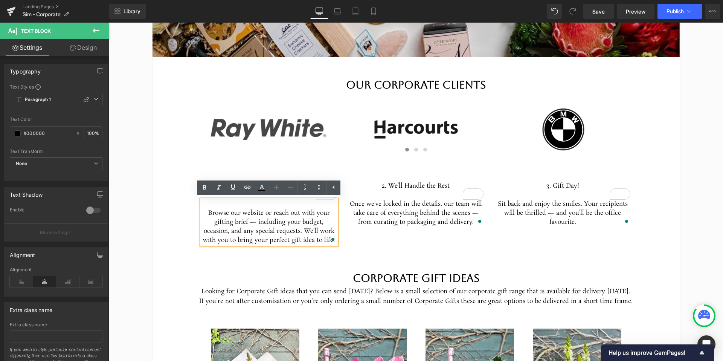
click at [234, 209] on span "Browse our website or reach out with your gifting brief — including your budget…" at bounding box center [269, 227] width 132 height 36
click at [209, 211] on span "Browse our website or reach out with your gifting brief — including your budget…" at bounding box center [269, 227] width 132 height 36
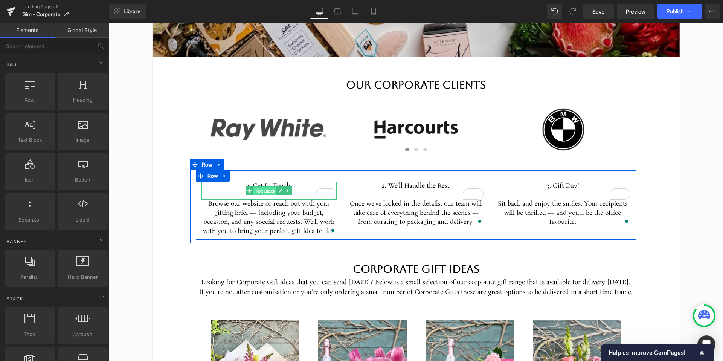
click at [266, 186] on span "Text Block" at bounding box center [264, 190] width 23 height 9
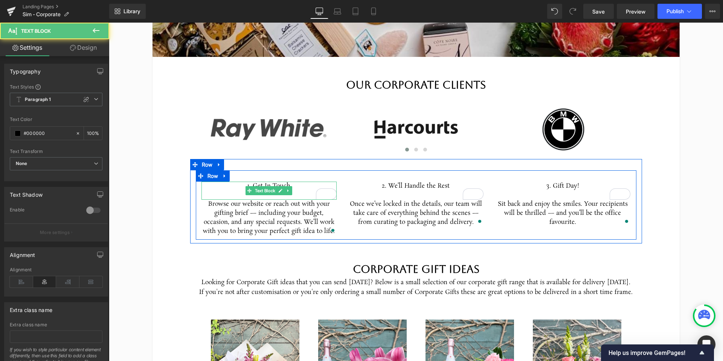
click at [298, 187] on p "1. Get In Touch" at bounding box center [269, 186] width 136 height 9
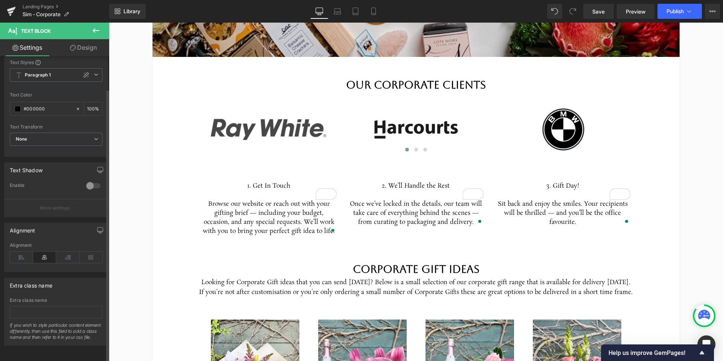
scroll to position [0, 0]
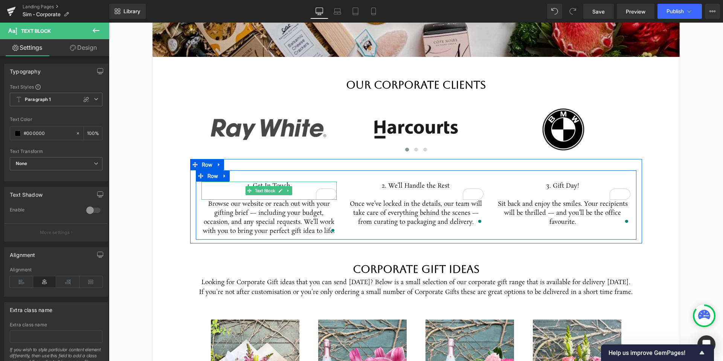
click at [241, 186] on p "1. Get In Touch" at bounding box center [269, 186] width 136 height 9
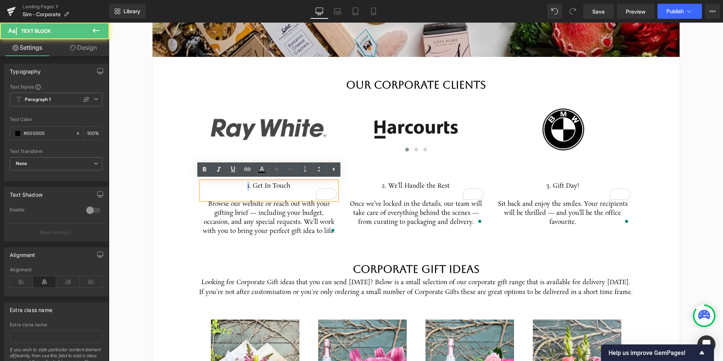
click at [241, 186] on p "1. Get In Touch" at bounding box center [269, 186] width 136 height 9
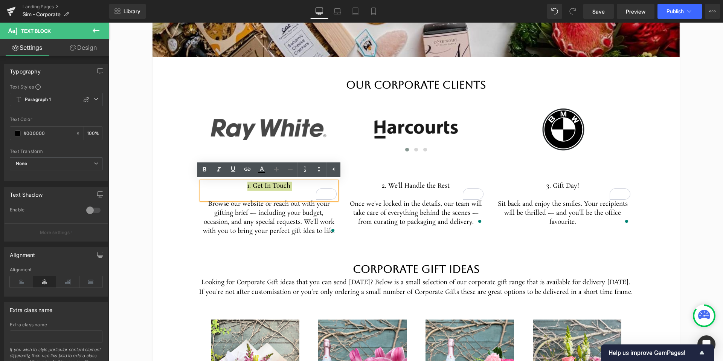
click at [274, 170] on icon at bounding box center [276, 169] width 9 height 9
click at [322, 172] on icon at bounding box center [318, 169] width 9 height 9
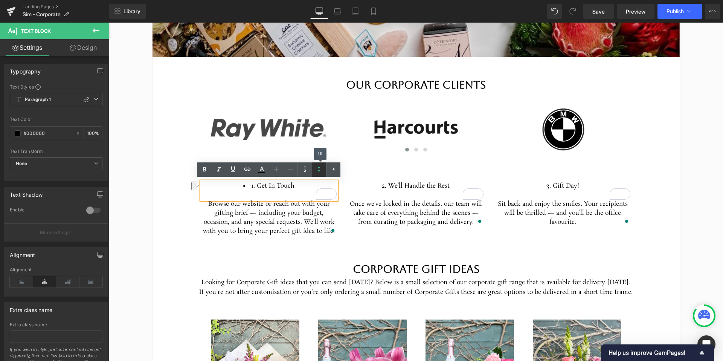
click at [322, 172] on icon at bounding box center [318, 169] width 9 height 9
click at [334, 171] on icon at bounding box center [334, 169] width 2 height 4
click at [290, 171] on icon at bounding box center [290, 169] width 9 height 9
click at [321, 168] on icon at bounding box center [319, 169] width 9 height 9
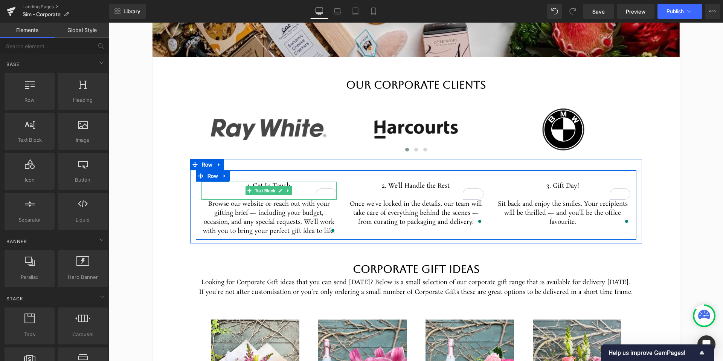
click at [298, 188] on p "1. Get In Touch" at bounding box center [269, 186] width 136 height 9
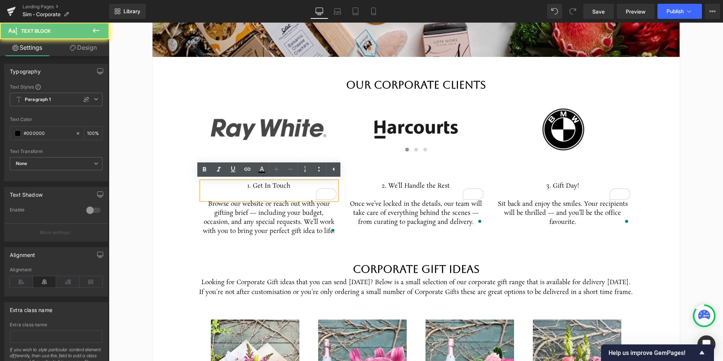
click at [298, 188] on p "1. Get In Touch" at bounding box center [269, 186] width 136 height 9
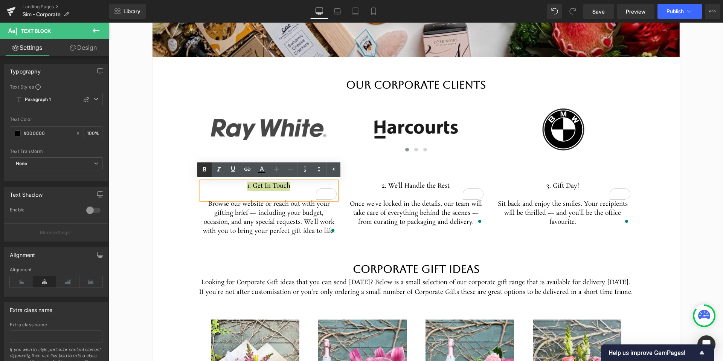
click at [205, 171] on icon at bounding box center [204, 169] width 9 height 9
click at [454, 186] on p "2. We’ll Handle the Rest" at bounding box center [416, 191] width 136 height 18
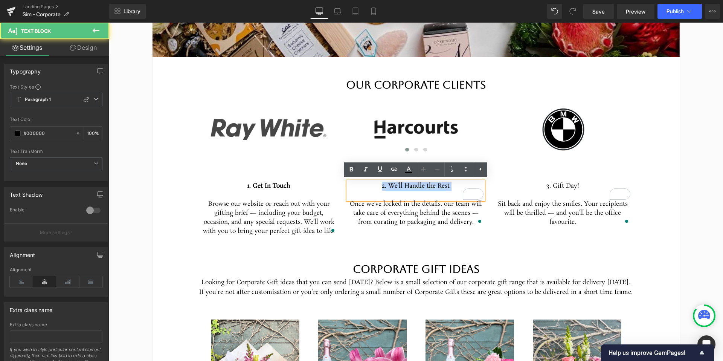
click at [454, 186] on p "2. We’ll Handle the Rest" at bounding box center [416, 191] width 136 height 18
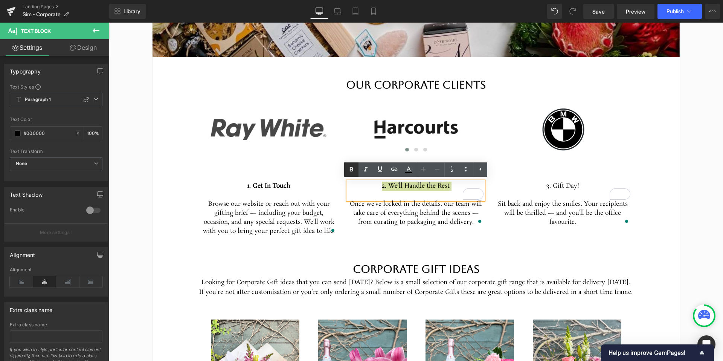
click at [351, 170] on icon at bounding box center [351, 169] width 9 height 9
click at [601, 187] on p "3. Gift Day!" at bounding box center [563, 191] width 136 height 18
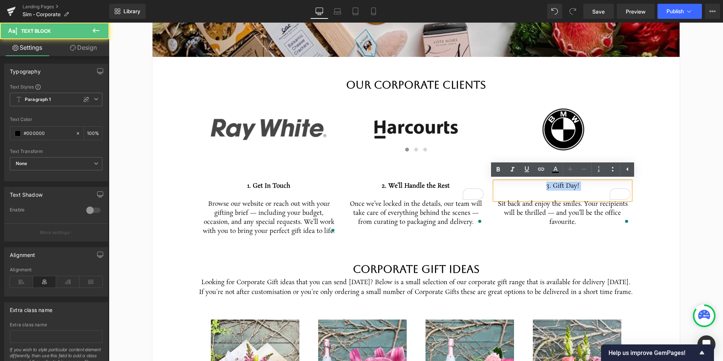
click at [601, 187] on p "3. Gift Day!" at bounding box center [563, 191] width 136 height 18
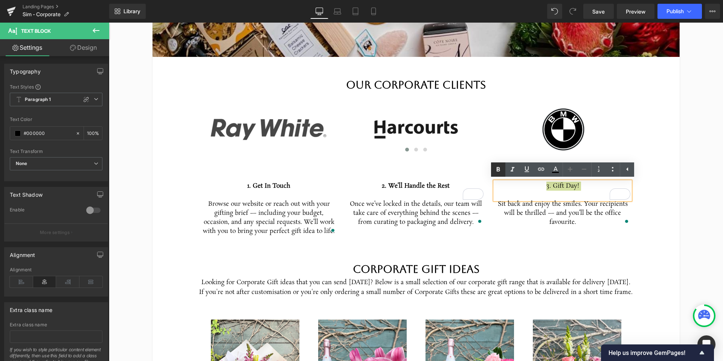
click at [500, 171] on icon at bounding box center [498, 169] width 9 height 9
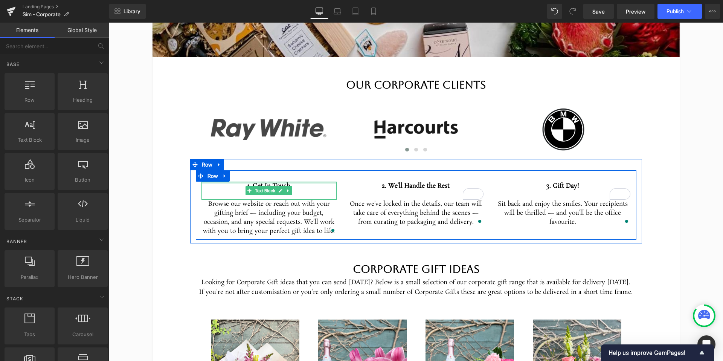
click at [300, 186] on p "1. Get In Touch" at bounding box center [269, 186] width 136 height 9
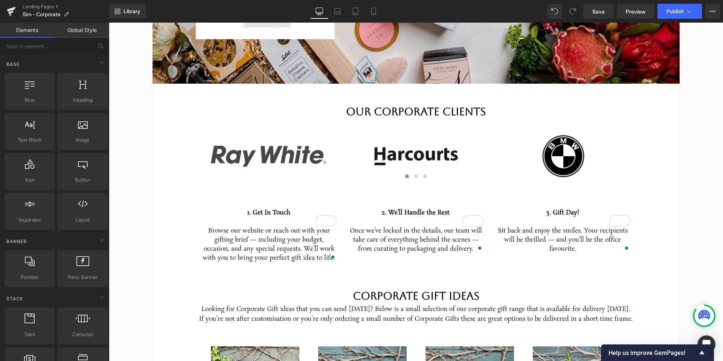
scroll to position [279, 0]
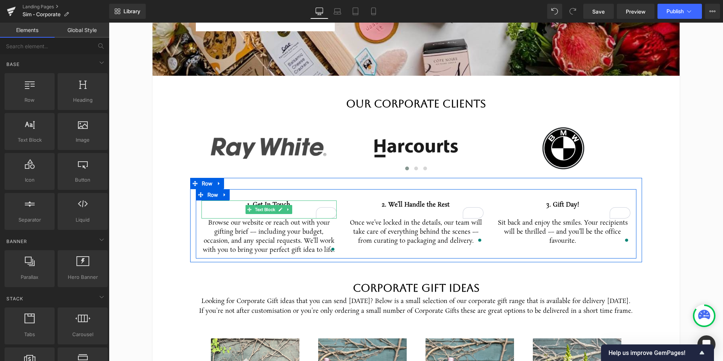
click at [296, 206] on p "1. Get In Touch" at bounding box center [269, 204] width 136 height 9
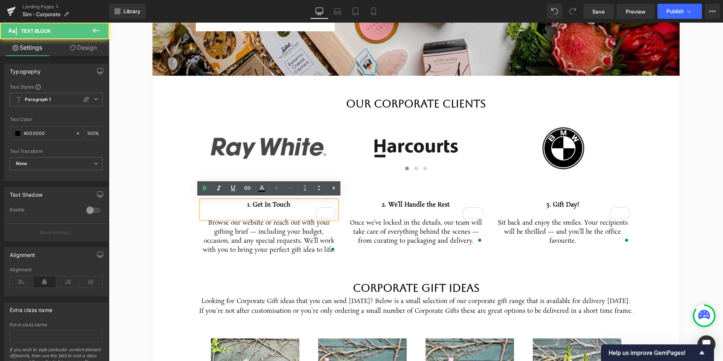
click at [296, 206] on p "1. Get In Touch" at bounding box center [269, 204] width 136 height 9
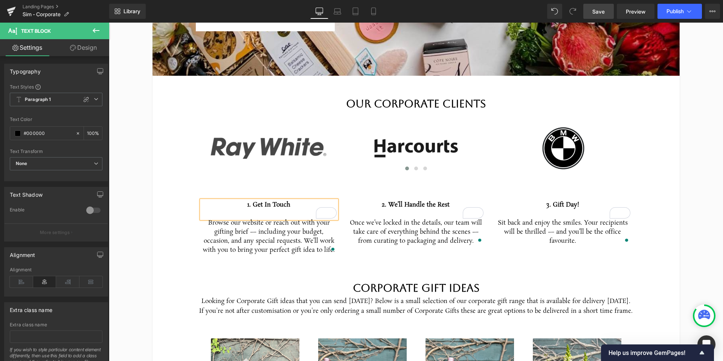
drag, startPoint x: 600, startPoint y: 16, endPoint x: 459, endPoint y: 156, distance: 198.4
click at [600, 16] on link "Save" at bounding box center [598, 11] width 31 height 15
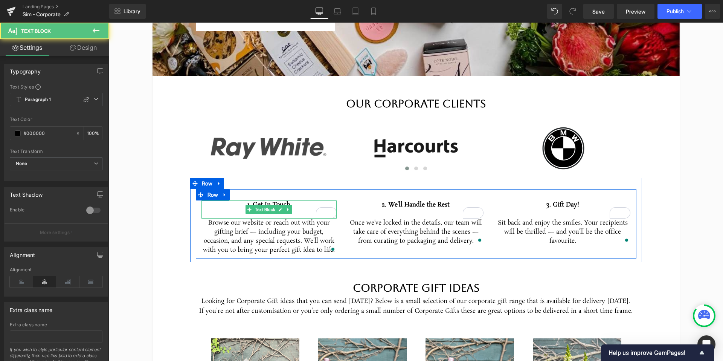
click at [299, 206] on p "1. Get In Touch" at bounding box center [269, 204] width 136 height 9
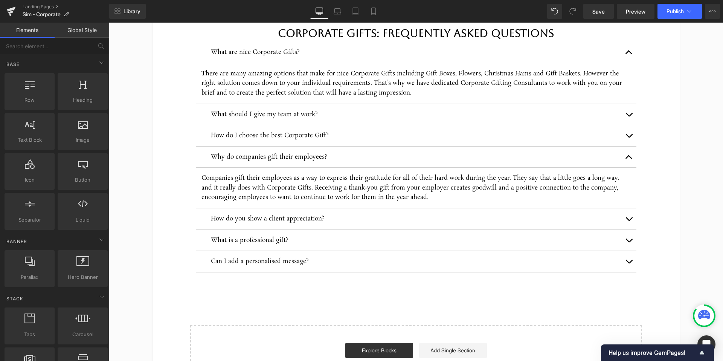
scroll to position [1841, 0]
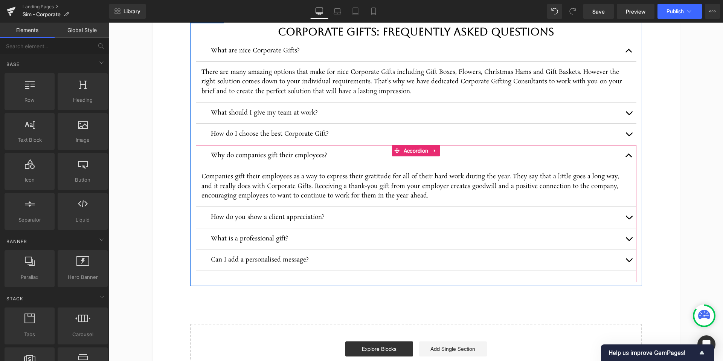
click at [628, 157] on button "button" at bounding box center [628, 155] width 15 height 21
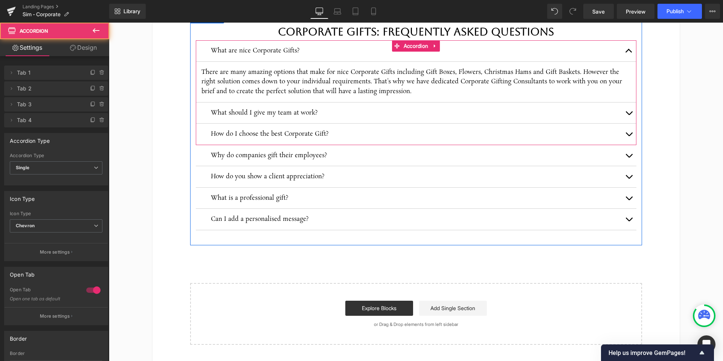
click at [629, 48] on button "button" at bounding box center [628, 50] width 15 height 21
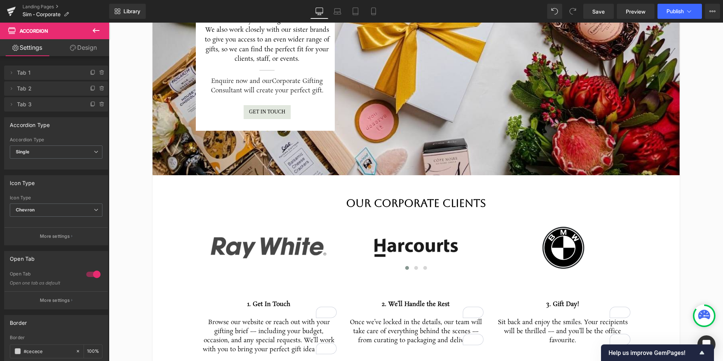
scroll to position [0, 0]
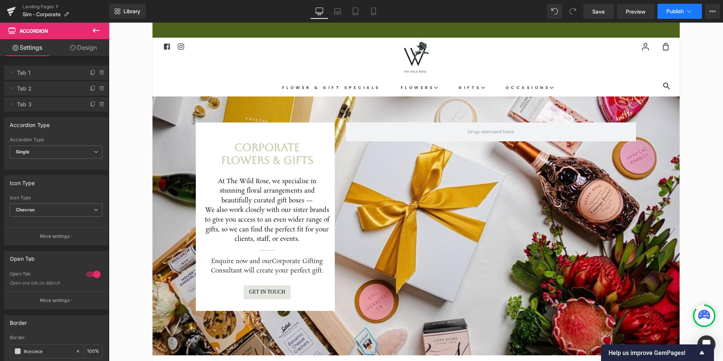
click at [682, 9] on span "Publish" at bounding box center [675, 11] width 17 height 6
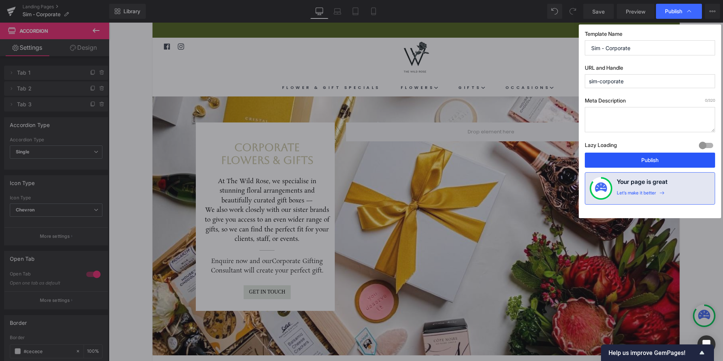
click at [630, 160] on button "Publish" at bounding box center [650, 160] width 130 height 15
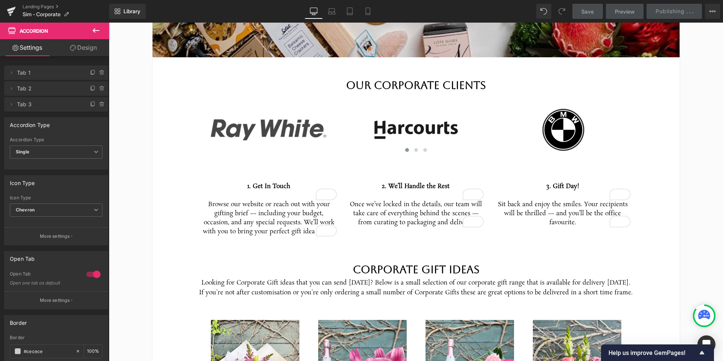
scroll to position [348, 0]
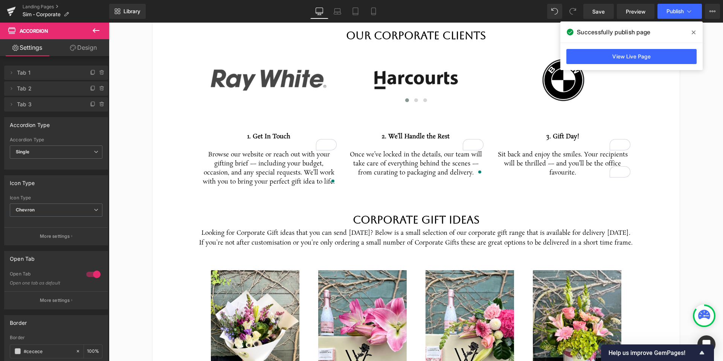
click at [697, 34] on span at bounding box center [694, 32] width 12 height 12
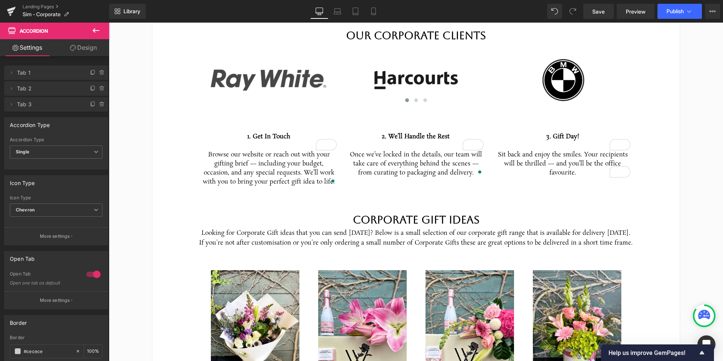
click at [91, 34] on button at bounding box center [96, 31] width 26 height 17
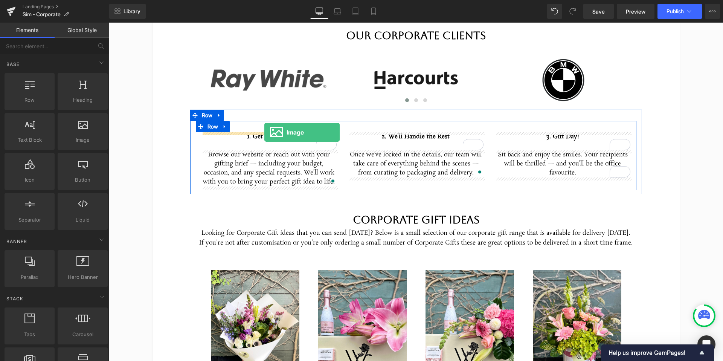
drag, startPoint x: 161, startPoint y: 125, endPoint x: 264, endPoint y: 131, distance: 103.8
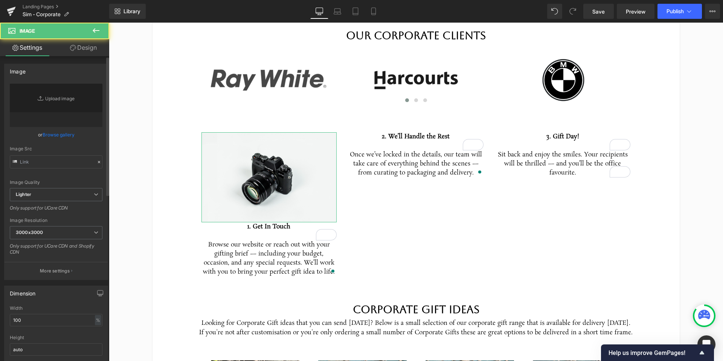
type input "//[DOMAIN_NAME][URL]"
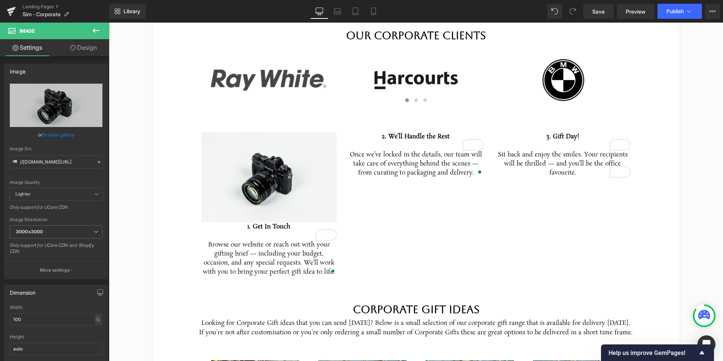
click at [98, 33] on icon at bounding box center [96, 30] width 9 height 9
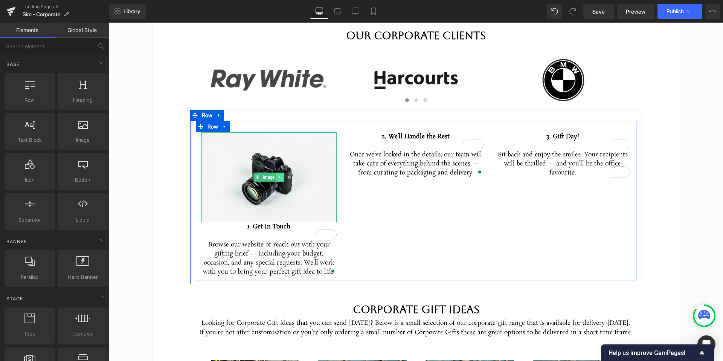
click at [281, 178] on icon at bounding box center [280, 177] width 4 height 5
click at [277, 178] on icon at bounding box center [277, 177] width 4 height 4
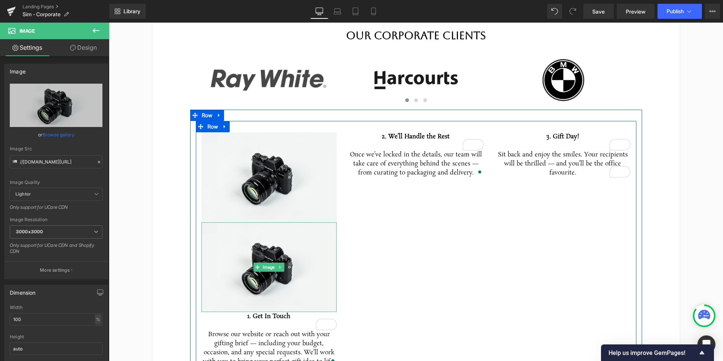
drag, startPoint x: 275, startPoint y: 246, endPoint x: 410, endPoint y: 148, distance: 167.4
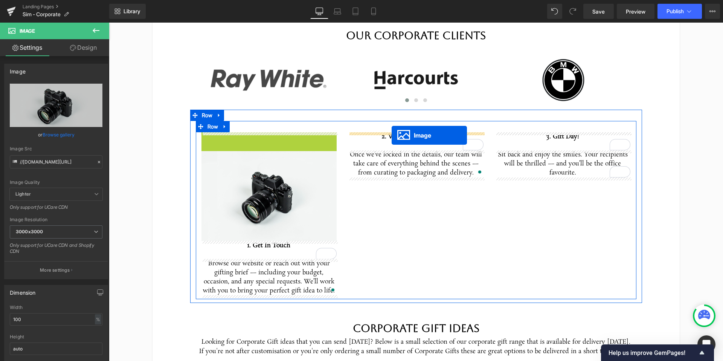
drag, startPoint x: 247, startPoint y: 178, endPoint x: 392, endPoint y: 136, distance: 151.0
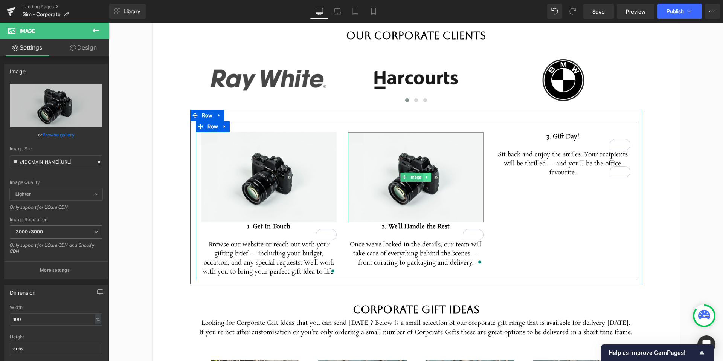
click at [429, 177] on icon at bounding box center [427, 177] width 4 height 5
click at [424, 177] on icon at bounding box center [423, 177] width 4 height 4
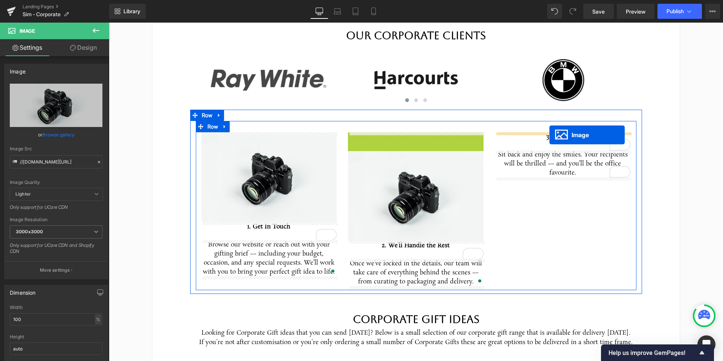
drag, startPoint x: 394, startPoint y: 177, endPoint x: 549, endPoint y: 134, distance: 161.0
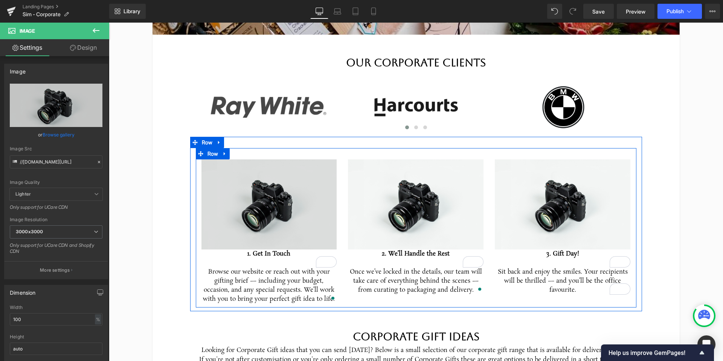
scroll to position [334, 0]
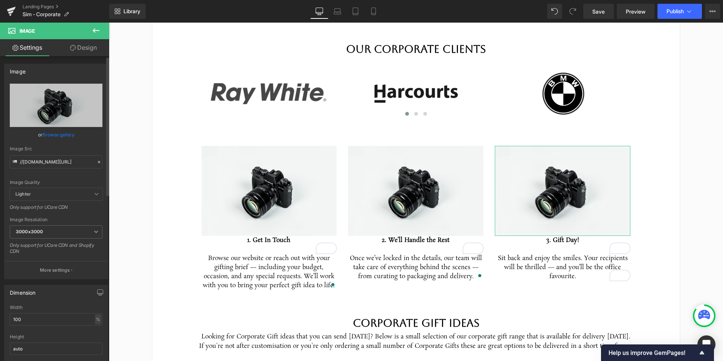
click at [52, 134] on link "Browse gallery" at bounding box center [59, 134] width 32 height 13
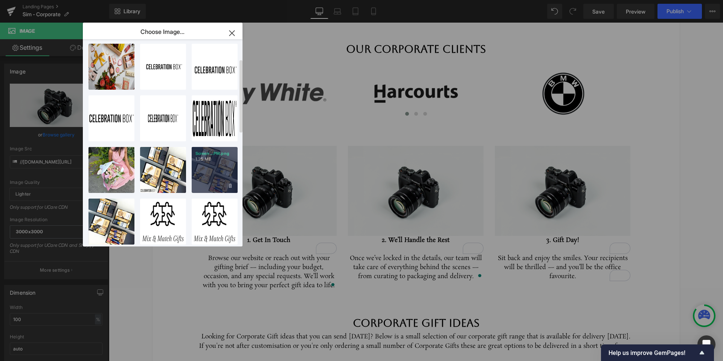
scroll to position [54, 0]
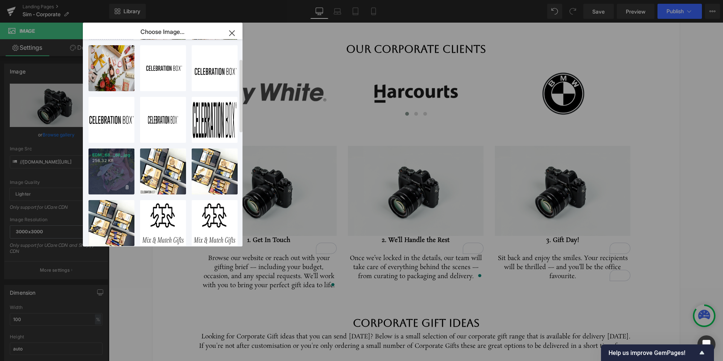
click at [118, 172] on div "EDM _68..._68_.jpg 256.32 KB" at bounding box center [111, 171] width 46 height 46
type input "[URL][DOMAIN_NAME]"
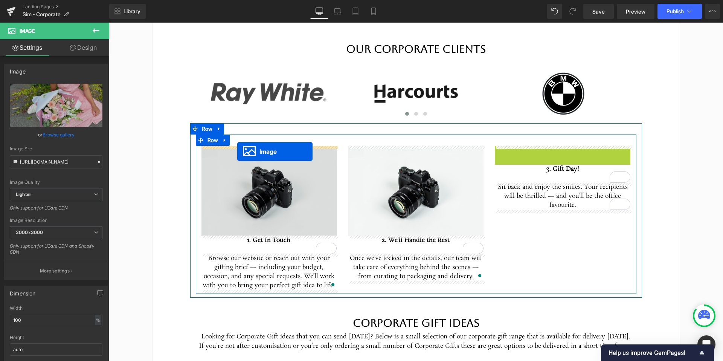
drag, startPoint x: 552, startPoint y: 206, endPoint x: 237, endPoint y: 151, distance: 319.1
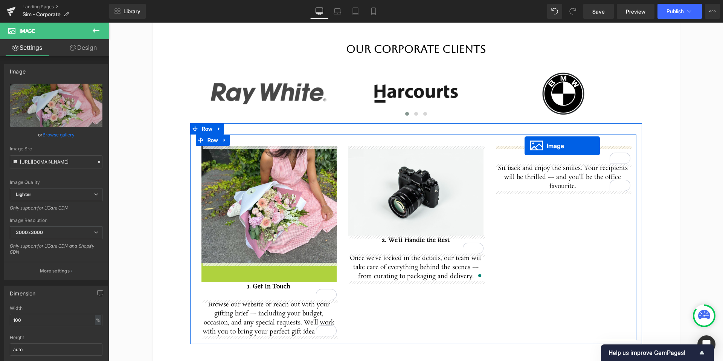
drag, startPoint x: 256, startPoint y: 307, endPoint x: 525, endPoint y: 146, distance: 312.8
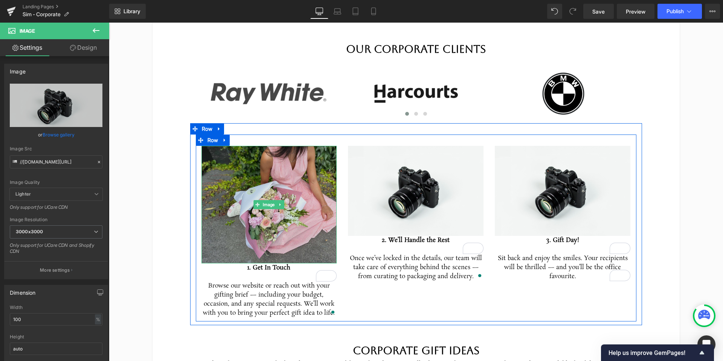
click at [247, 225] on img at bounding box center [269, 204] width 136 height 117
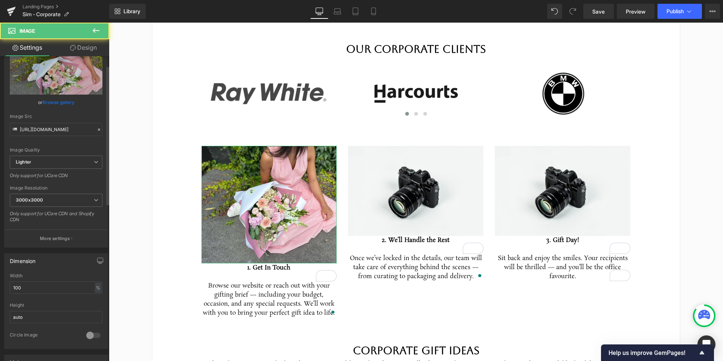
scroll to position [33, 0]
click at [51, 287] on input "100" at bounding box center [56, 287] width 93 height 12
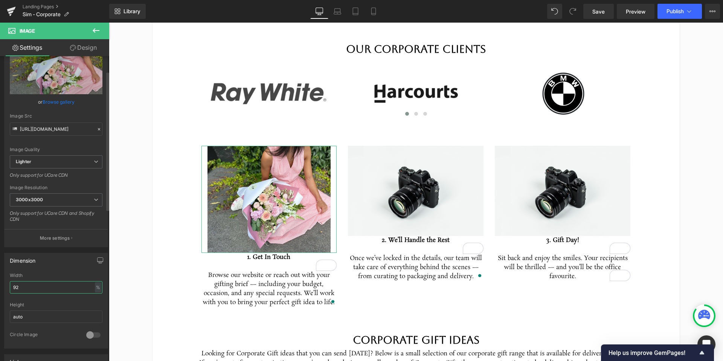
type input "93"
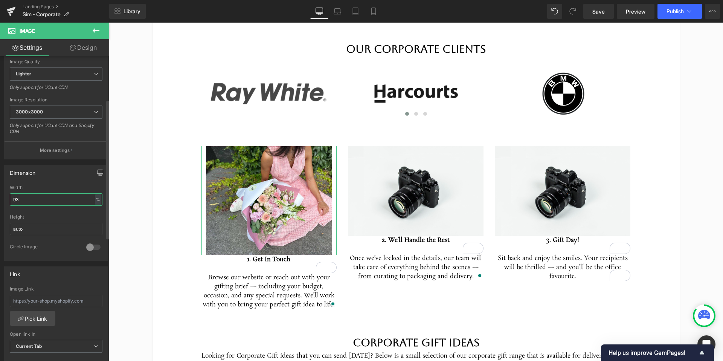
scroll to position [121, 0]
click at [46, 227] on input "auto" at bounding box center [56, 228] width 93 height 12
type input "-18"
click at [94, 246] on div at bounding box center [93, 247] width 18 height 12
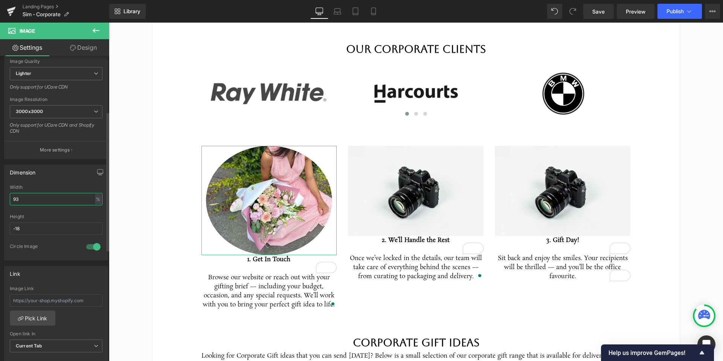
click at [50, 197] on input "93" at bounding box center [56, 199] width 93 height 12
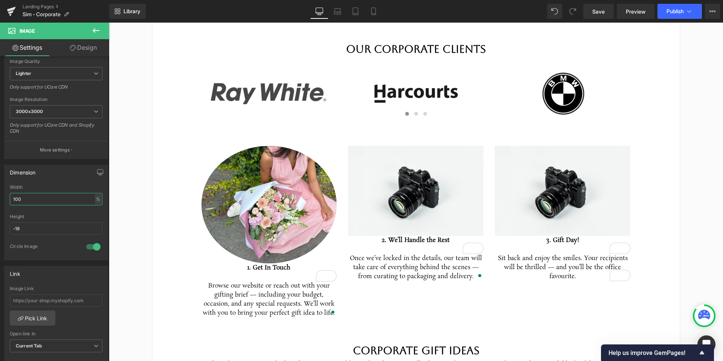
type input "100"
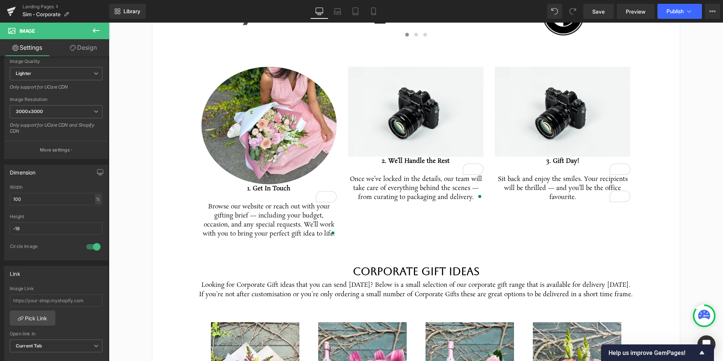
scroll to position [415, 0]
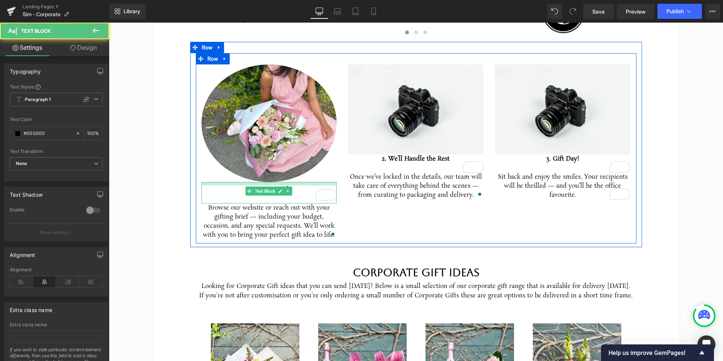
click at [292, 186] on div "1. Get In Touch Text Block" at bounding box center [269, 192] width 136 height 21
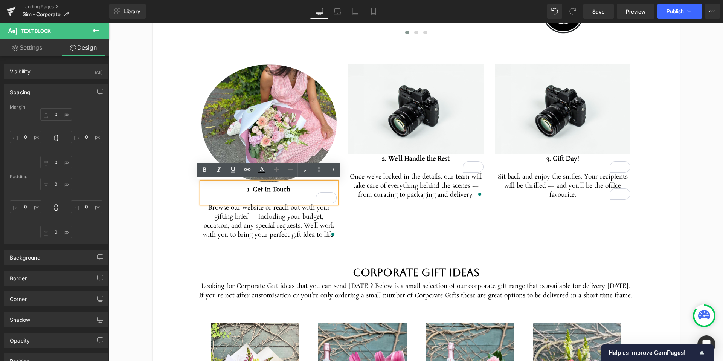
type input "0"
type input "9"
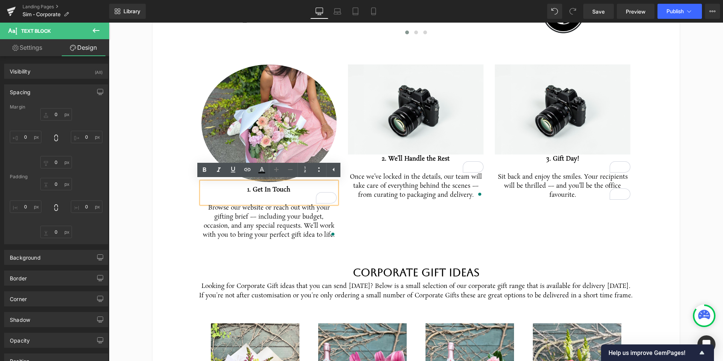
type input "0"
click at [278, 198] on p "To enrich screen reader interactions, please activate Accessibility in Grammarl…" at bounding box center [269, 198] width 136 height 9
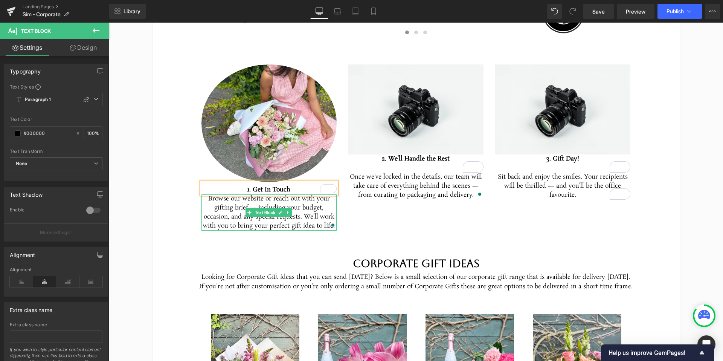
click at [294, 198] on div "Browse our website or reach out with your gifting brief — including your budget…" at bounding box center [269, 212] width 136 height 36
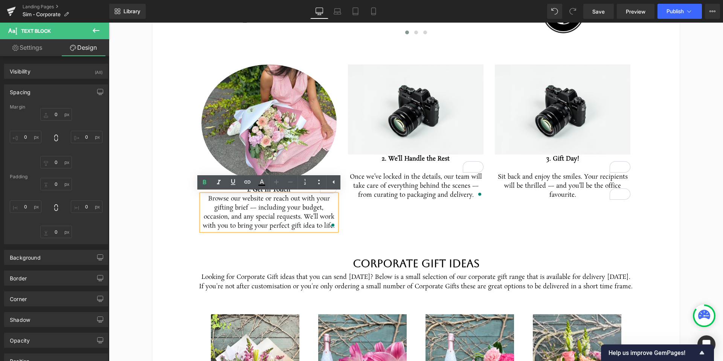
click at [587, 222] on div "Image 1. Get In Touch Text Block Browse our website or reach out with your gift…" at bounding box center [416, 143] width 441 height 181
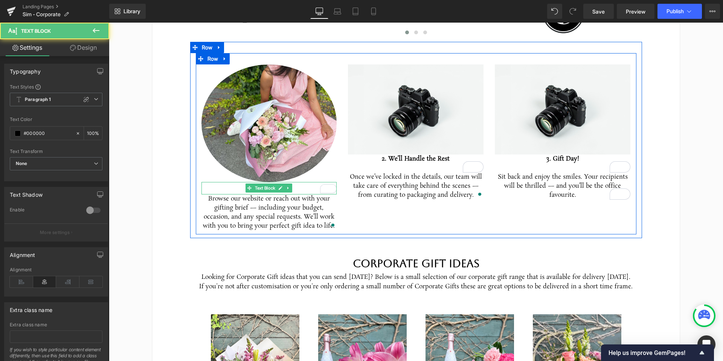
click at [299, 188] on div "1. Get In Touch Text Block" at bounding box center [269, 188] width 136 height 12
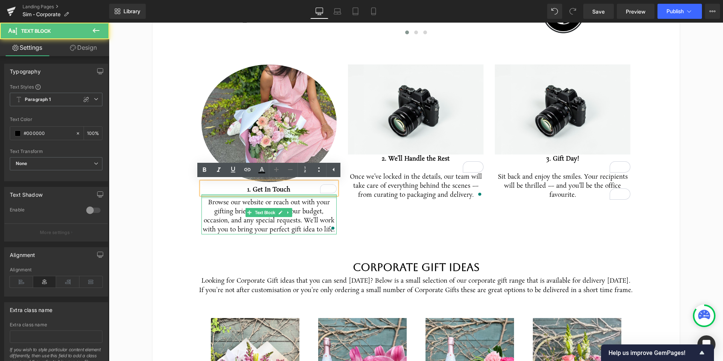
click at [300, 199] on div "Browse our website or reach out with your gifting brief — including your budget…" at bounding box center [269, 214] width 136 height 40
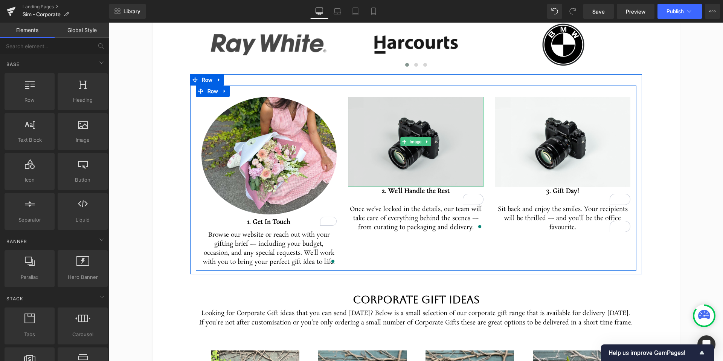
scroll to position [373, 0]
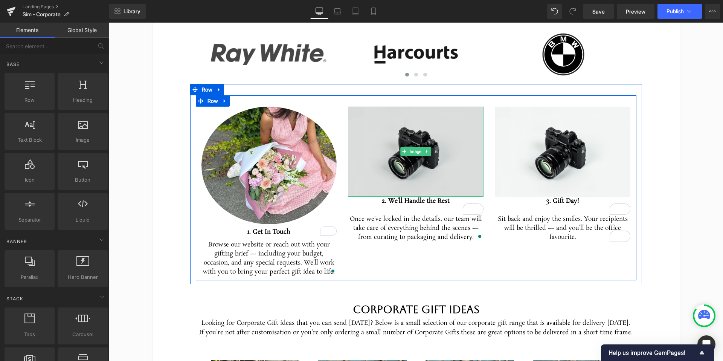
click at [414, 129] on img at bounding box center [416, 152] width 136 height 90
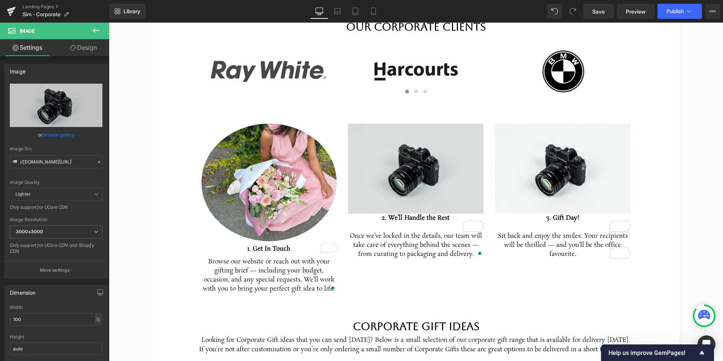
scroll to position [358, 0]
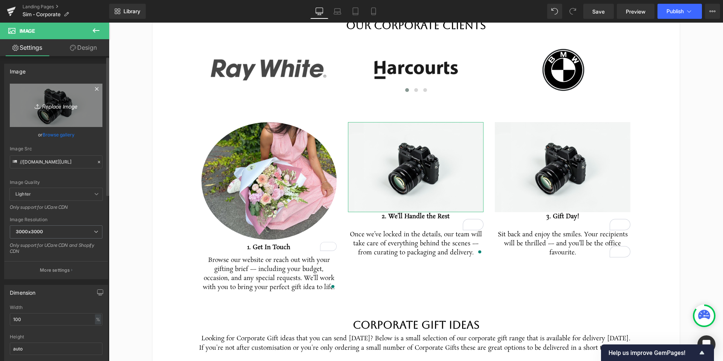
click at [54, 105] on icon "Replace Image" at bounding box center [56, 105] width 60 height 9
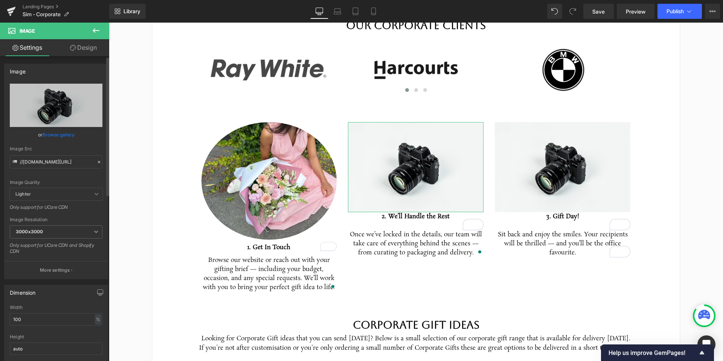
click at [62, 133] on link "Browse gallery" at bounding box center [59, 134] width 32 height 13
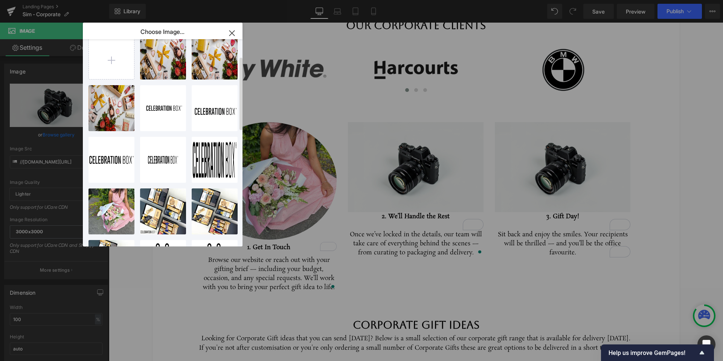
scroll to position [0, 0]
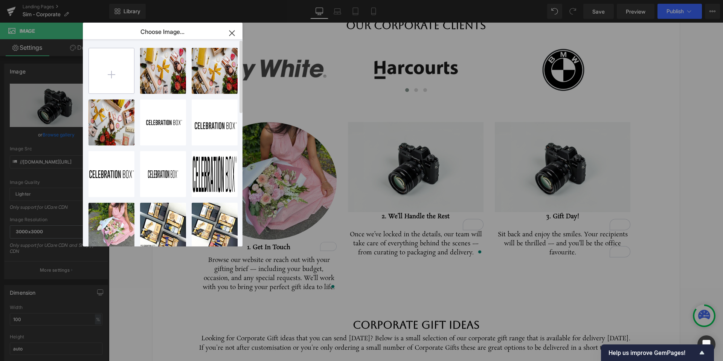
click at [116, 70] on input "file" at bounding box center [111, 70] width 45 height 45
click at [120, 66] on input "file" at bounding box center [111, 70] width 45 height 45
type input "C:\fakepath\DSCF0879.jpg"
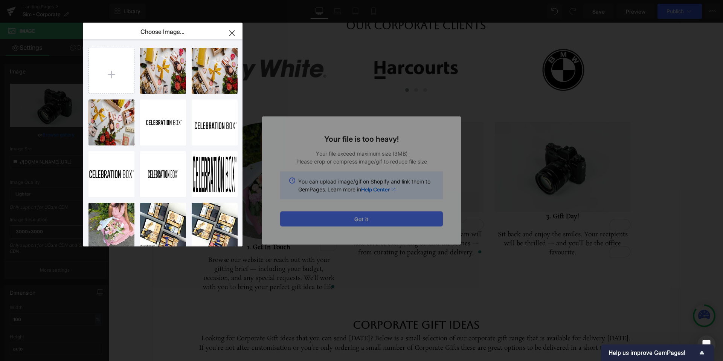
click at [387, 0] on div "Text Color Highlight Color #333333 Edit or remove link: Edit - Unlink - Cancel …" at bounding box center [361, 0] width 723 height 0
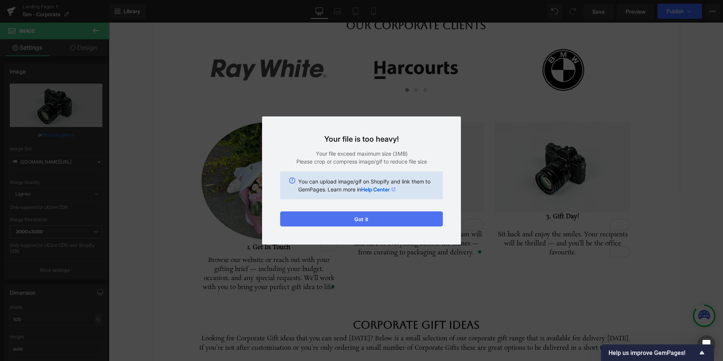
click at [403, 216] on button "Got it" at bounding box center [361, 218] width 163 height 15
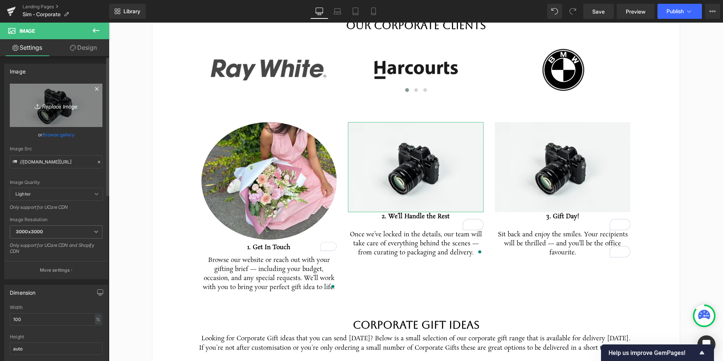
click at [61, 106] on icon "Replace Image" at bounding box center [56, 105] width 60 height 9
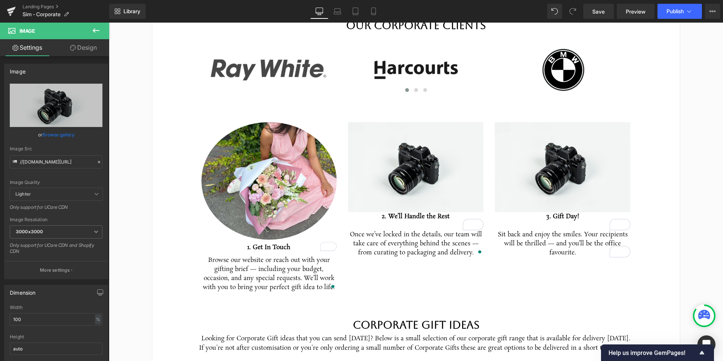
type input "C:\fakepath\Screenshot [DATE] 9.00.49 AM.png"
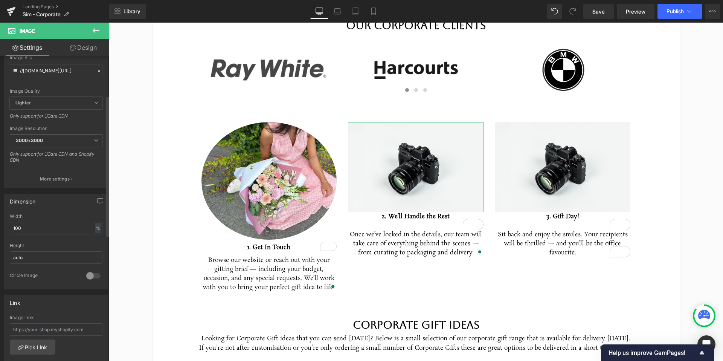
scroll to position [85, 0]
click at [86, 277] on div at bounding box center [93, 276] width 18 height 12
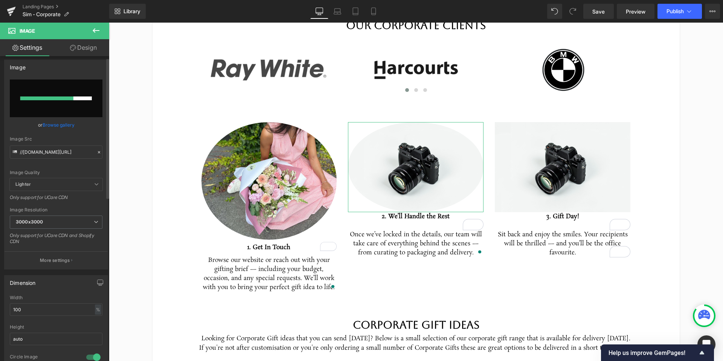
scroll to position [0, 0]
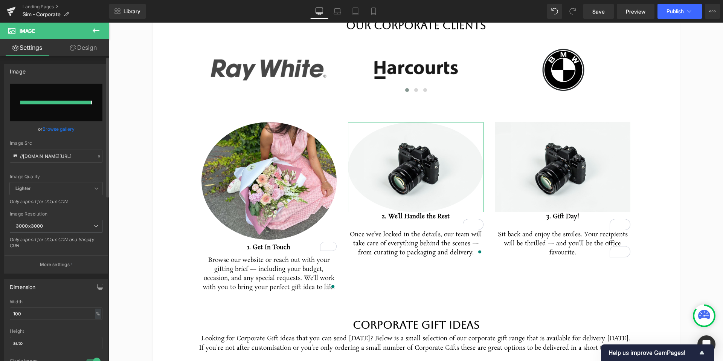
type input "[URL][DOMAIN_NAME]"
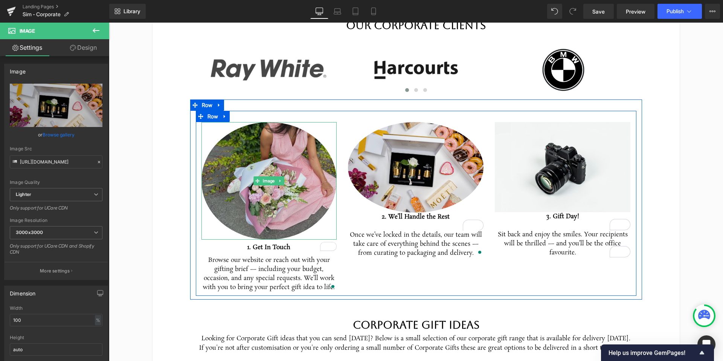
click at [256, 203] on img at bounding box center [269, 180] width 136 height 117
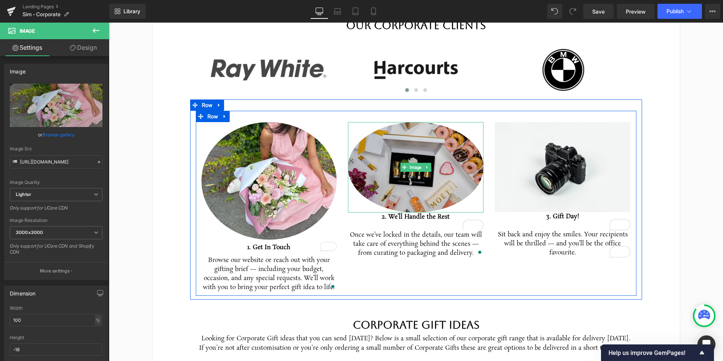
click at [423, 196] on img at bounding box center [416, 167] width 136 height 90
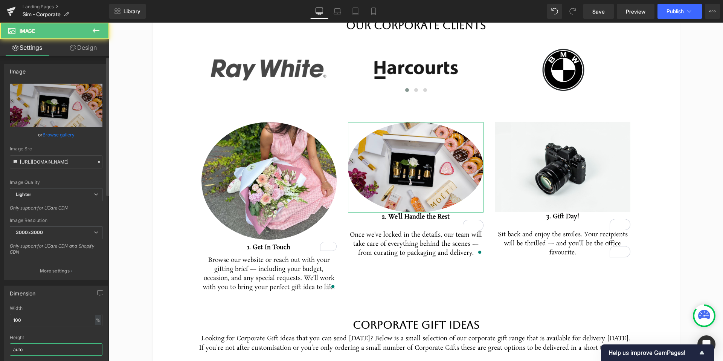
click at [35, 351] on input "auto" at bounding box center [56, 349] width 93 height 12
type input "-11"
drag, startPoint x: 29, startPoint y: 322, endPoint x: 32, endPoint y: 318, distance: 5.6
click at [29, 322] on input "100" at bounding box center [56, 320] width 93 height 12
type input "109"
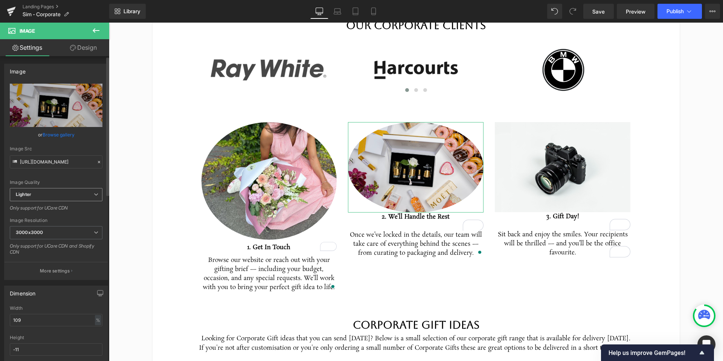
click at [76, 193] on span "Lighter" at bounding box center [56, 194] width 93 height 13
click at [76, 193] on span "Lighter" at bounding box center [55, 194] width 90 height 13
click at [76, 193] on span "Lighter" at bounding box center [56, 194] width 93 height 13
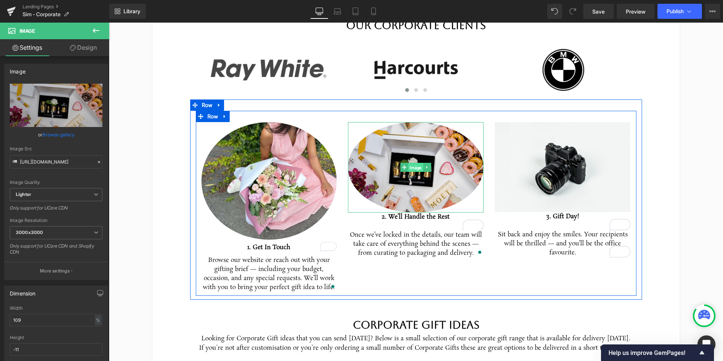
click at [413, 169] on span "Image" at bounding box center [416, 167] width 15 height 9
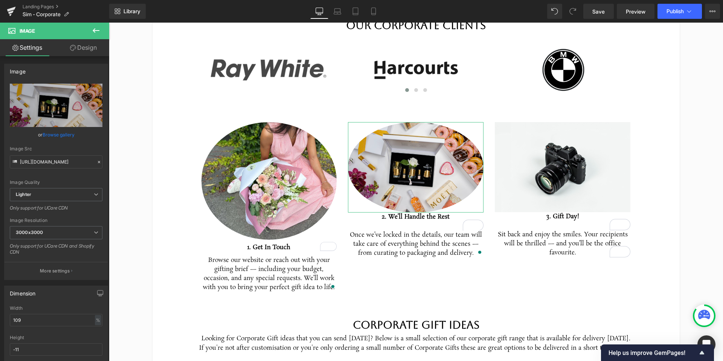
click at [89, 47] on link "Design" at bounding box center [83, 47] width 55 height 17
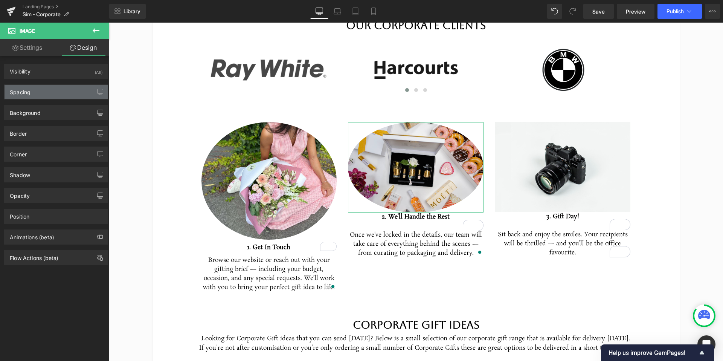
click at [72, 91] on div "Spacing" at bounding box center [56, 92] width 103 height 14
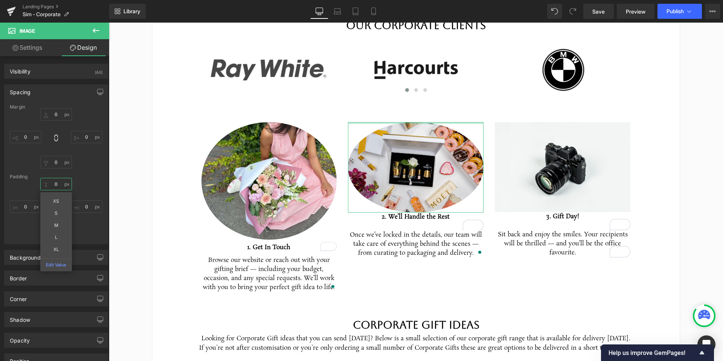
click at [57, 186] on input "0" at bounding box center [56, 184] width 32 height 12
type input "0"
click at [66, 67] on div "Visibility (All)" at bounding box center [56, 71] width 103 height 14
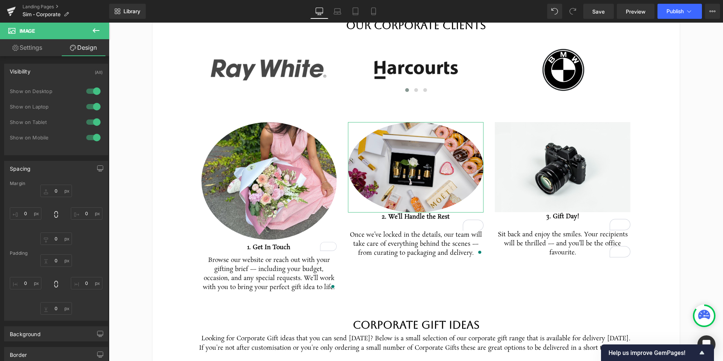
click at [61, 75] on div "Visibility (All)" at bounding box center [56, 71] width 103 height 14
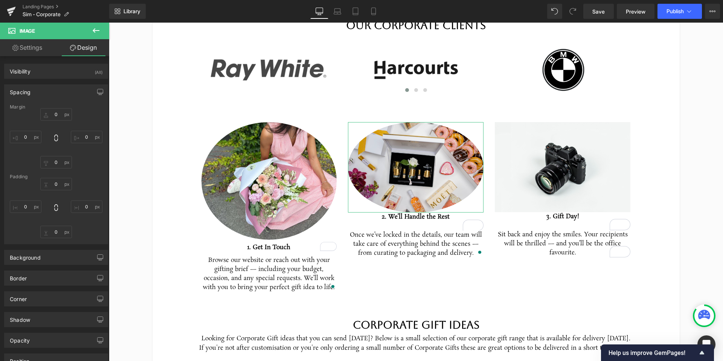
click at [47, 96] on div "Spacing" at bounding box center [56, 92] width 103 height 14
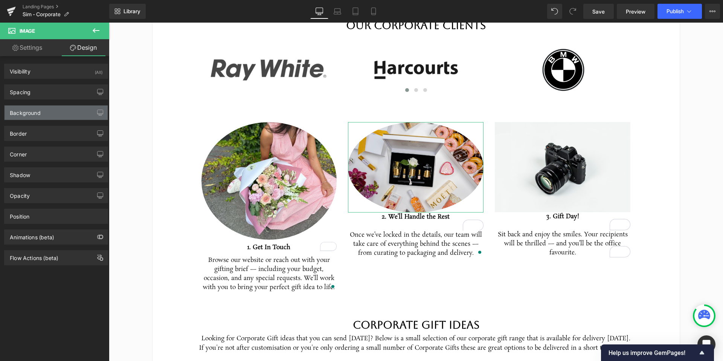
click at [44, 113] on div "Background" at bounding box center [56, 112] width 103 height 14
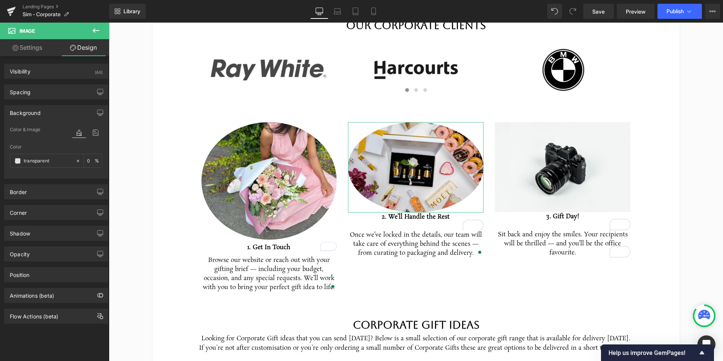
click at [50, 113] on div "Background" at bounding box center [56, 112] width 103 height 14
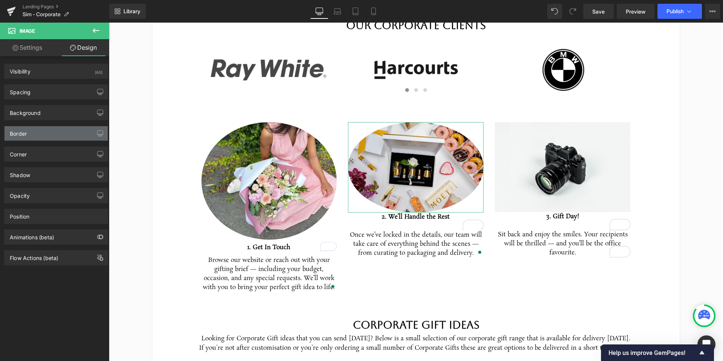
click at [46, 135] on div "Border" at bounding box center [56, 133] width 103 height 14
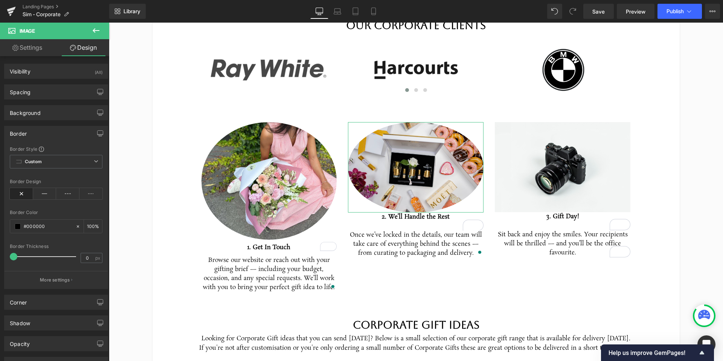
click at [46, 134] on div "Border" at bounding box center [56, 133] width 103 height 14
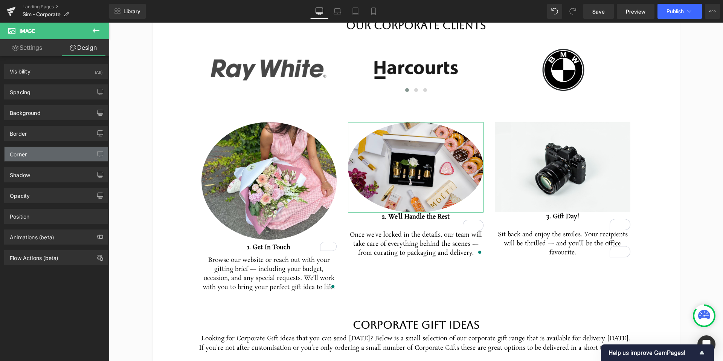
click at [41, 155] on div "Corner" at bounding box center [56, 154] width 103 height 14
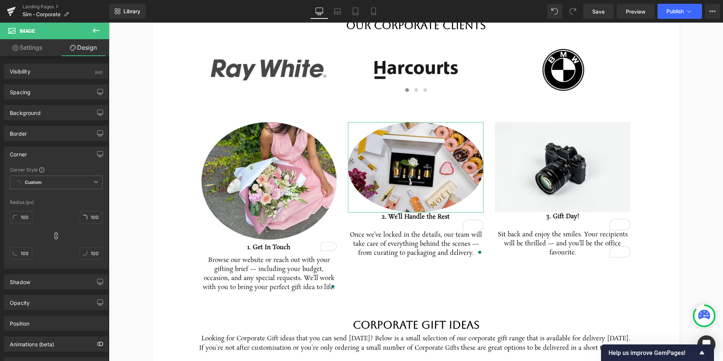
click at [41, 155] on div "Corner" at bounding box center [56, 154] width 103 height 14
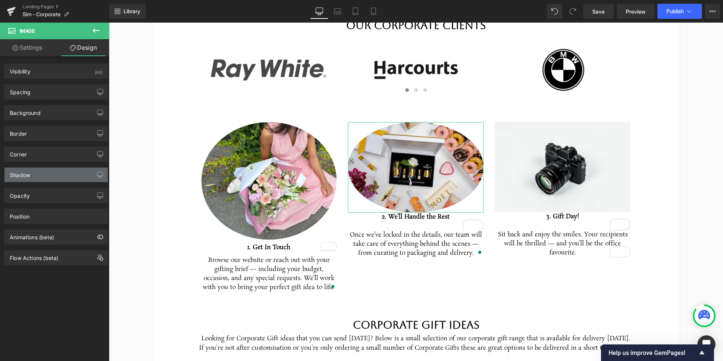
click at [45, 175] on div "Shadow" at bounding box center [56, 175] width 103 height 14
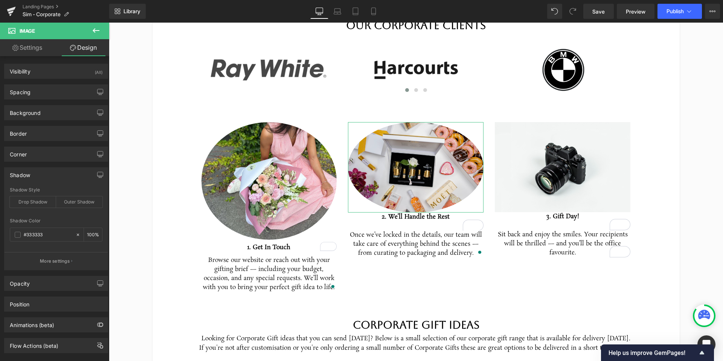
click at [45, 175] on div "Shadow" at bounding box center [56, 175] width 103 height 14
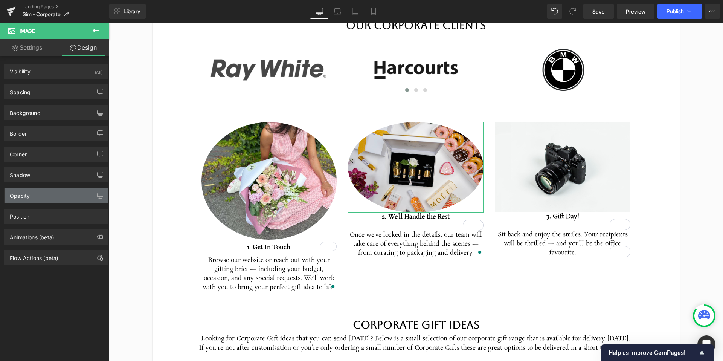
click at [44, 189] on div "Opacity" at bounding box center [56, 195] width 103 height 14
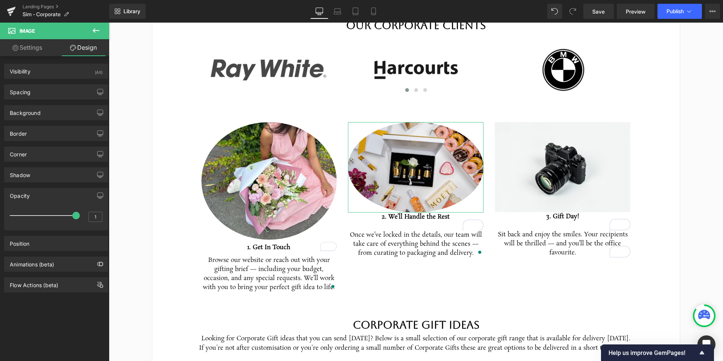
click at [43, 195] on div "Opacity" at bounding box center [56, 195] width 103 height 14
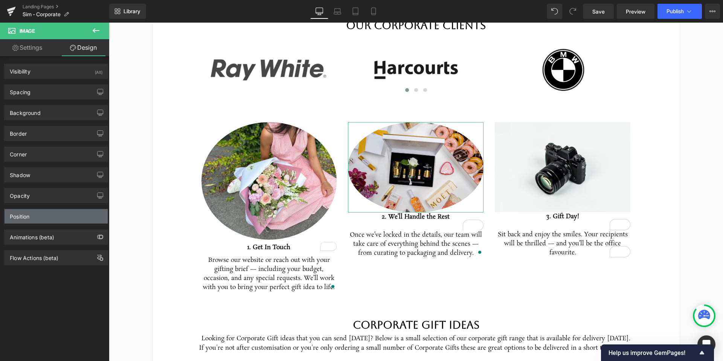
click at [42, 217] on div "Position" at bounding box center [56, 216] width 103 height 14
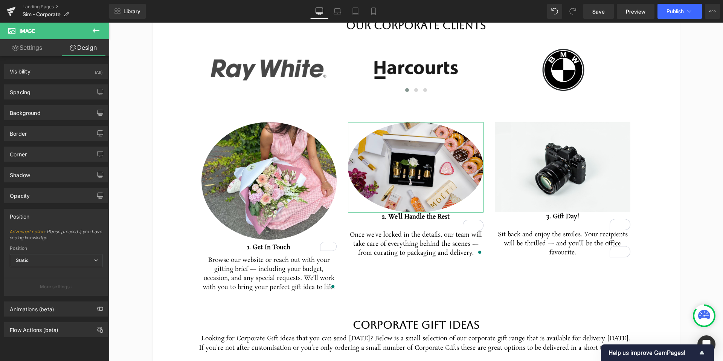
click at [42, 217] on div "Position" at bounding box center [56, 216] width 103 height 14
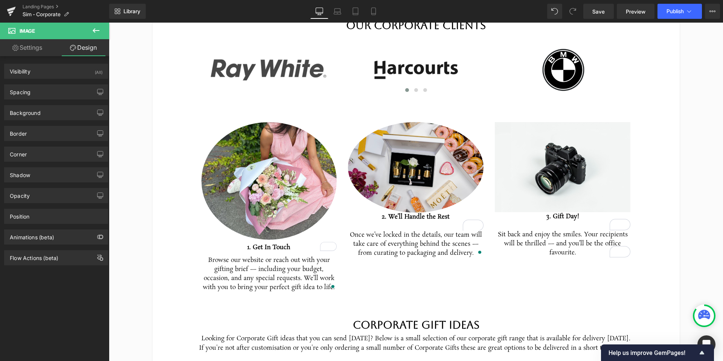
click at [97, 33] on icon at bounding box center [96, 30] width 9 height 9
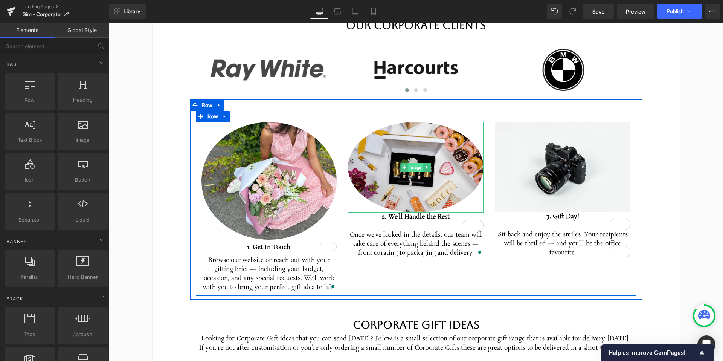
click at [416, 166] on span "Image" at bounding box center [416, 167] width 15 height 9
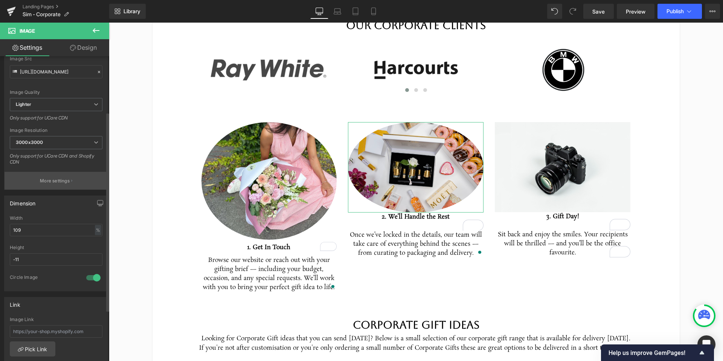
scroll to position [112, 0]
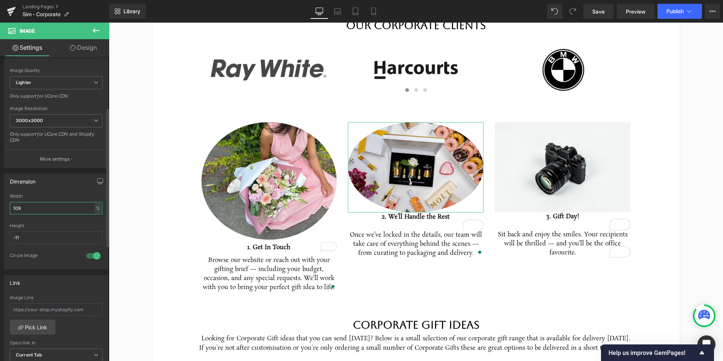
click at [52, 208] on input "109" at bounding box center [56, 208] width 93 height 12
type input "110"
type input "108"
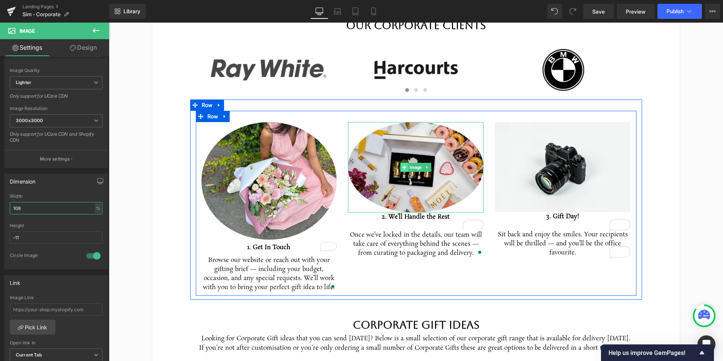
click at [406, 169] on span at bounding box center [405, 167] width 8 height 9
click at [411, 167] on span "Image" at bounding box center [416, 167] width 15 height 9
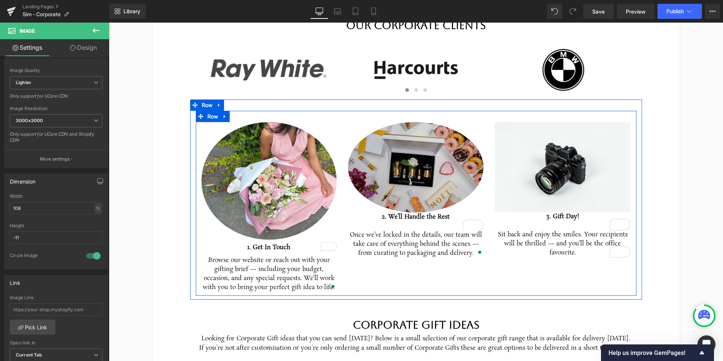
click at [382, 178] on img at bounding box center [416, 167] width 136 height 90
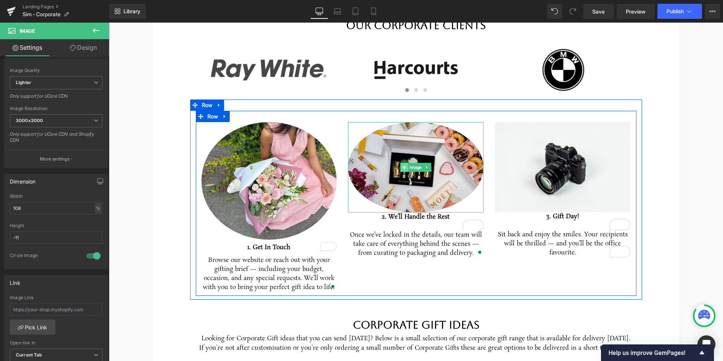
click at [404, 163] on span at bounding box center [405, 167] width 8 height 9
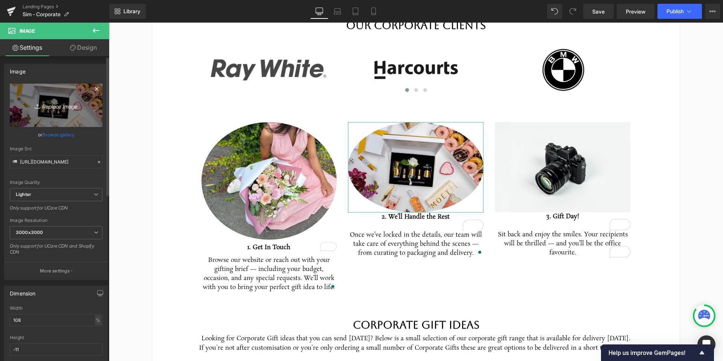
click at [51, 105] on icon "Replace Image" at bounding box center [56, 105] width 60 height 9
type input "C:\fakepath\Screenshot 2025-10-07 at 9.02.26 AM.png"
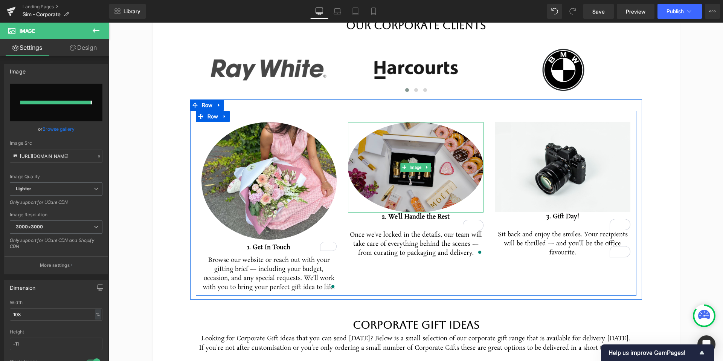
type input "https://ucarecdn.com/21018353-feeb-47de-abc2-debbbead42f0/-/format/auto/-/previ…"
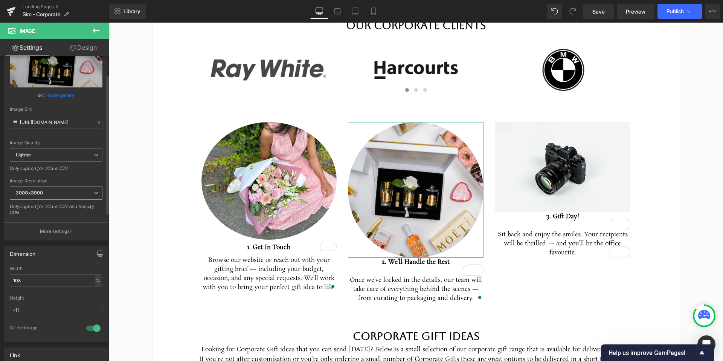
scroll to position [41, 0]
click at [58, 276] on input "108" at bounding box center [56, 279] width 93 height 12
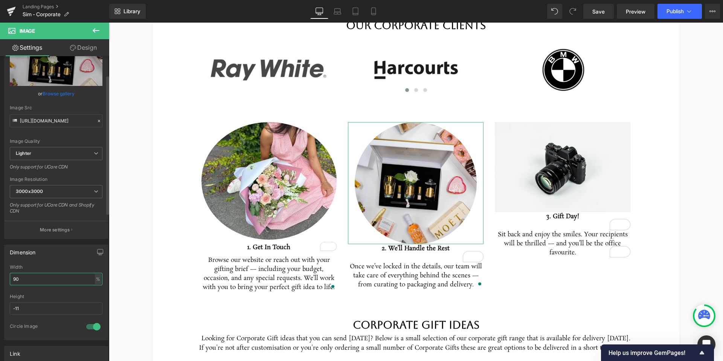
type input "89"
click at [40, 312] on input "-11" at bounding box center [56, 308] width 93 height 12
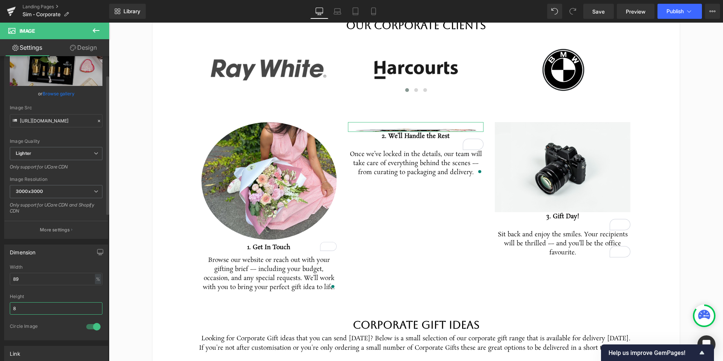
click at [43, 313] on input "8" at bounding box center [56, 308] width 93 height 12
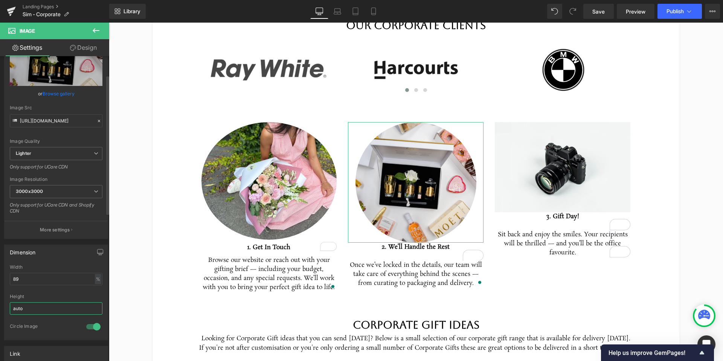
type input "auto"
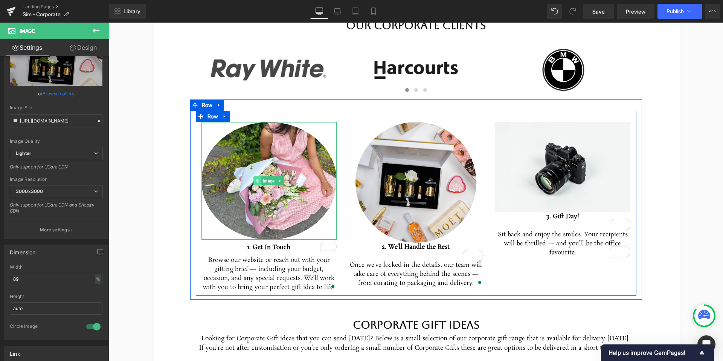
click at [257, 182] on icon at bounding box center [258, 180] width 4 height 4
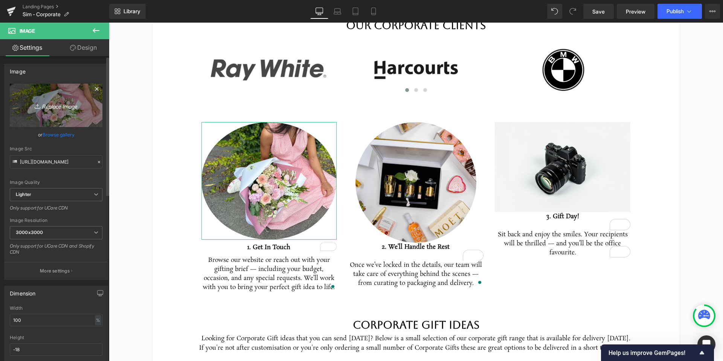
click at [56, 107] on icon "Replace Image" at bounding box center [56, 105] width 60 height 9
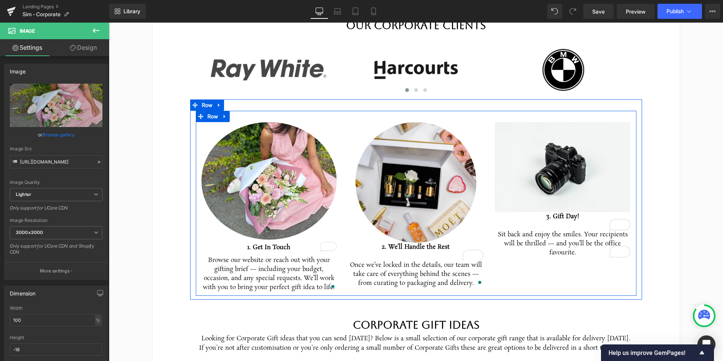
scroll to position [370, 0]
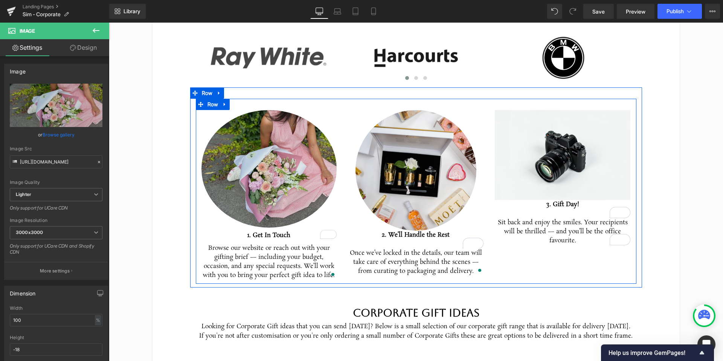
click at [265, 172] on div "Image" at bounding box center [269, 168] width 136 height 117
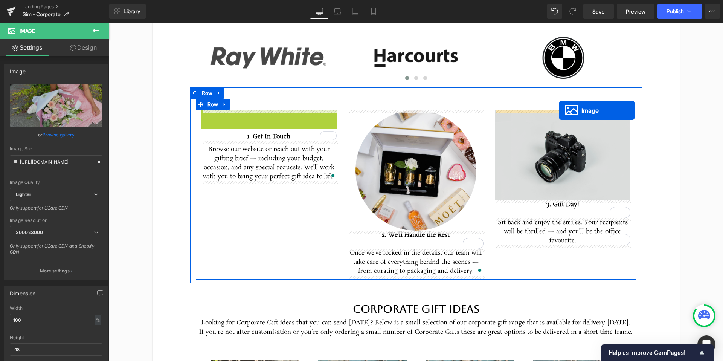
drag, startPoint x: 256, startPoint y: 170, endPoint x: 559, endPoint y: 110, distance: 308.6
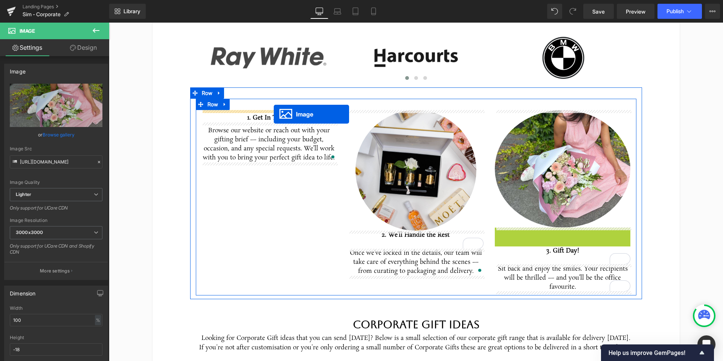
drag, startPoint x: 551, startPoint y: 273, endPoint x: 273, endPoint y: 114, distance: 319.6
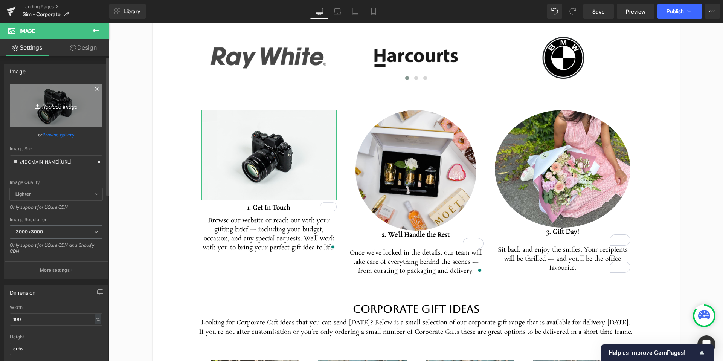
click at [51, 103] on icon "Replace Image" at bounding box center [56, 105] width 60 height 9
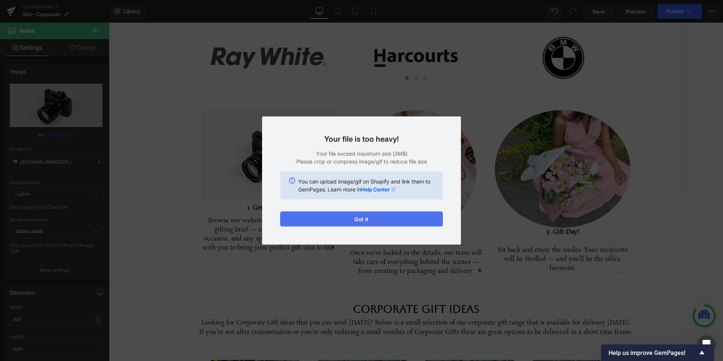
drag, startPoint x: 276, startPoint y: 197, endPoint x: 374, endPoint y: 219, distance: 100.0
click at [374, 219] on button "Got it" at bounding box center [361, 218] width 163 height 15
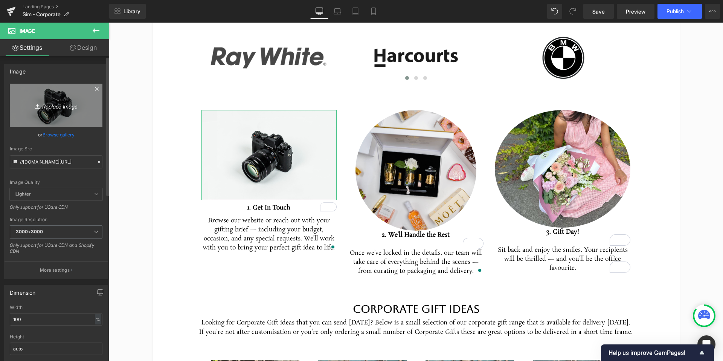
click at [56, 109] on icon "Replace Image" at bounding box center [56, 105] width 60 height 9
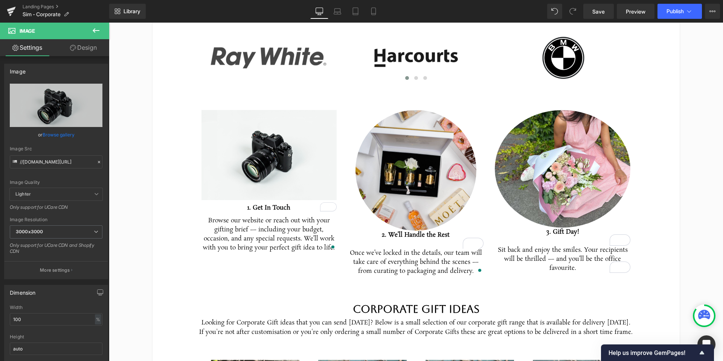
type input "C:\fakepath\Screenshot 2025-10-07 at 9.05.49 AM.png"
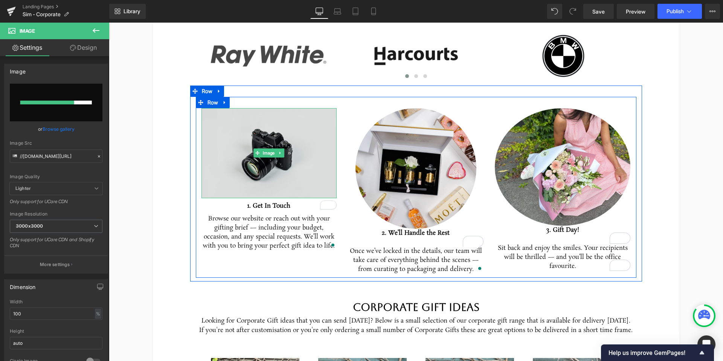
scroll to position [371, 0]
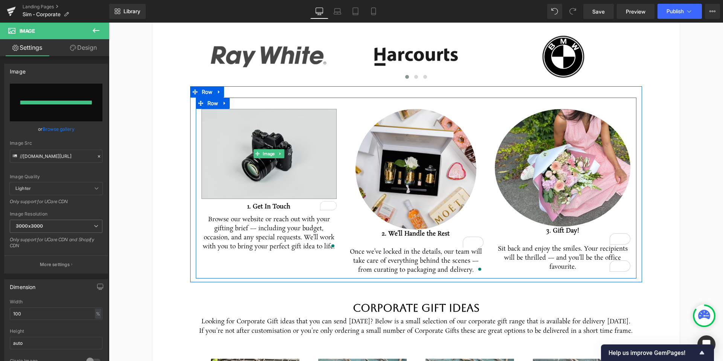
type input "https://ucarecdn.com/209fb43c-8d5d-4abd-8c17-968a1a06d6fe/-/format/auto/-/previ…"
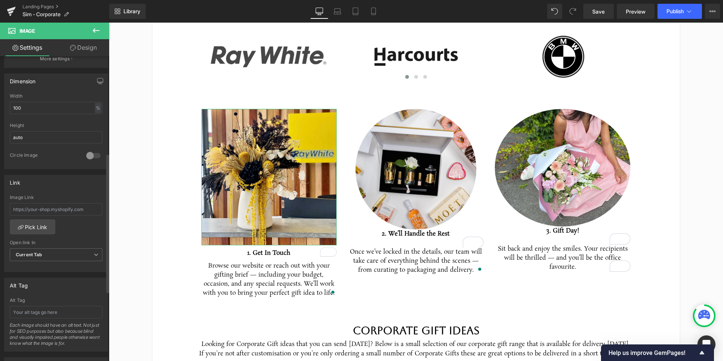
scroll to position [207, 0]
click at [90, 160] on div at bounding box center [93, 160] width 18 height 12
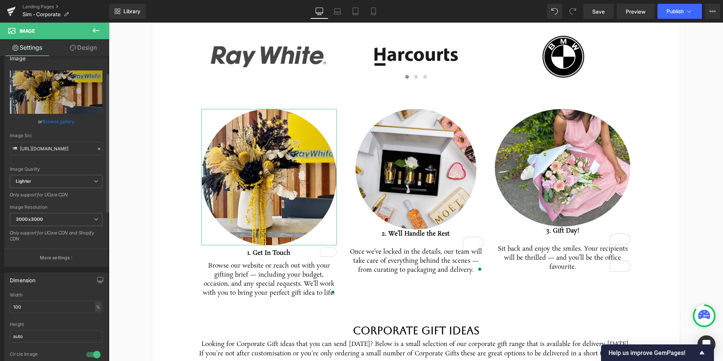
scroll to position [0, 0]
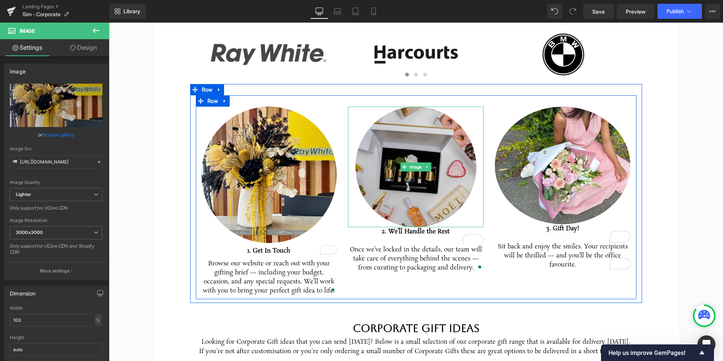
click at [399, 174] on img at bounding box center [415, 167] width 121 height 121
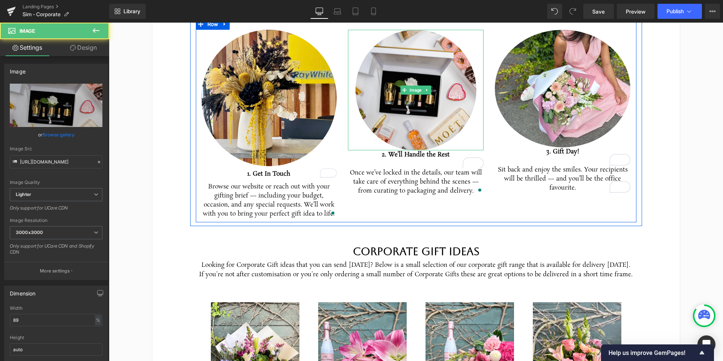
scroll to position [457, 0]
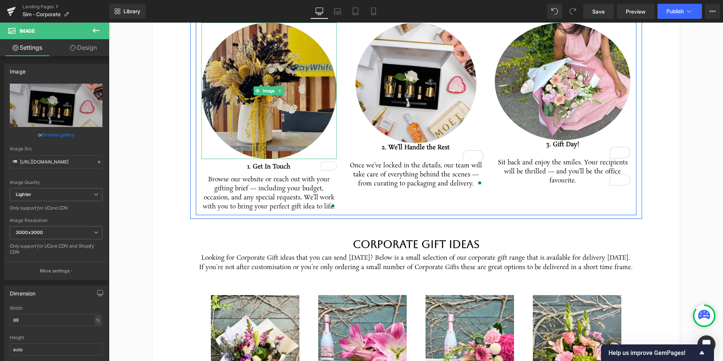
click at [266, 127] on img at bounding box center [269, 91] width 136 height 136
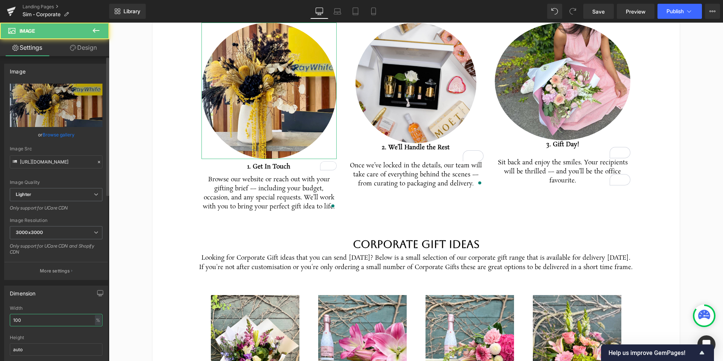
click at [52, 321] on input "100" at bounding box center [56, 320] width 93 height 12
type input "1"
type input "89"
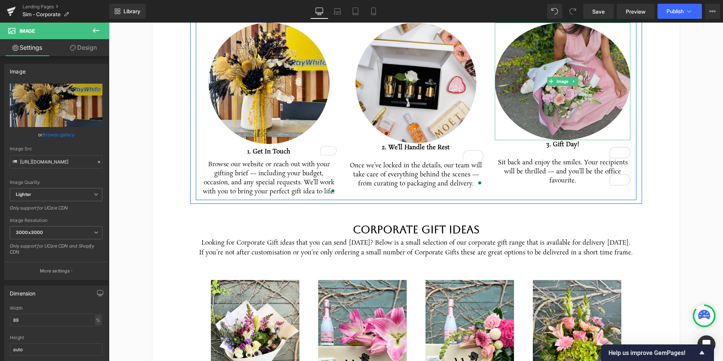
click at [559, 93] on img at bounding box center [563, 81] width 136 height 117
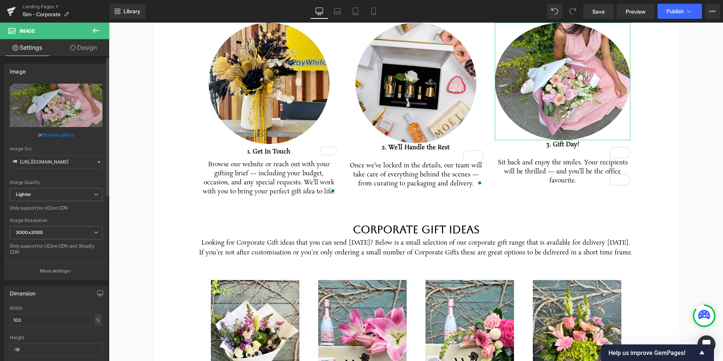
click at [61, 136] on link "Browse gallery" at bounding box center [59, 134] width 32 height 13
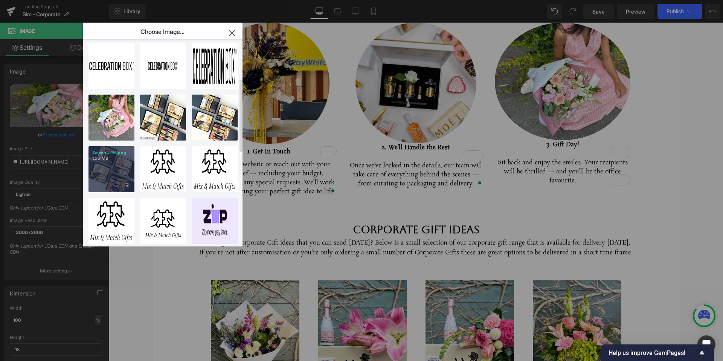
scroll to position [96, 0]
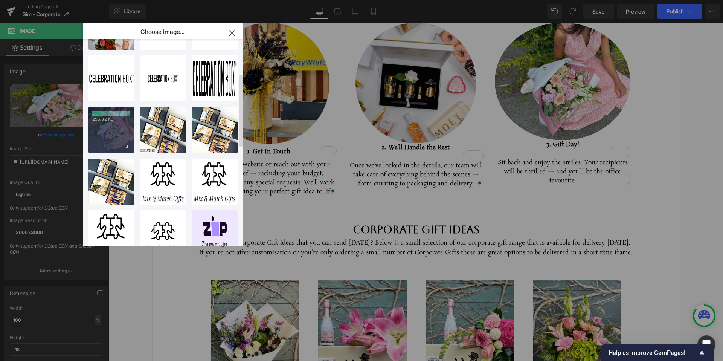
drag, startPoint x: 93, startPoint y: 112, endPoint x: 121, endPoint y: 121, distance: 29.3
click at [121, 116] on p "EDM _68..._68_.jpg" at bounding box center [111, 114] width 38 height 6
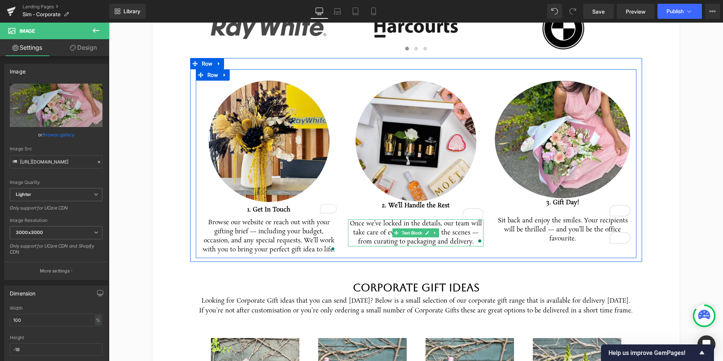
scroll to position [387, 0]
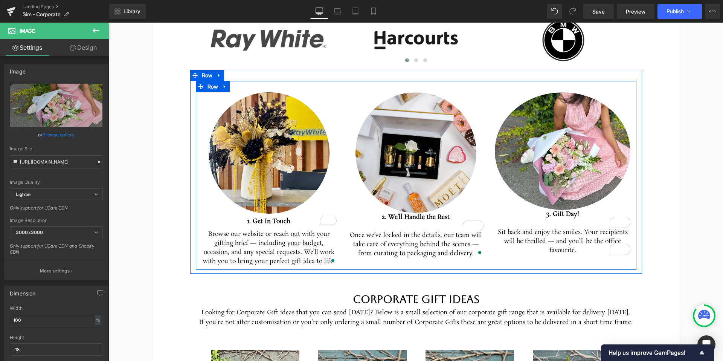
click at [563, 155] on div "Image" at bounding box center [563, 150] width 136 height 117
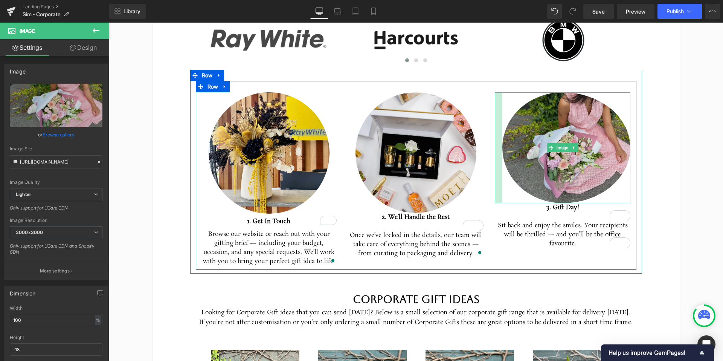
drag, startPoint x: 496, startPoint y: 143, endPoint x: 503, endPoint y: 143, distance: 7.5
click at [503, 143] on div "Image" at bounding box center [563, 147] width 136 height 111
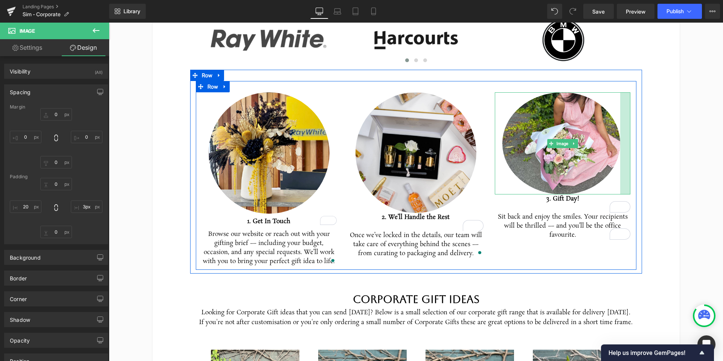
type input "0px"
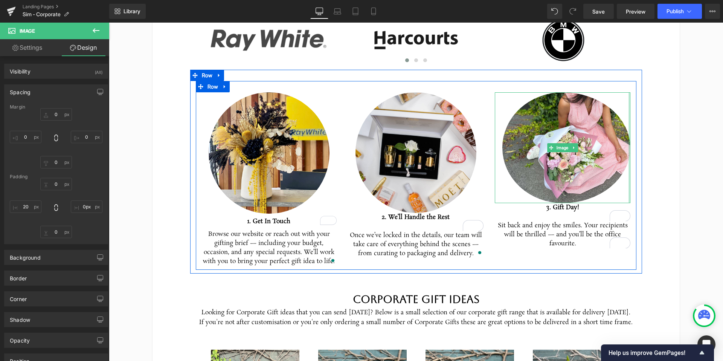
drag, startPoint x: 630, startPoint y: 149, endPoint x: 635, endPoint y: 149, distance: 5.0
click at [635, 149] on div "Image 1. Get In Touch Text Block Browse our website or reach out with your gift…" at bounding box center [416, 175] width 441 height 189
type input "6px"
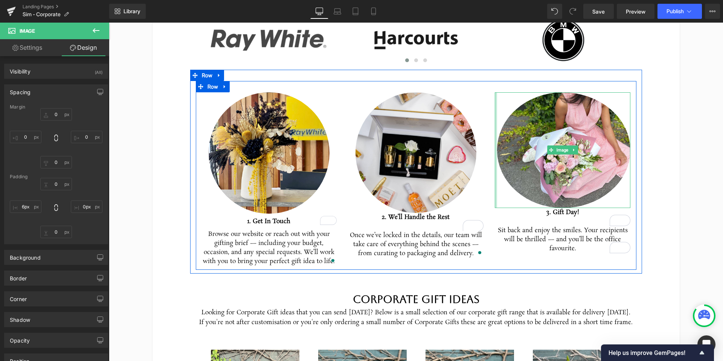
drag, startPoint x: 500, startPoint y: 156, endPoint x: 495, endPoint y: 156, distance: 5.3
click at [495, 156] on div at bounding box center [496, 149] width 2 height 115
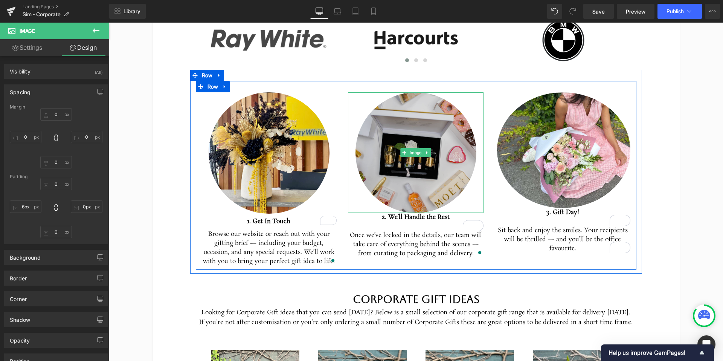
click at [413, 178] on img at bounding box center [415, 152] width 121 height 121
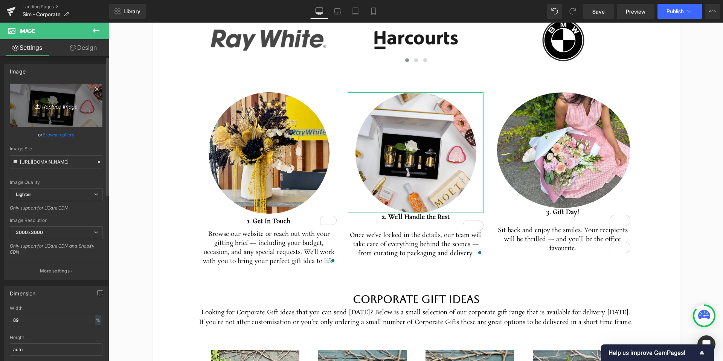
click at [66, 106] on icon "Replace Image" at bounding box center [56, 105] width 60 height 9
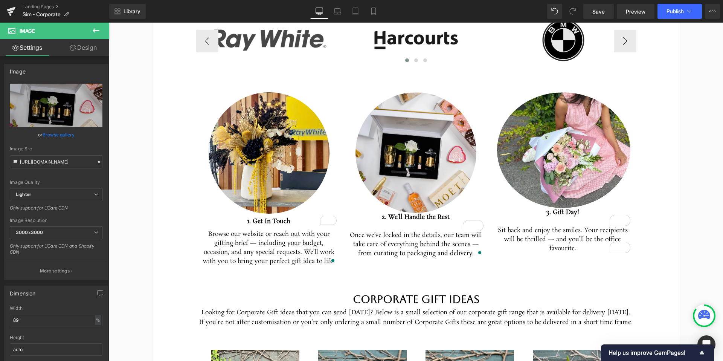
type input "C:\fakepath\EDM - 2025-10-07T091311.035.jpg"
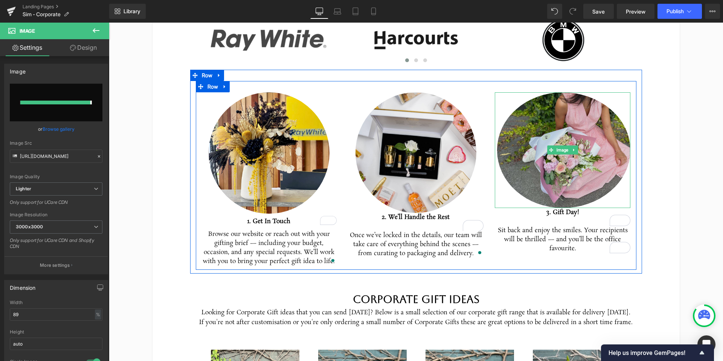
type input "https://ucarecdn.com/011887a4-4dae-4012-afcc-7e6b216b8aae/-/format/auto/-/previ…"
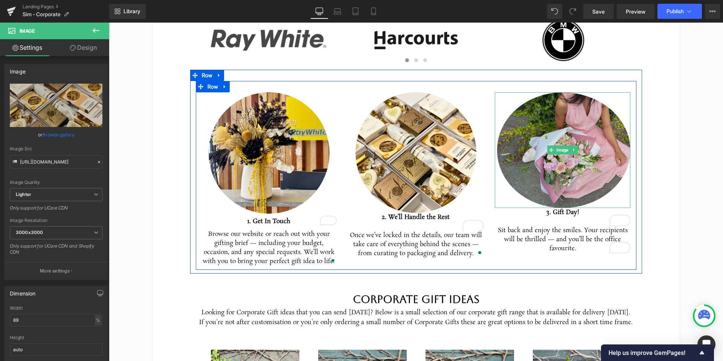
click at [564, 162] on img at bounding box center [563, 149] width 136 height 115
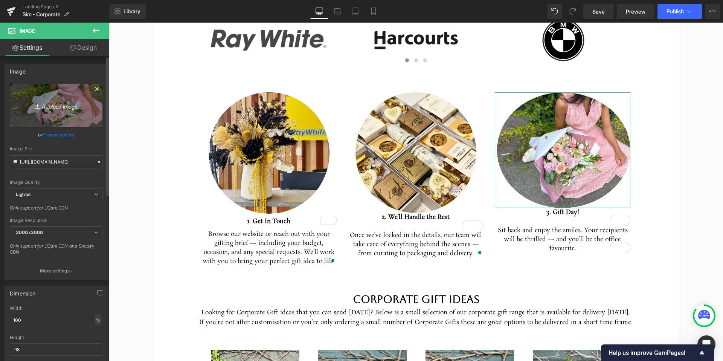
scroll to position [2, 0]
click at [52, 109] on link "Replace Image" at bounding box center [56, 103] width 93 height 43
type input "C:\fakepath\EDM - 2025-10-07T091234.621.jpg"
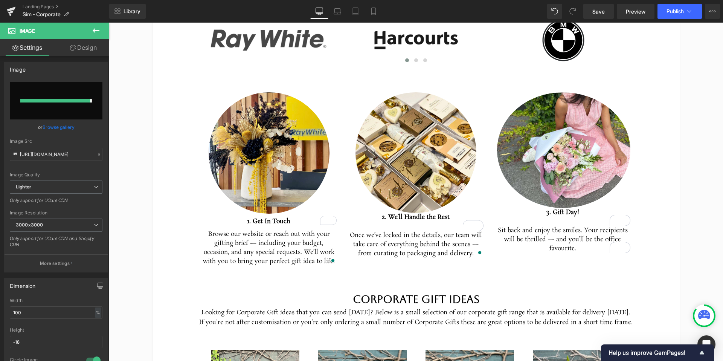
type input "https://ucarecdn.com/29f07ec4-0e1c-48b7-a071-a3564435b6bd/-/format/auto/-/previ…"
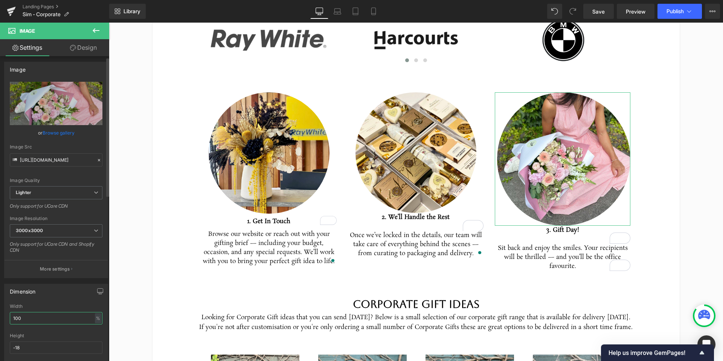
click at [32, 314] on input "100" at bounding box center [56, 318] width 93 height 12
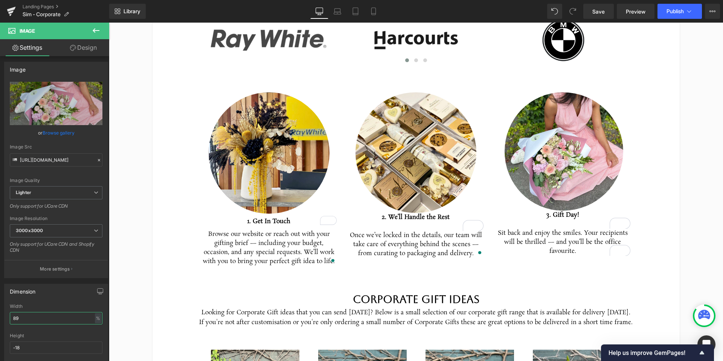
type input "89"
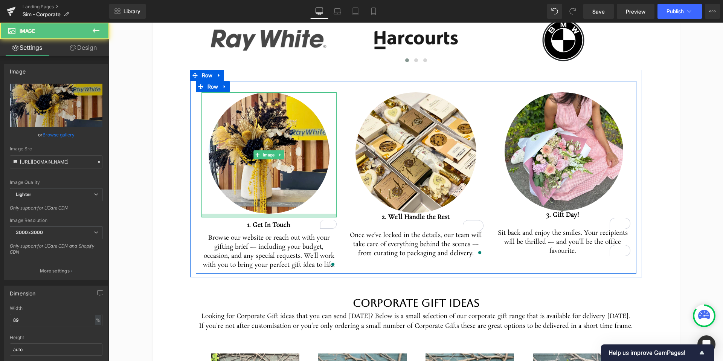
drag, startPoint x: 275, startPoint y: 213, endPoint x: 437, endPoint y: 221, distance: 162.5
click at [275, 217] on div at bounding box center [269, 216] width 136 height 4
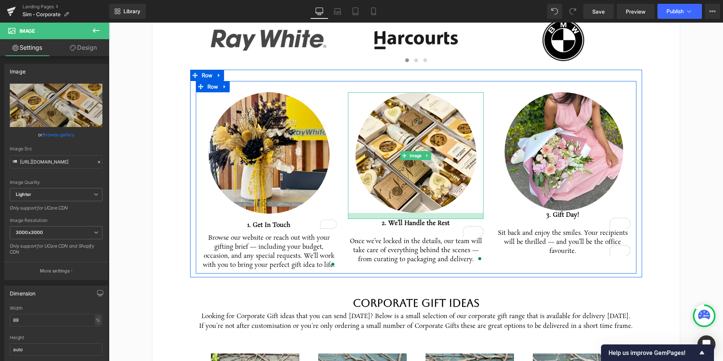
click at [435, 218] on div at bounding box center [416, 216] width 136 height 6
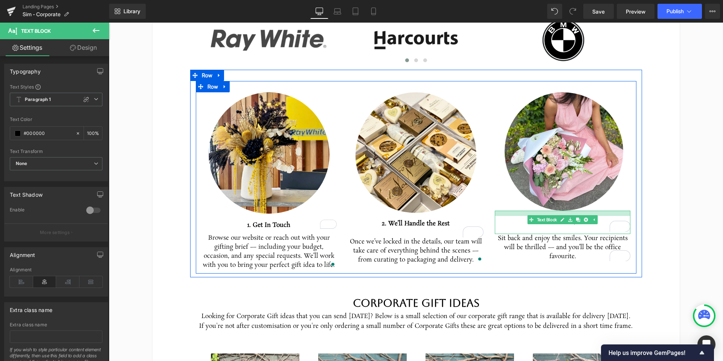
click at [569, 216] on div "3. Gift Day! Text Block" at bounding box center [563, 222] width 136 height 23
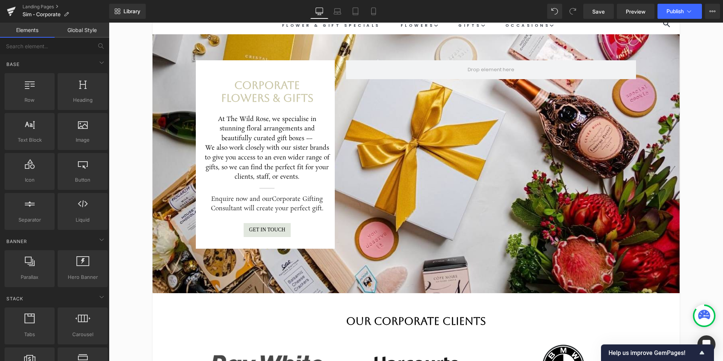
scroll to position [0, 0]
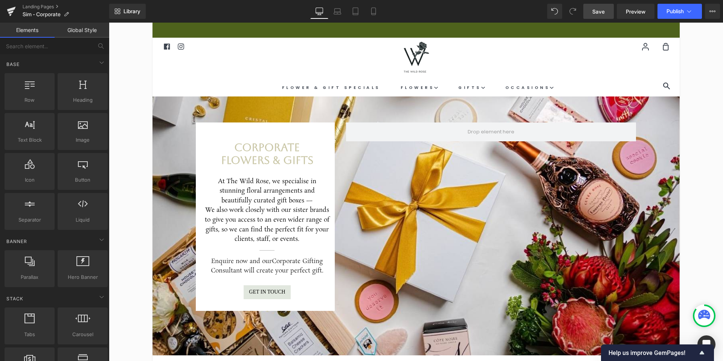
drag, startPoint x: 590, startPoint y: 13, endPoint x: 589, endPoint y: 21, distance: 8.4
click at [590, 13] on link "Save" at bounding box center [598, 11] width 31 height 15
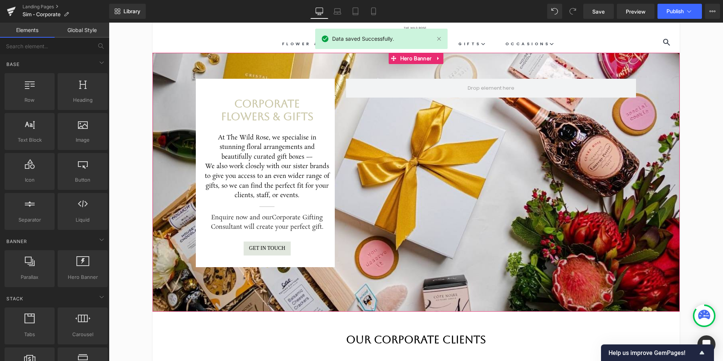
scroll to position [45, 0]
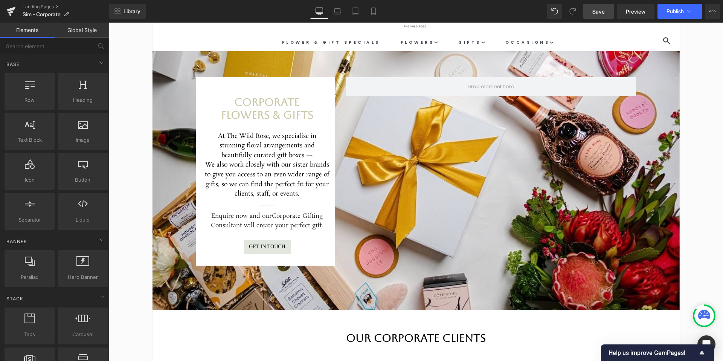
click at [590, 14] on link "Save" at bounding box center [598, 11] width 31 height 15
